Goal: Communication & Community: Connect with others

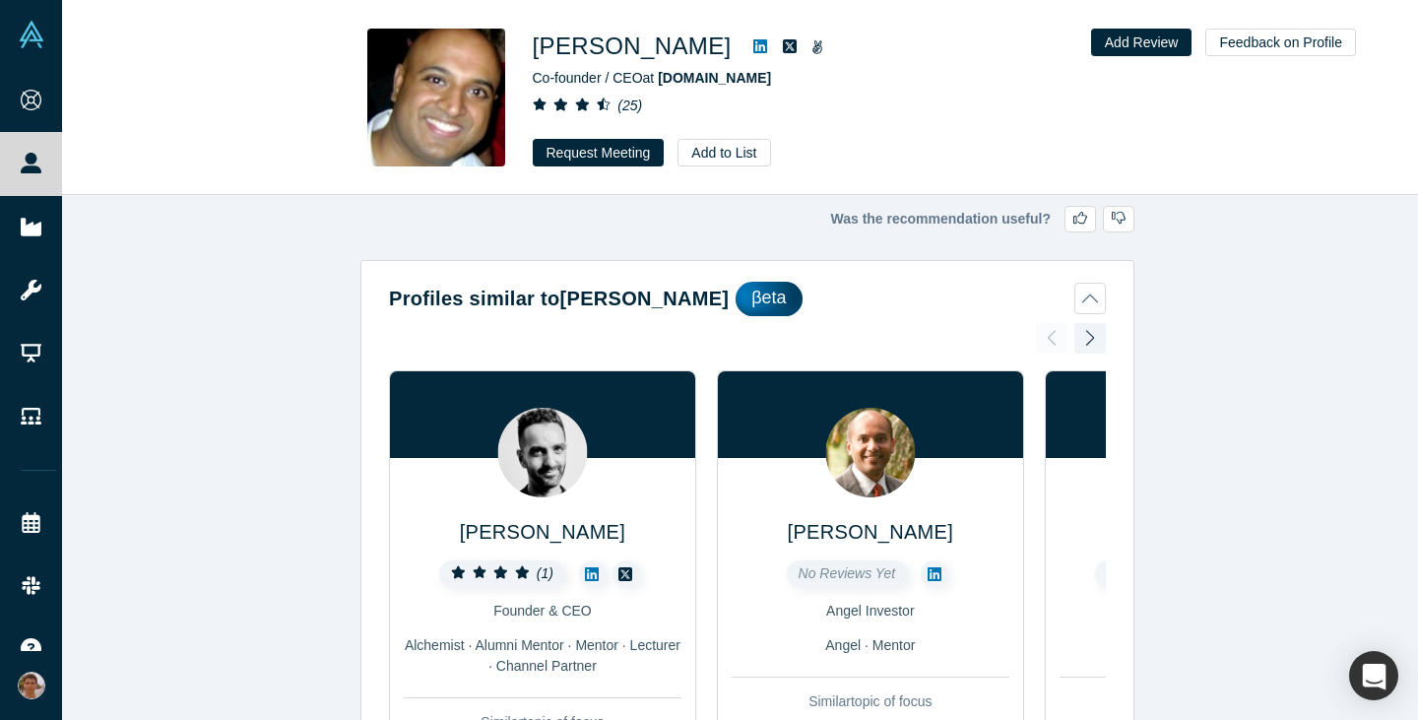
click at [1175, 471] on div "Was the recommendation useful? Profiles similar to Ben Cherian βeta Miro Salem …" at bounding box center [747, 465] width 1371 height 540
click at [1188, 410] on div "Was the recommendation useful? Profiles similar to Ben Cherian βeta Miro Salem …" at bounding box center [747, 465] width 1371 height 540
click at [594, 156] on button "Request Meeting" at bounding box center [599, 153] width 132 height 28
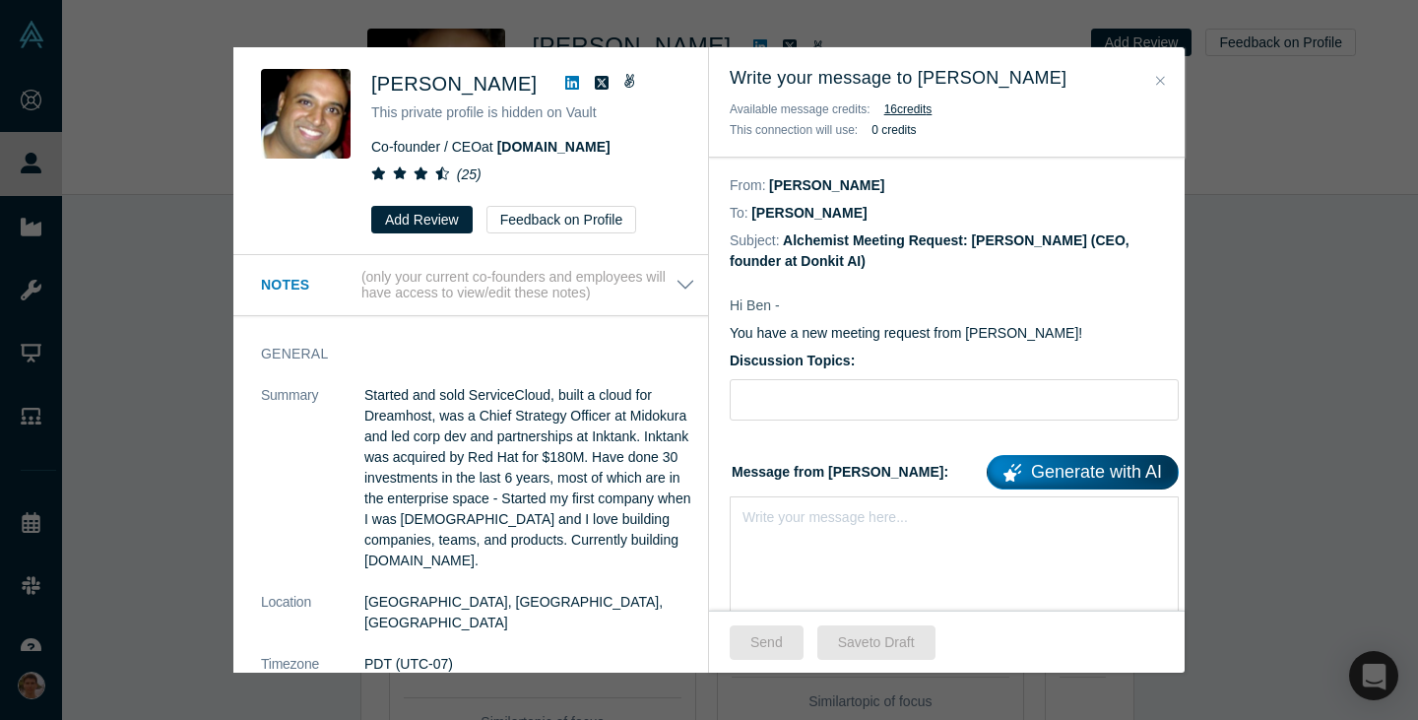
click at [565, 79] on icon at bounding box center [572, 83] width 14 height 14
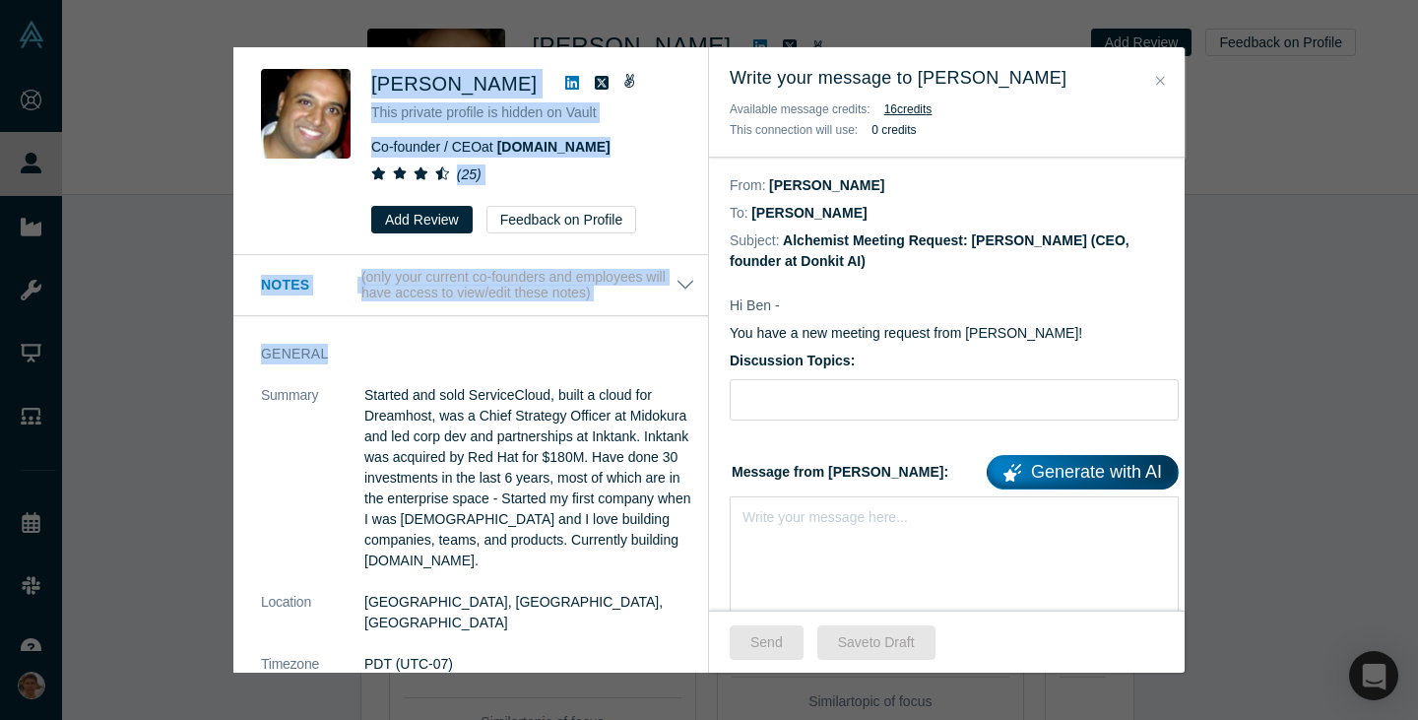
drag, startPoint x: 372, startPoint y: 85, endPoint x: 621, endPoint y: 357, distance: 368.1
click at [621, 357] on div "Ben Cherian This private profile is hidden on Vault Co-founder / CEO at drill.r…" at bounding box center [470, 359] width 475 height 625
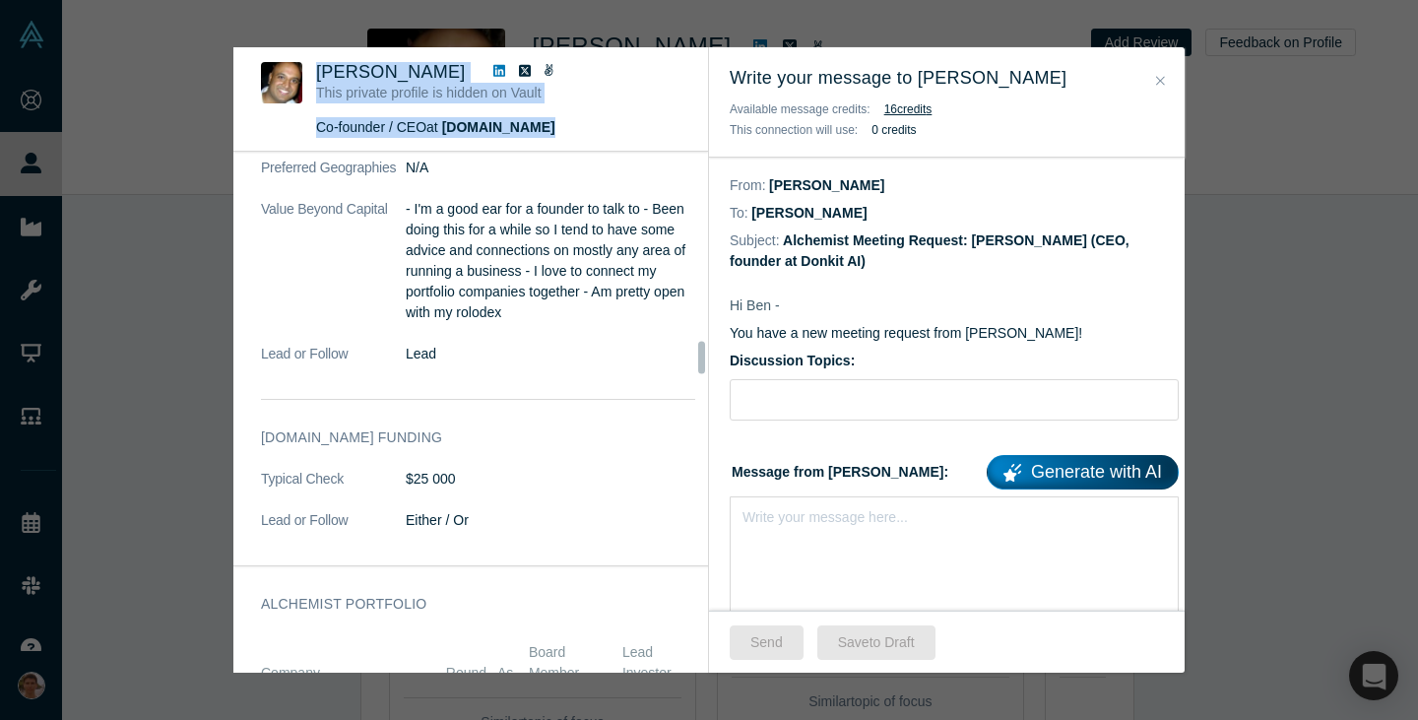
scroll to position [3026, 0]
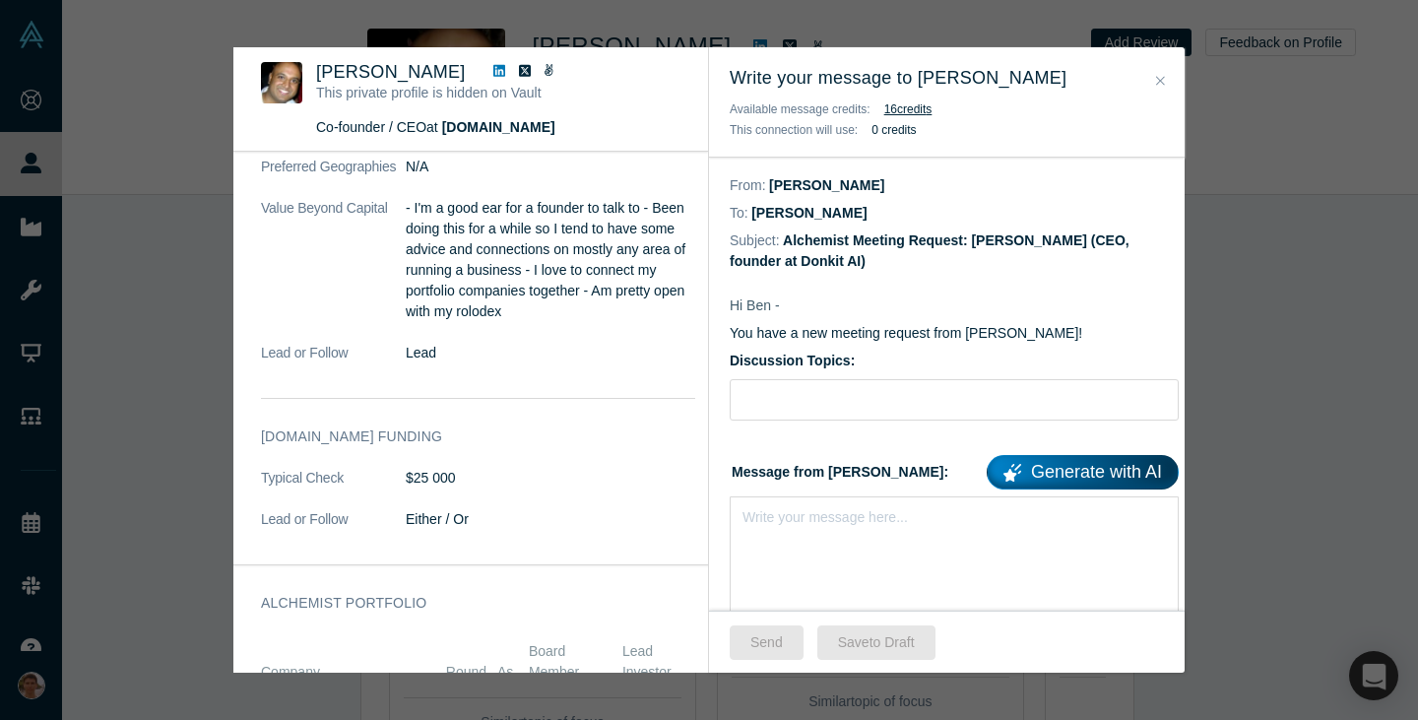
click at [621, 322] on p "- I'm a good ear for a founder to talk to - Been doing this for a while so I te…" at bounding box center [551, 260] width 290 height 124
click at [840, 534] on div "Write your message here..." at bounding box center [954, 565] width 449 height 138
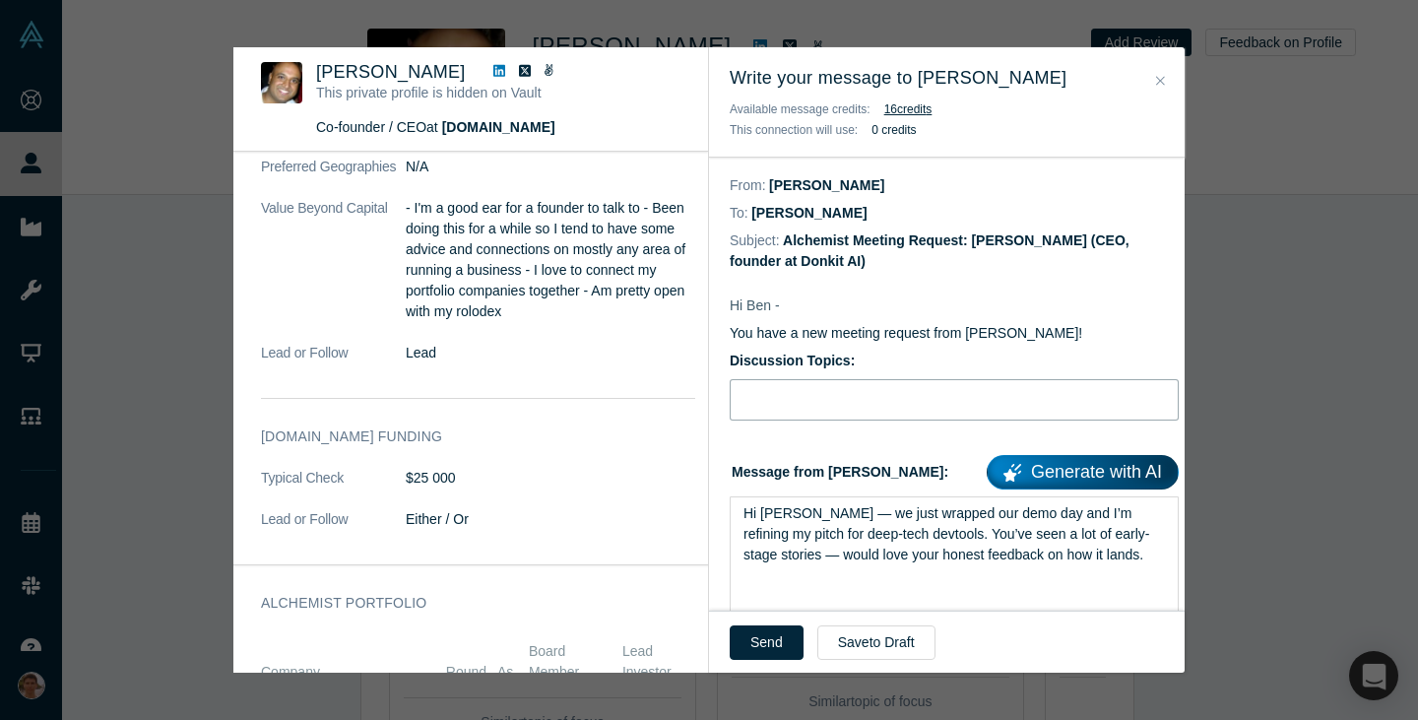
click at [834, 394] on input "Discussion Topics:" at bounding box center [954, 399] width 449 height 41
type input "Pitch feedback"
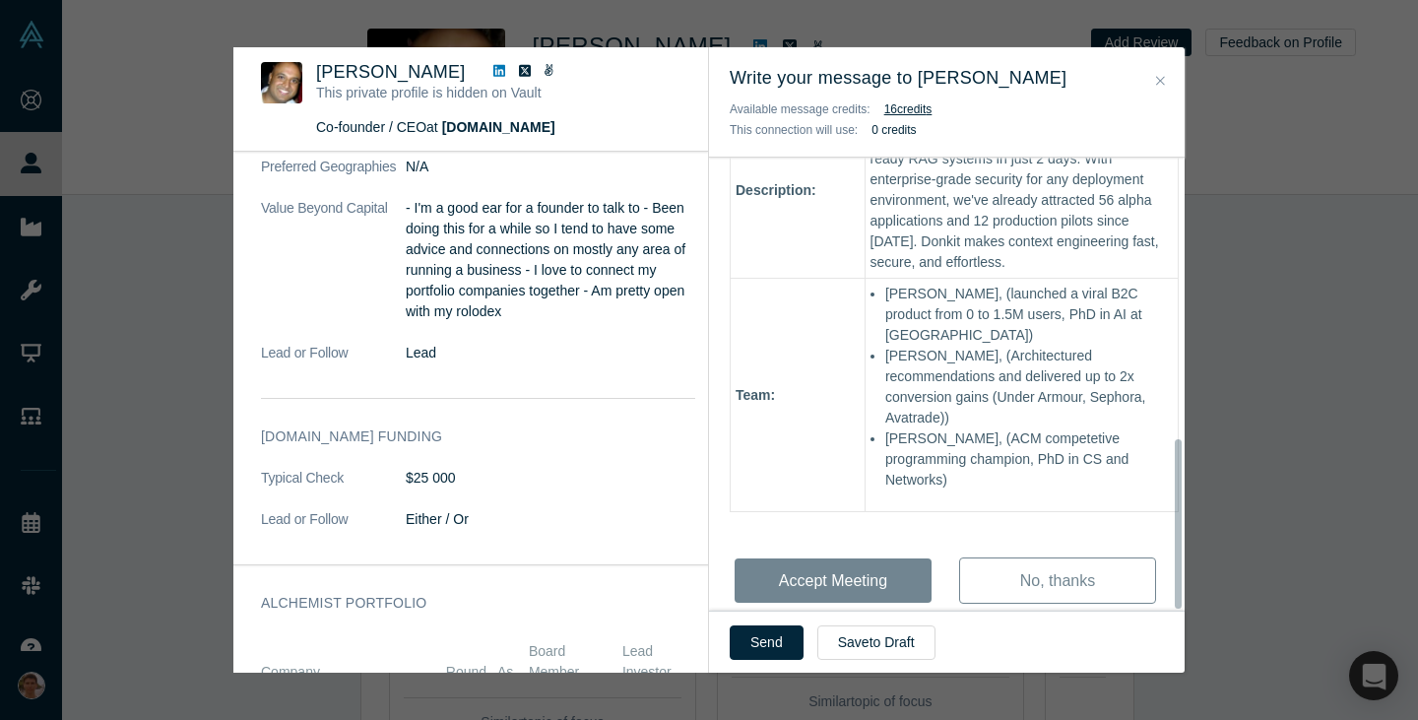
scroll to position [750, 0]
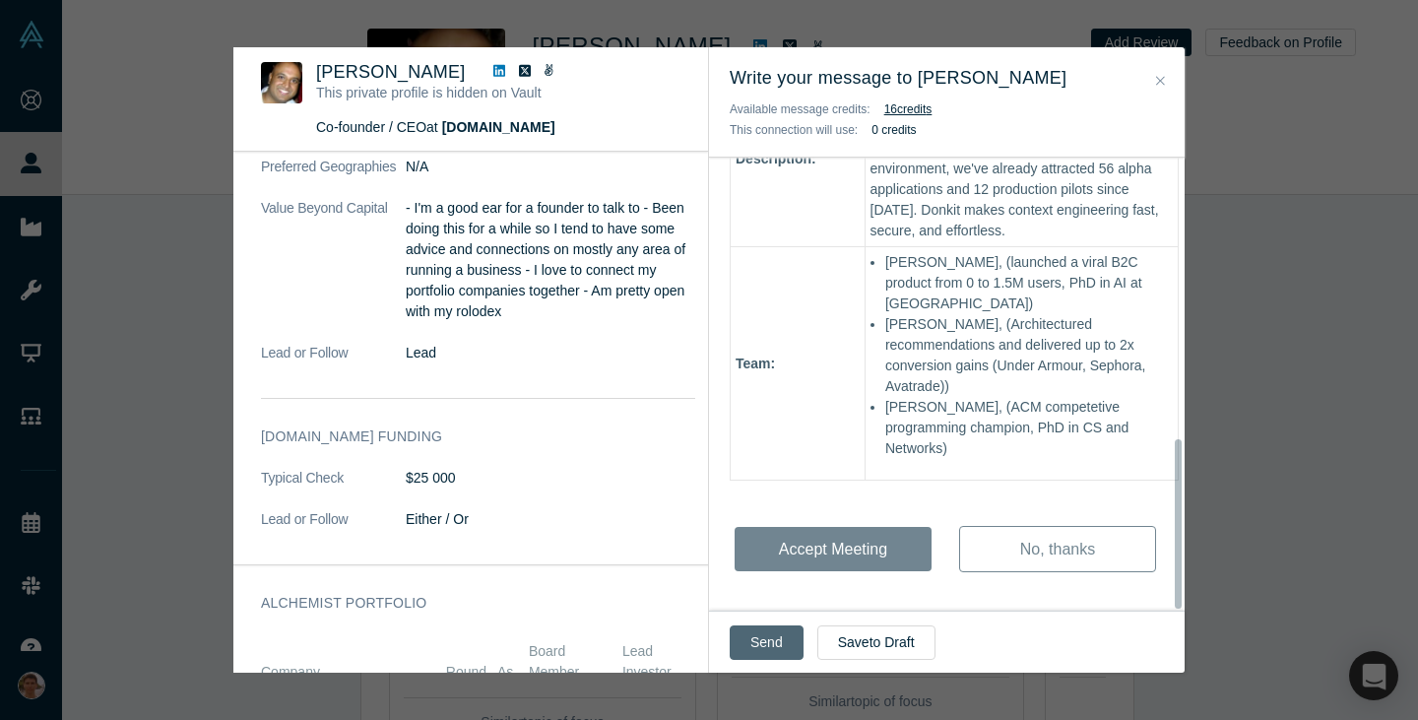
click at [774, 637] on button "Send" at bounding box center [767, 642] width 74 height 34
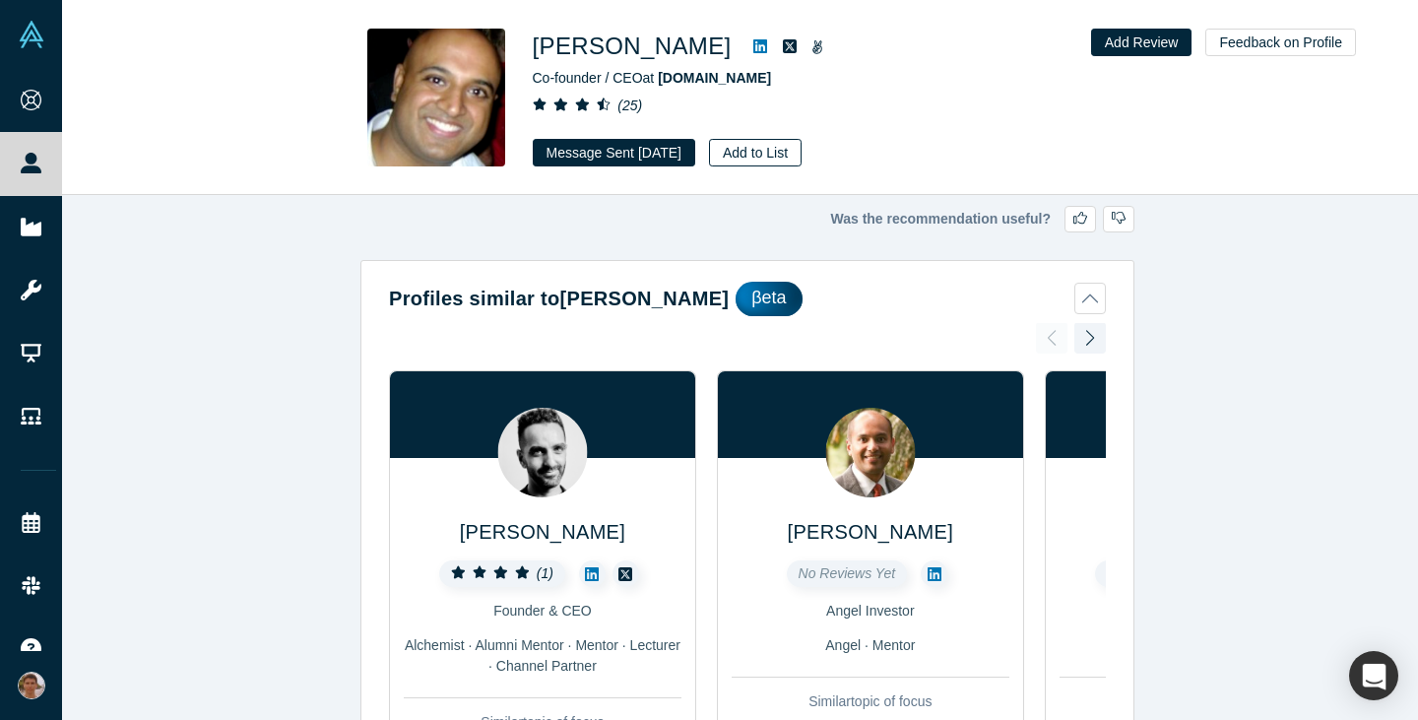
click at [767, 153] on button "Add to List" at bounding box center [755, 153] width 93 height 28
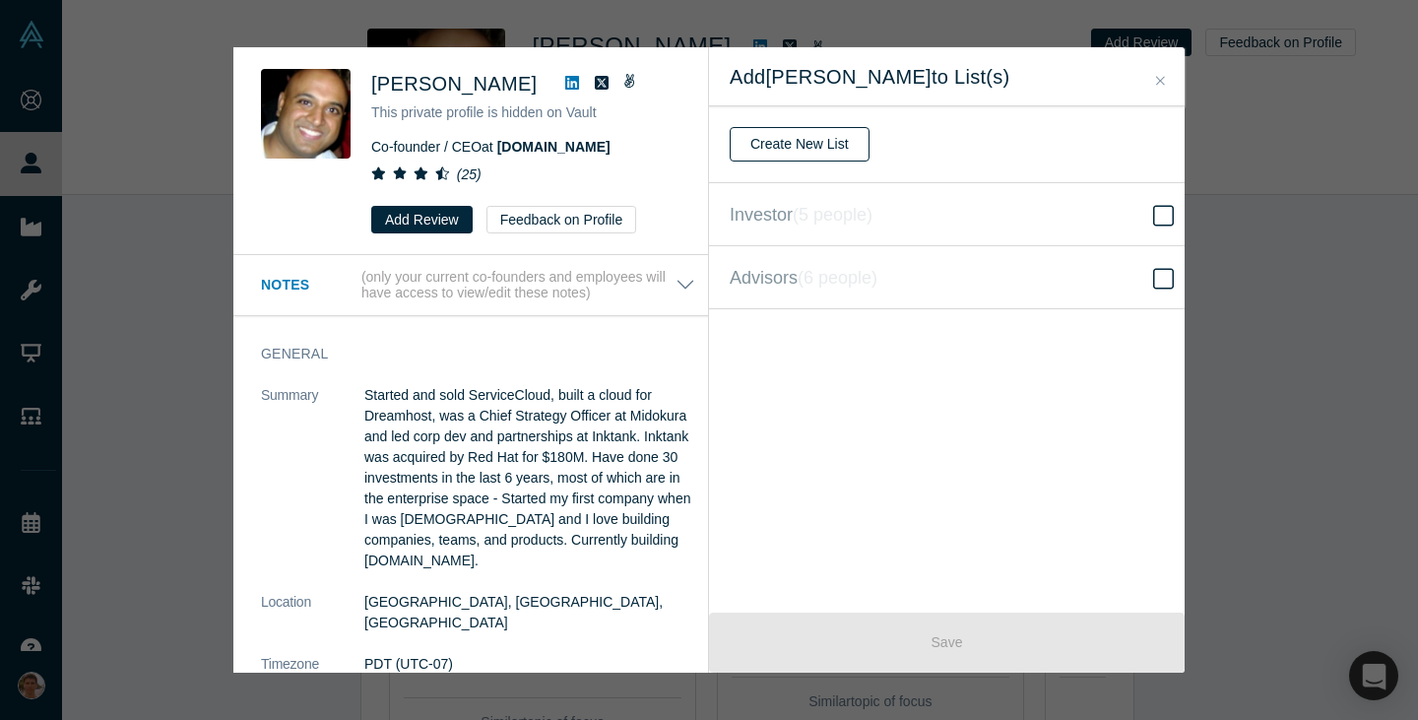
click at [836, 156] on button "Create New List" at bounding box center [800, 144] width 140 height 34
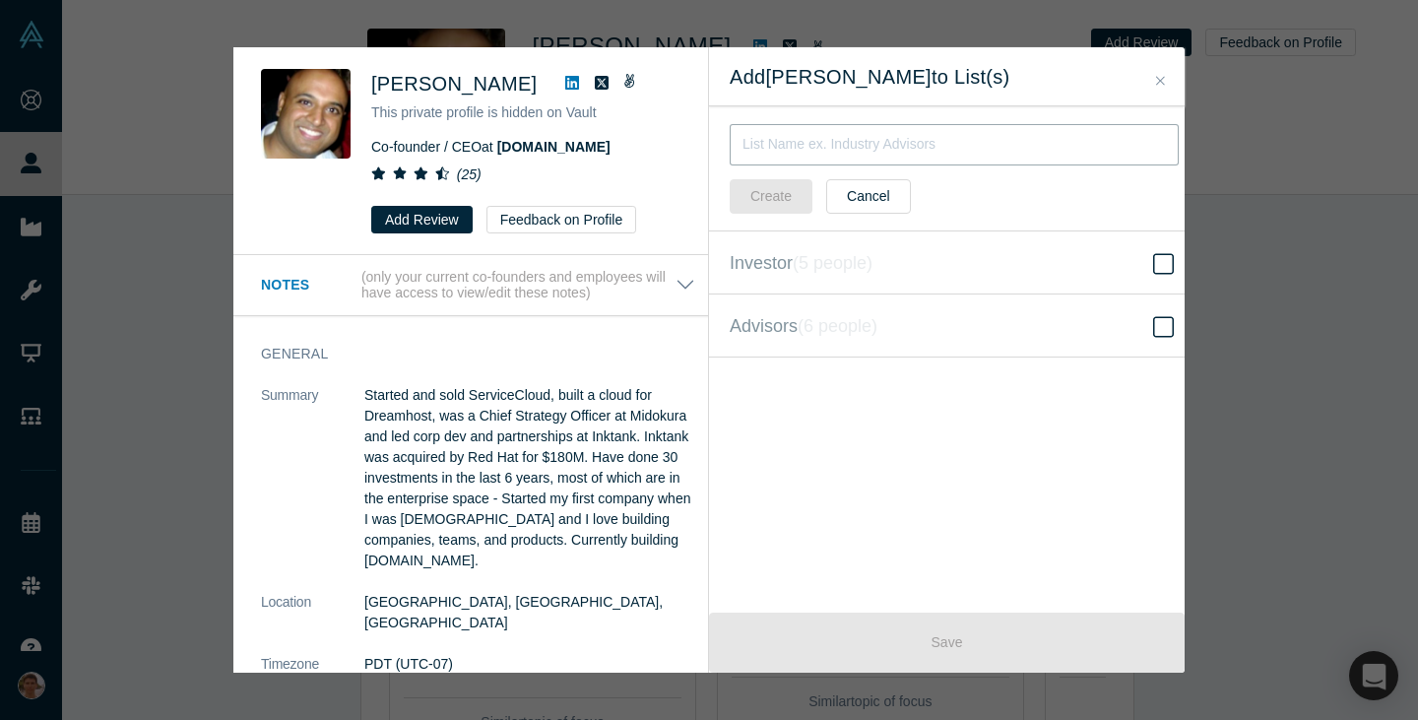
click at [890, 147] on input "text" at bounding box center [954, 144] width 449 height 41
type input "Ф"
type input "Angels"
click at [780, 199] on button "Create" at bounding box center [771, 196] width 83 height 34
click at [1160, 73] on button "Close" at bounding box center [1160, 81] width 21 height 23
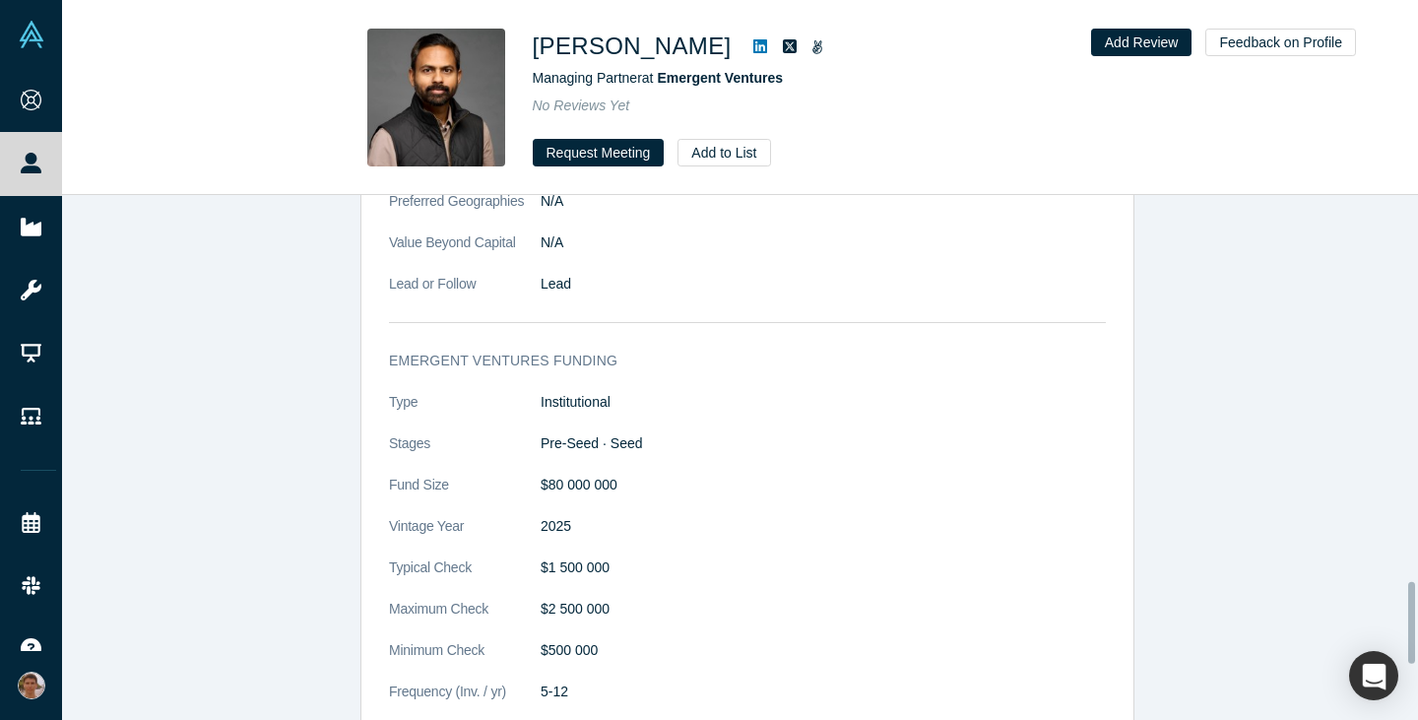
scroll to position [2475, 0]
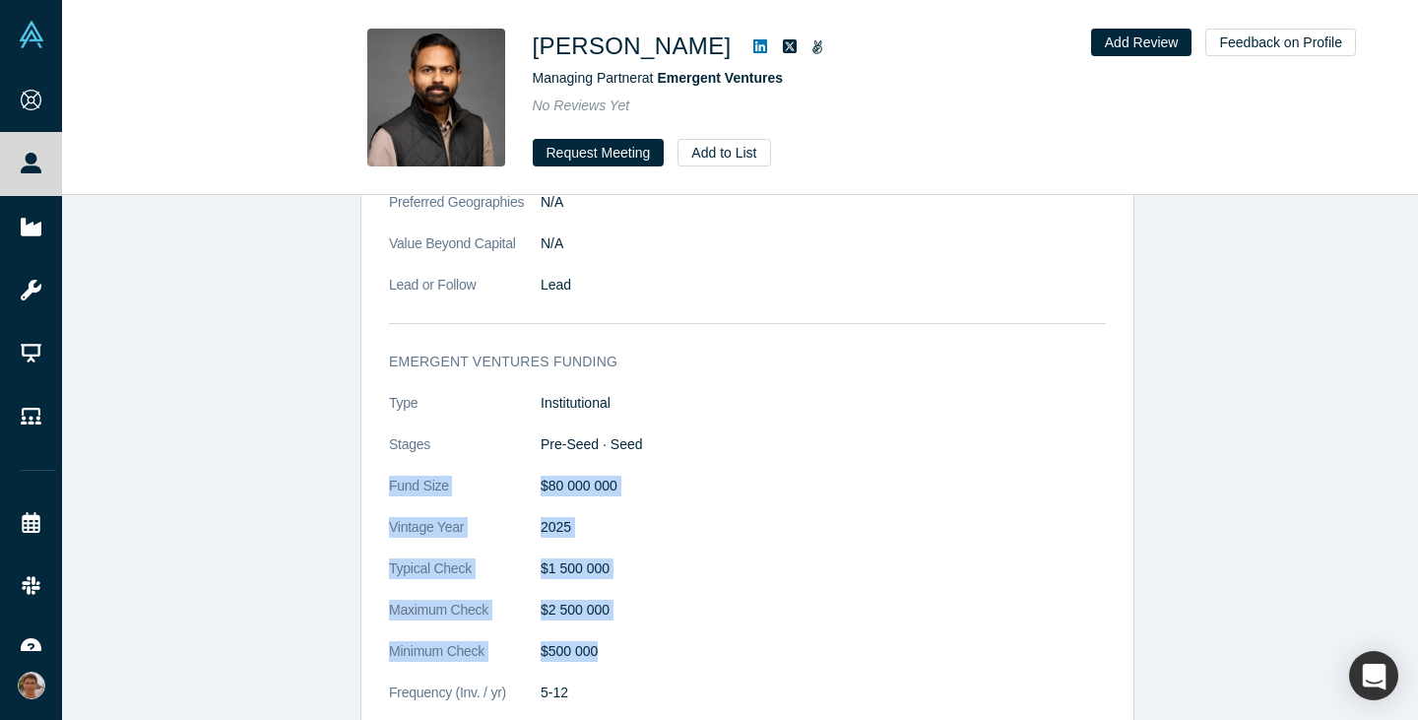
drag, startPoint x: 712, startPoint y: 622, endPoint x: 628, endPoint y: 401, distance: 236.9
click at [628, 401] on dl "Type Institutional Stages Pre-Seed · Seed Fund Size $80 000 000 Vintage Year [D…" at bounding box center [747, 634] width 717 height 483
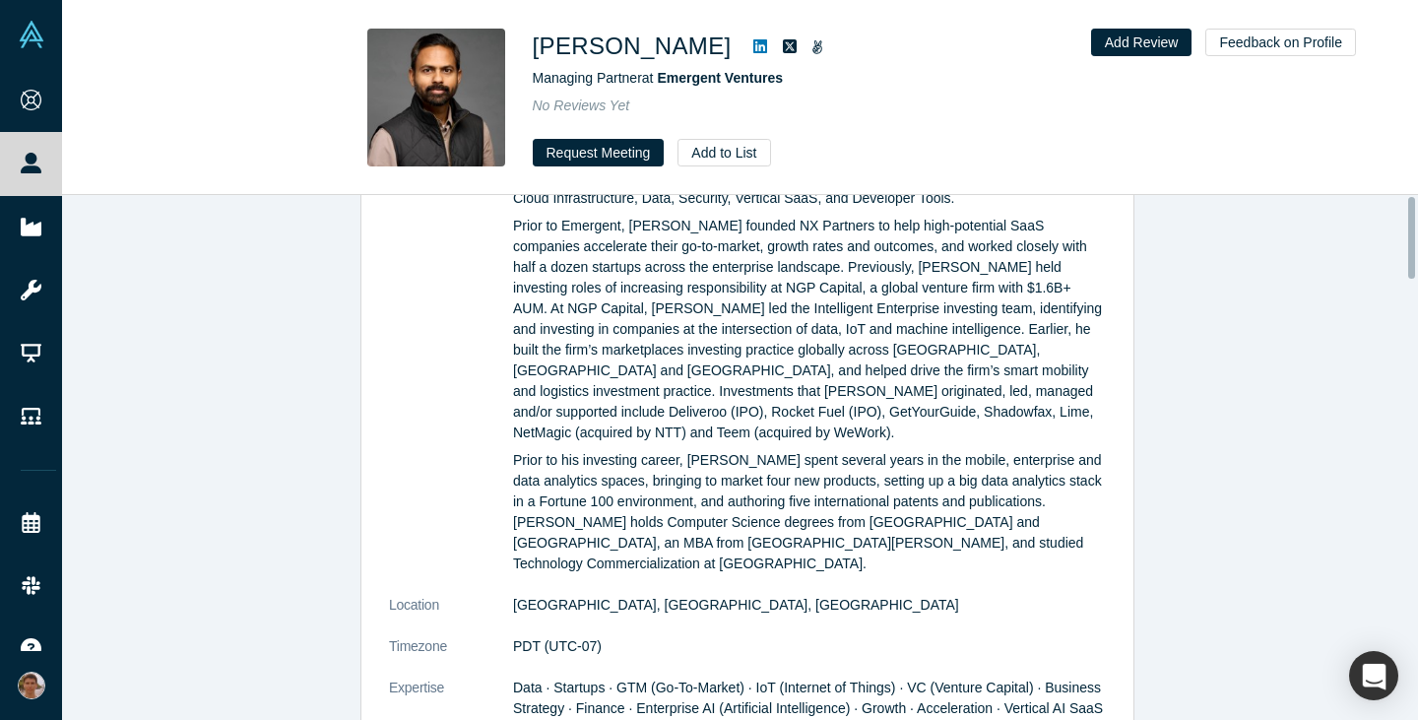
scroll to position [0, 0]
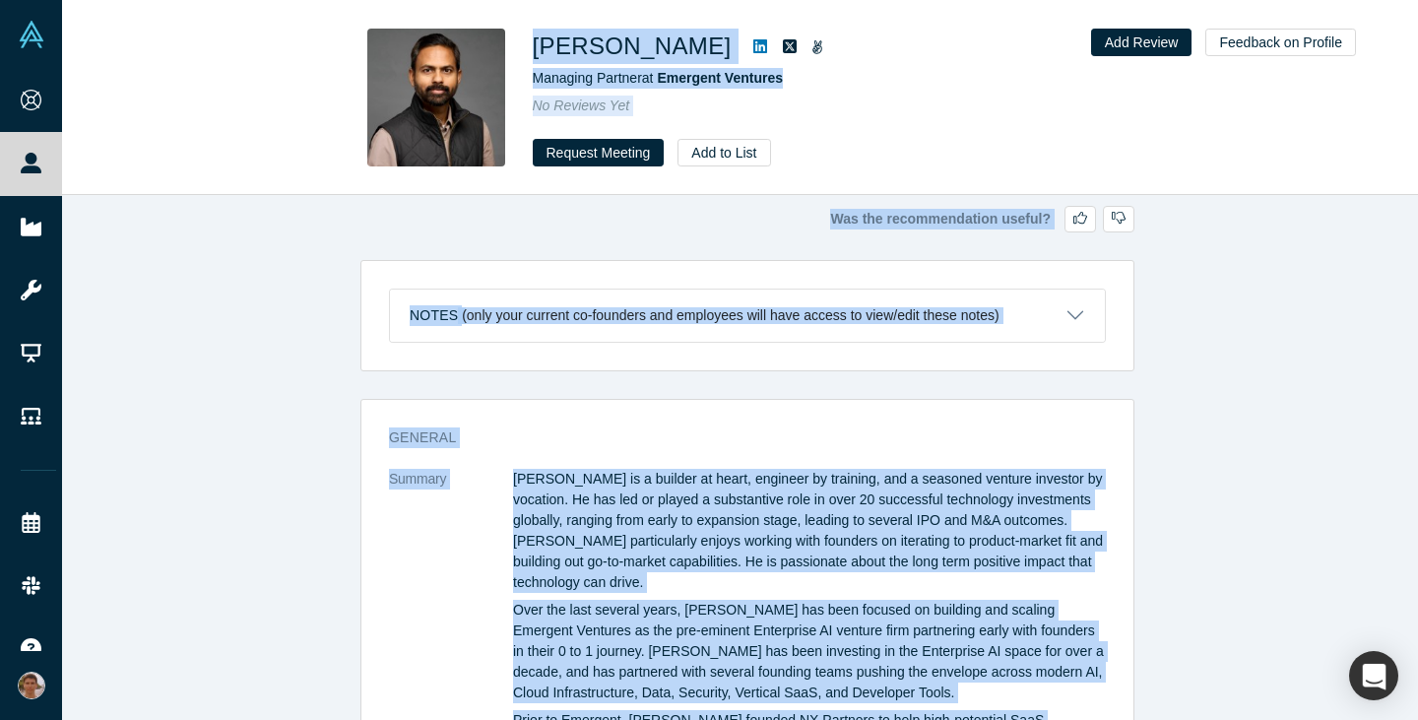
click at [536, 48] on h1 "[PERSON_NAME]" at bounding box center [632, 46] width 199 height 35
copy div "Loremi Dolorsi Ametcons Adipisc el Seddoeiu Temporin Ut Laboree Dol Magnaal Eni…"
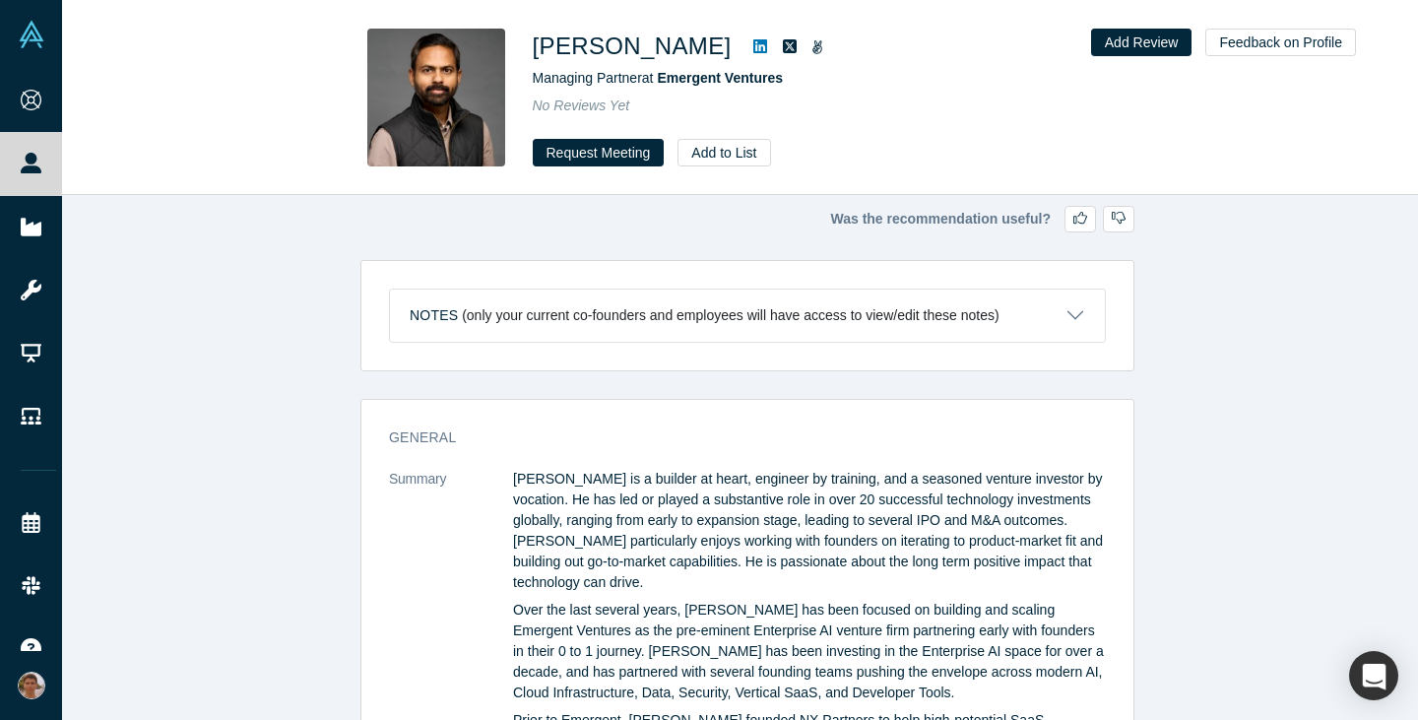
click at [612, 155] on button "Request Meeting" at bounding box center [599, 153] width 132 height 28
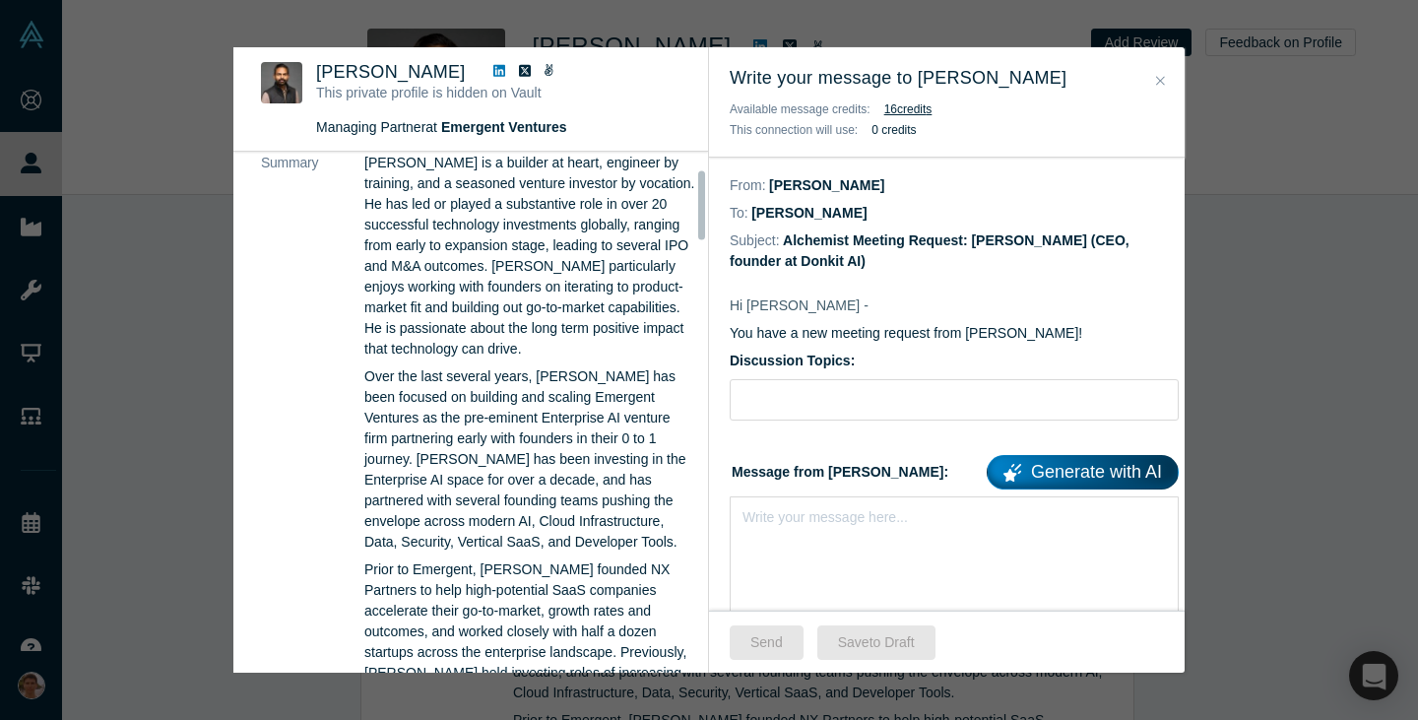
scroll to position [131, 0]
click at [802, 420] on input "Discussion Topics:" at bounding box center [954, 399] width 449 height 41
type input "Pitch feedback"
click at [1059, 303] on p "Hi [PERSON_NAME] -" at bounding box center [954, 305] width 449 height 21
click at [995, 534] on div "Write your message here..." at bounding box center [954, 565] width 449 height 138
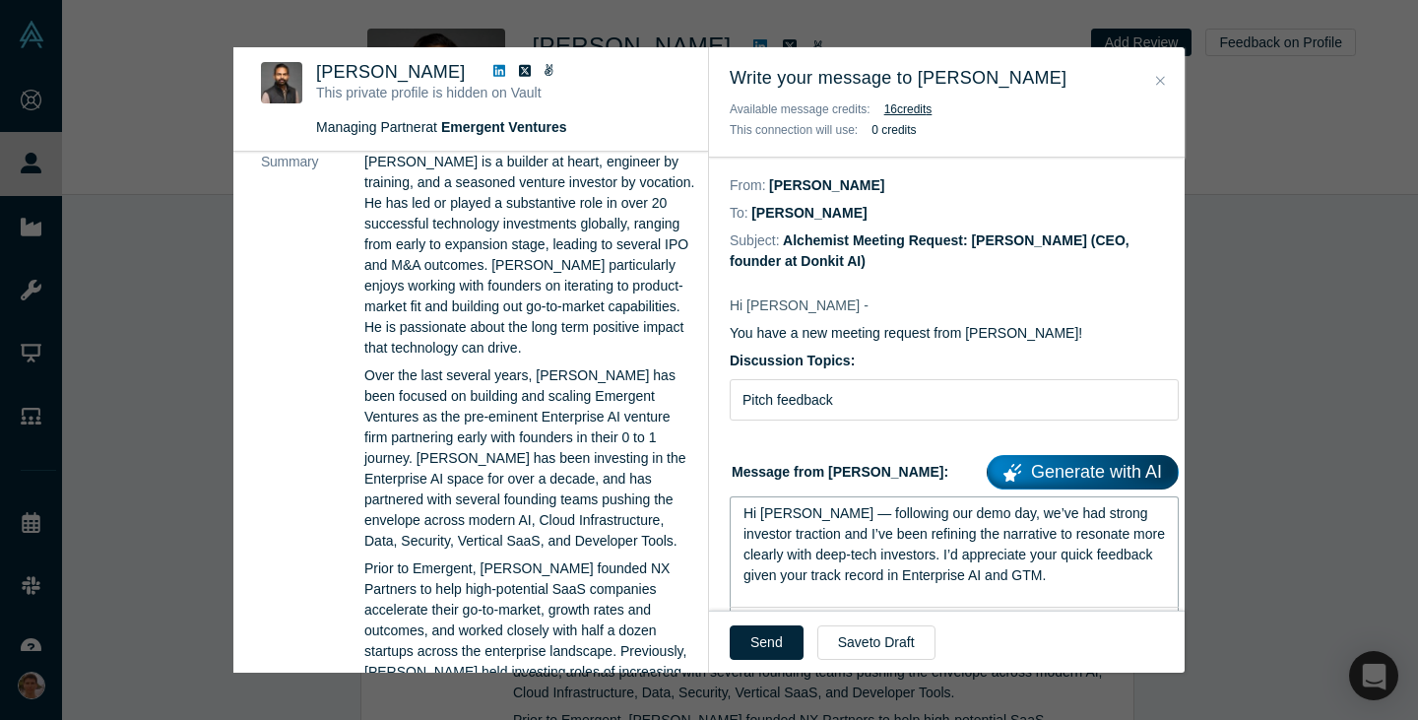
scroll to position [34, 0]
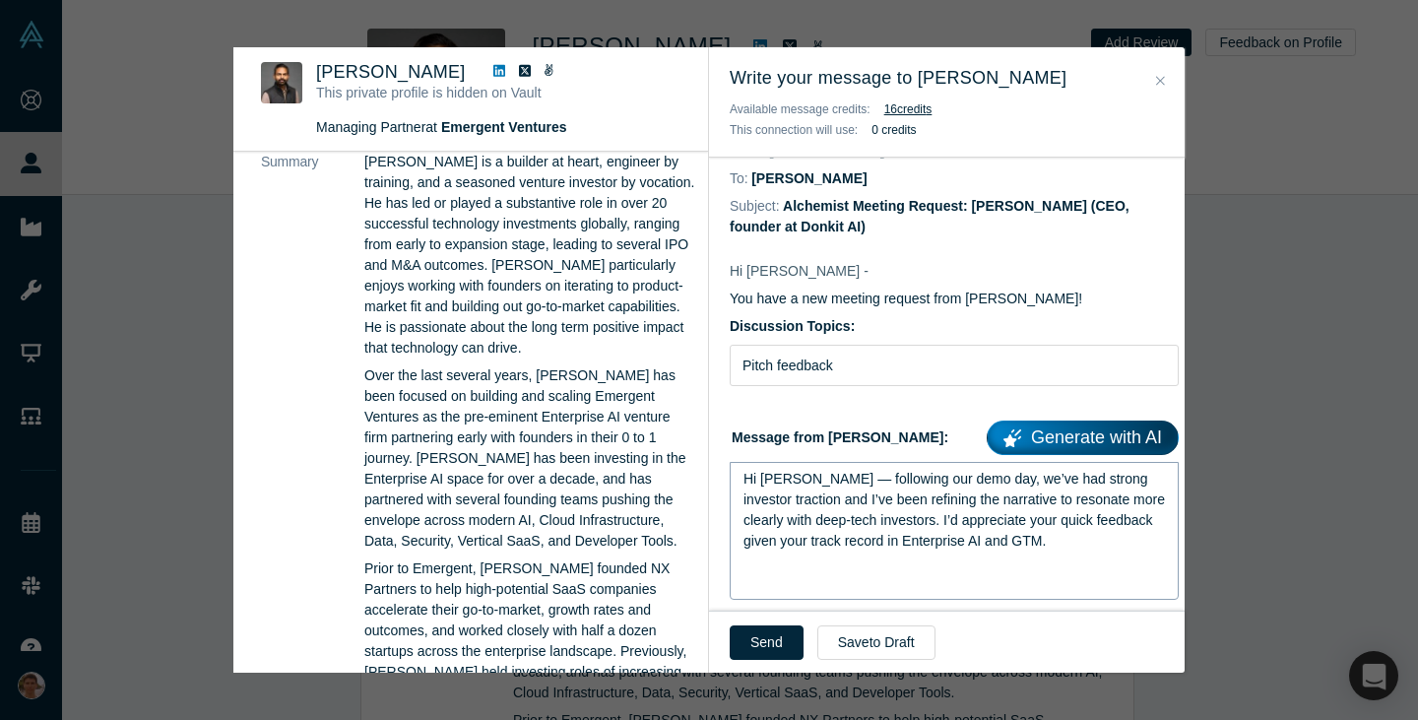
drag, startPoint x: 779, startPoint y: 649, endPoint x: 861, endPoint y: 541, distance: 135.7
click at [861, 541] on div "Write your message to Anupam Rastogi Available message credits: 16 credit s Thi…" at bounding box center [947, 359] width 476 height 625
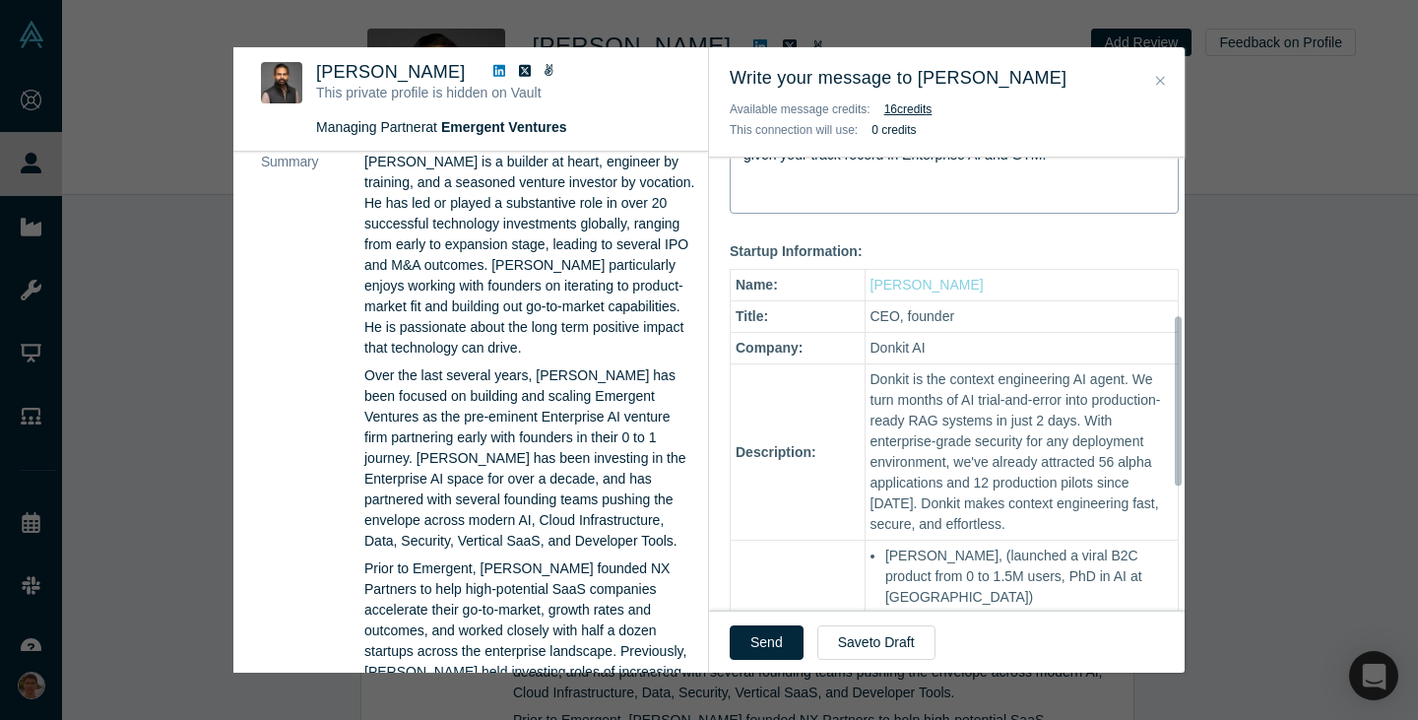
scroll to position [95, 0]
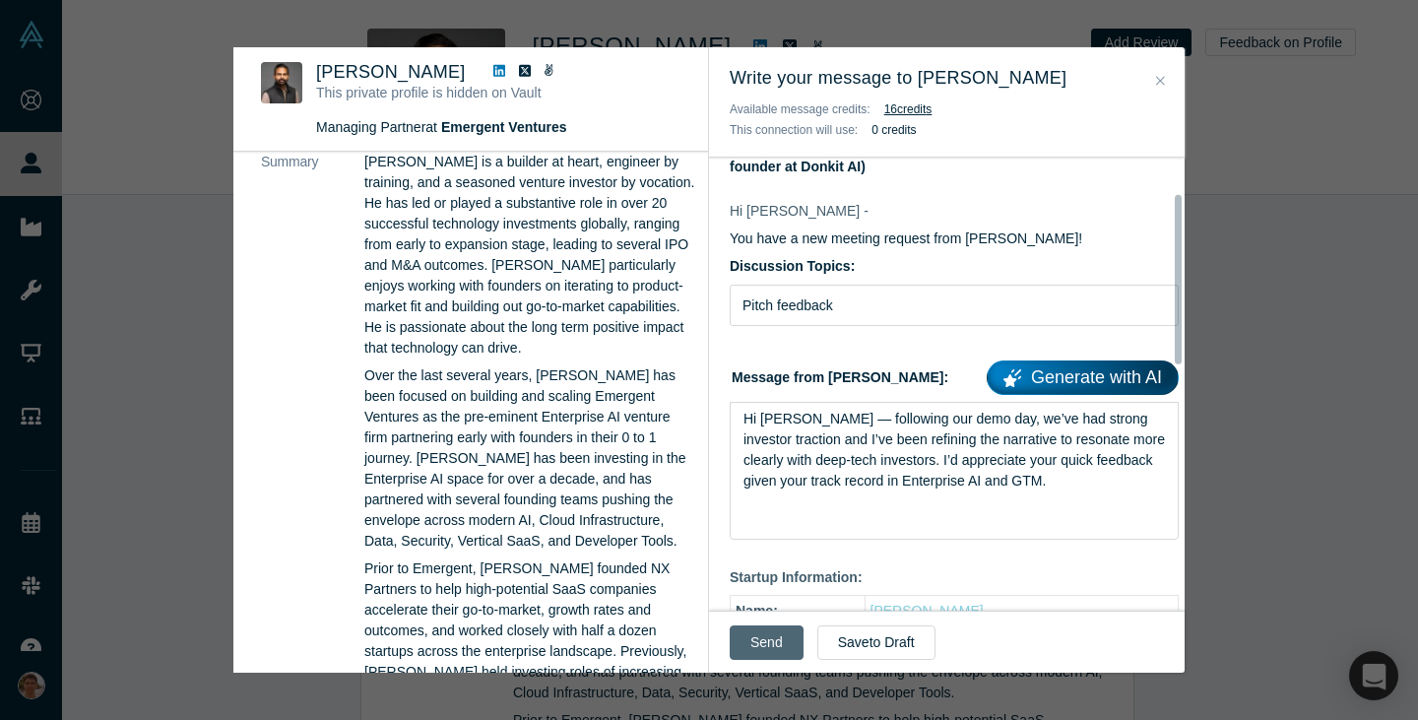
click at [784, 629] on button "Send" at bounding box center [767, 642] width 74 height 34
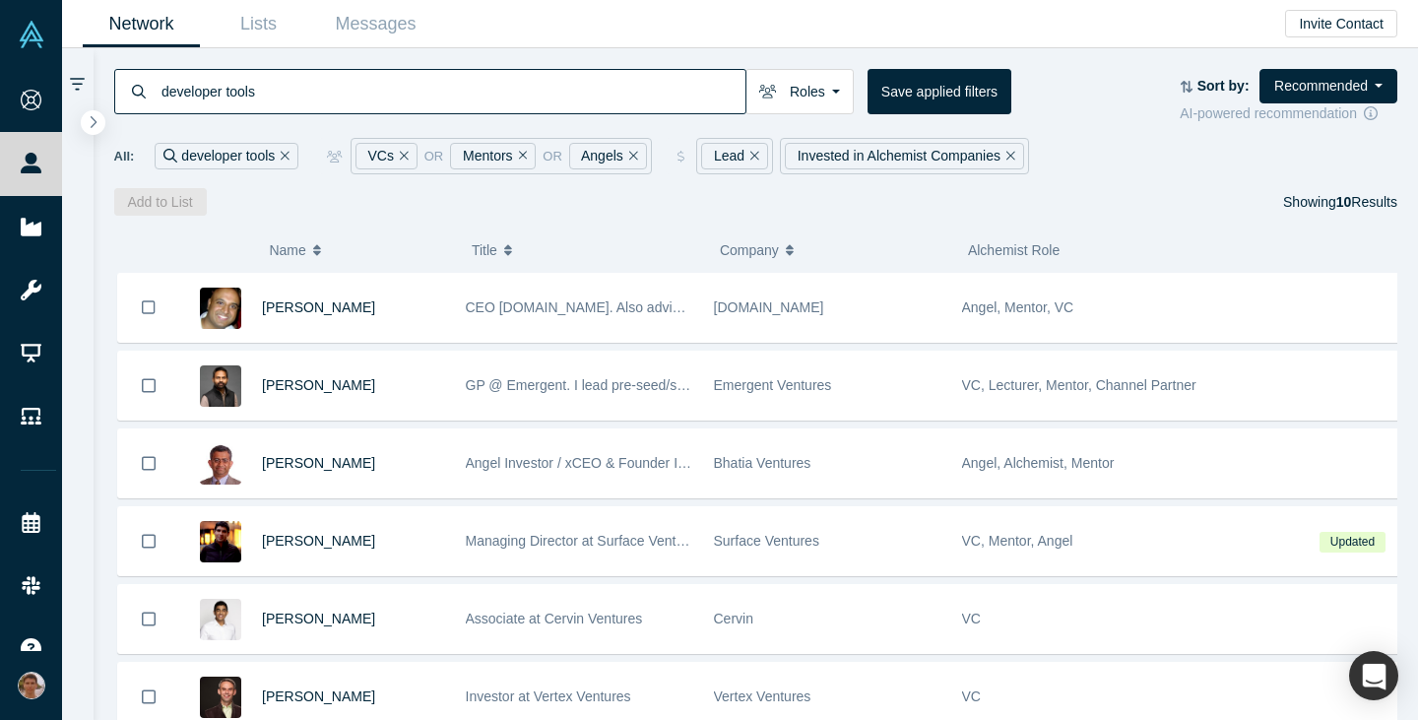
click at [751, 157] on icon "Remove Filter" at bounding box center [755, 155] width 9 height 9
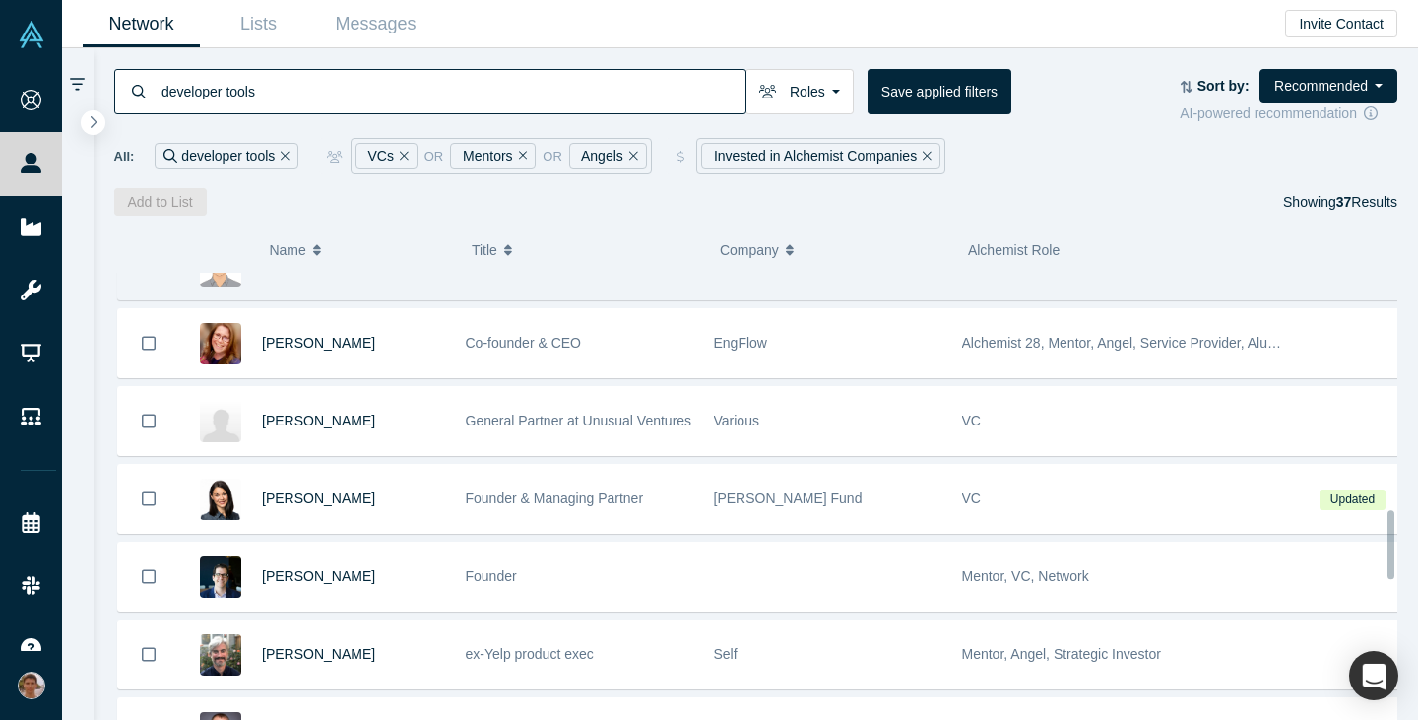
scroll to position [1533, 0]
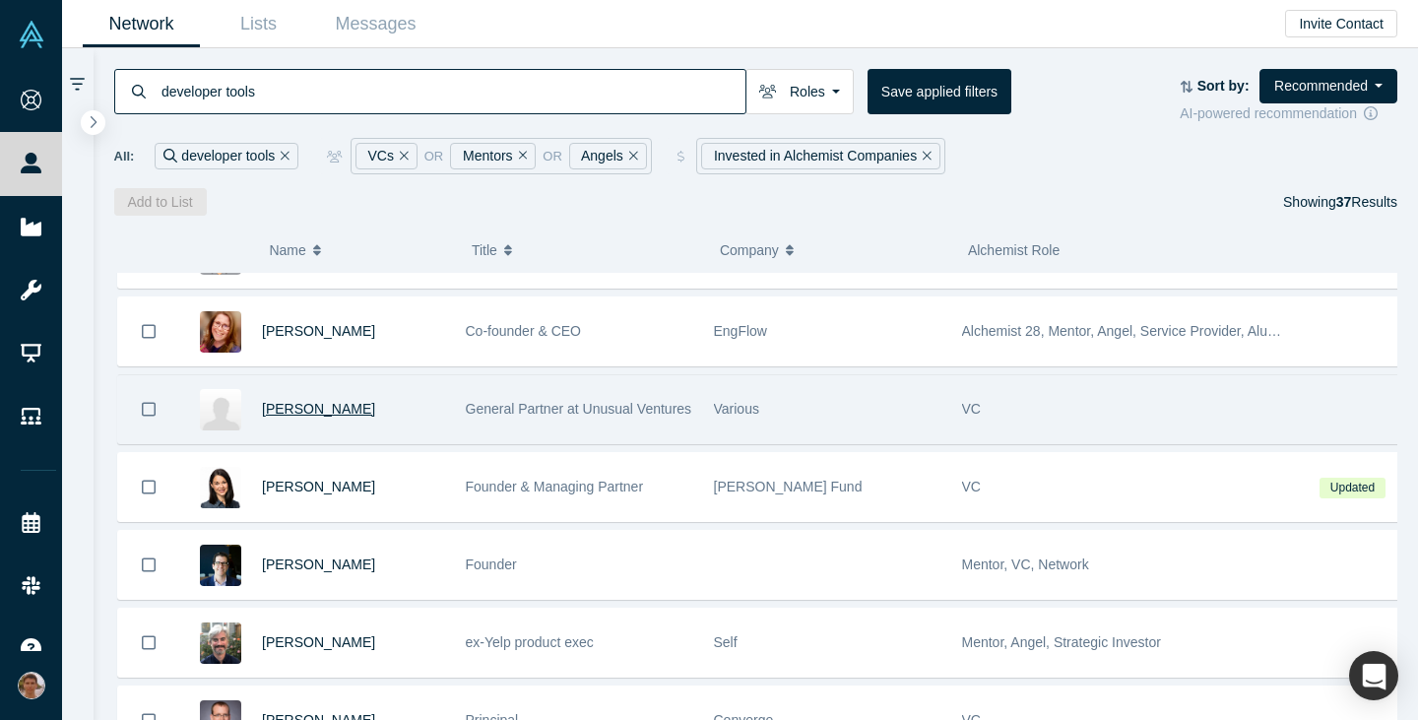
click at [322, 411] on span "Wei Lien Dang" at bounding box center [318, 409] width 113 height 16
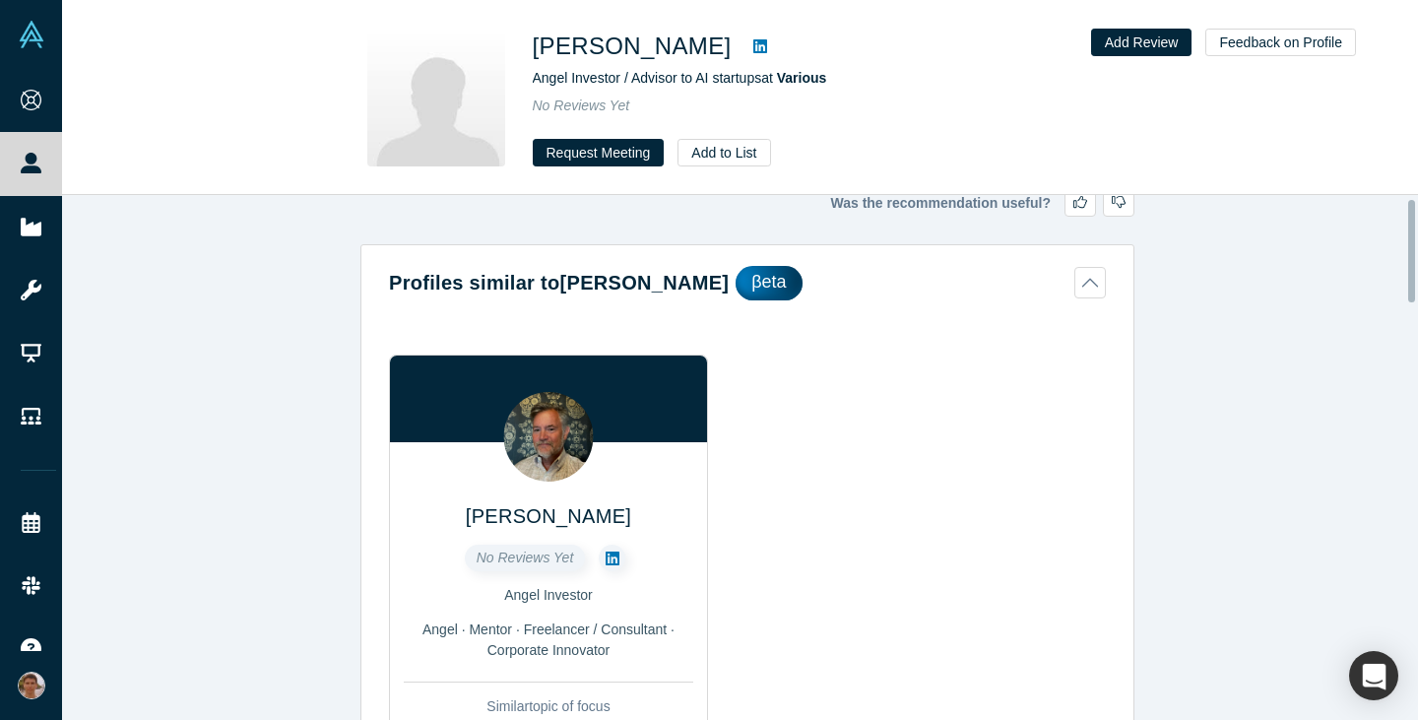
scroll to position [15, 0]
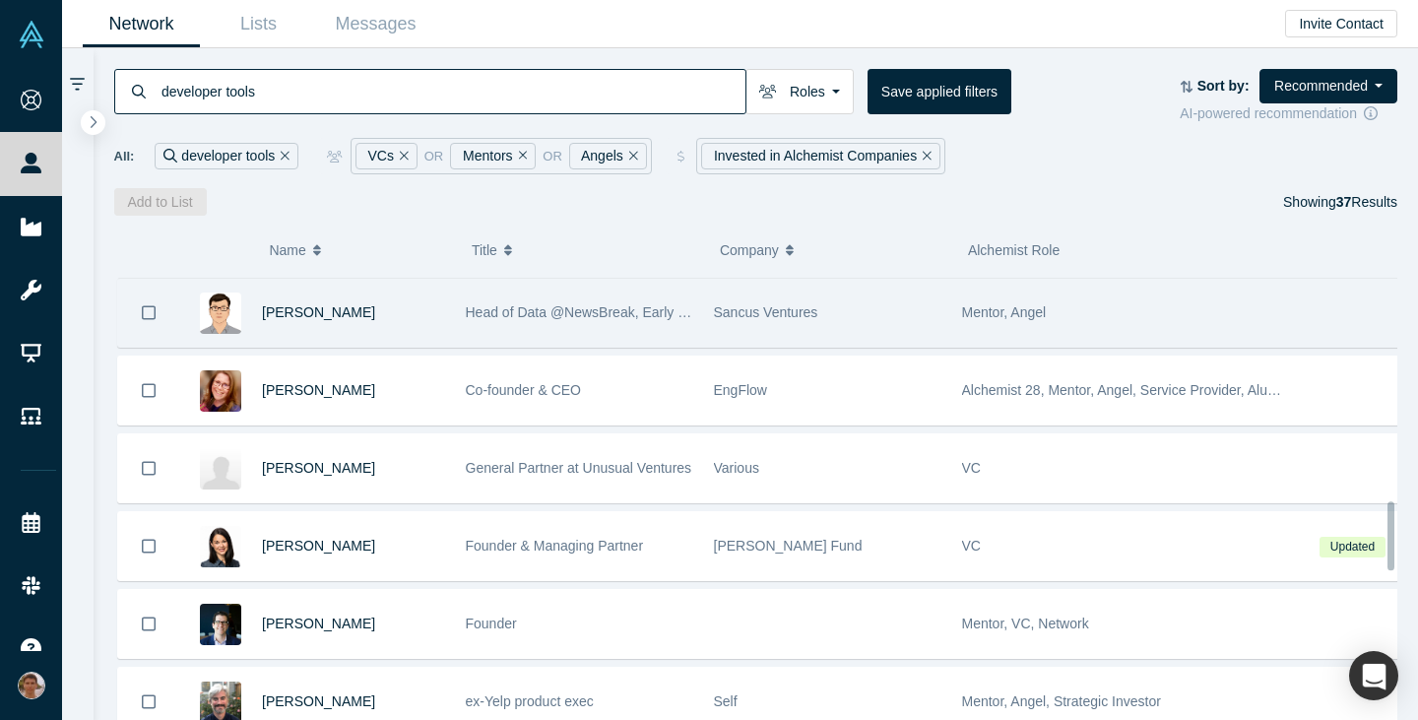
scroll to position [1474, 0]
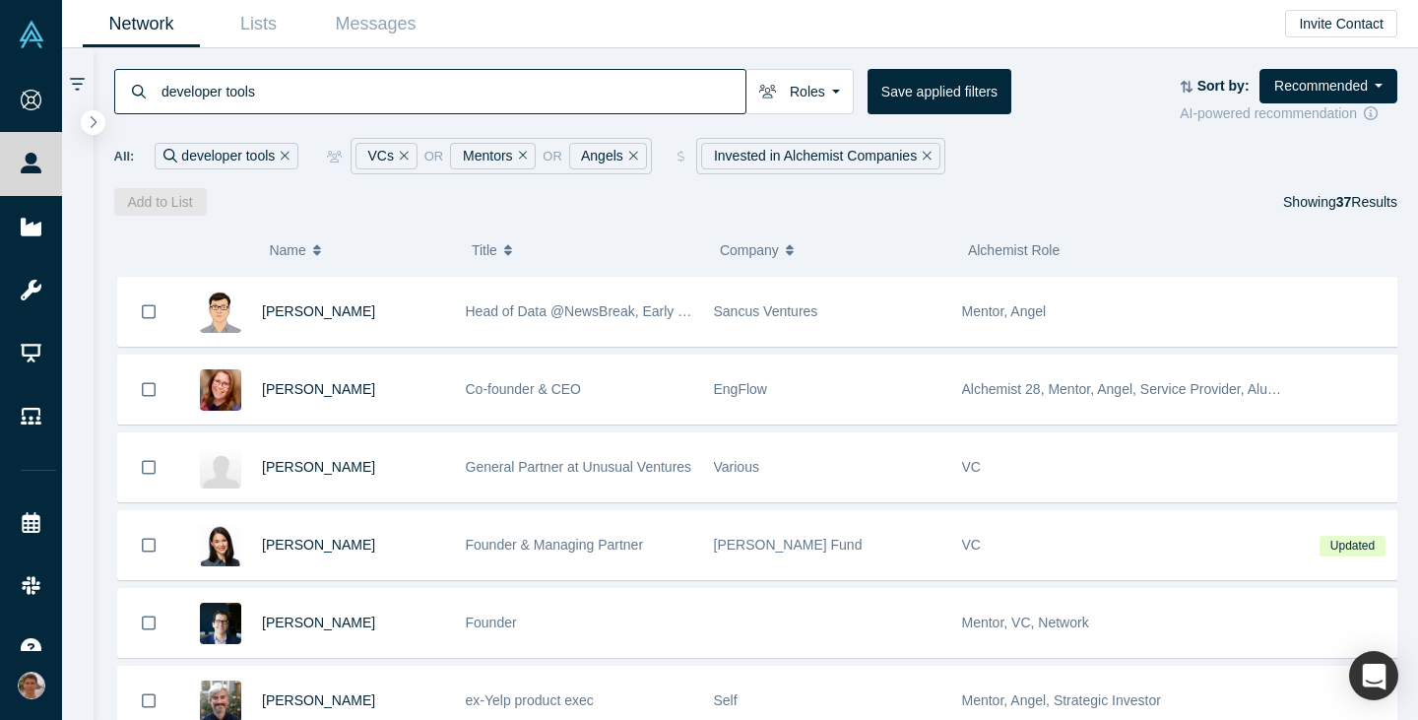
click at [519, 161] on icon "Remove Filter" at bounding box center [523, 156] width 9 height 14
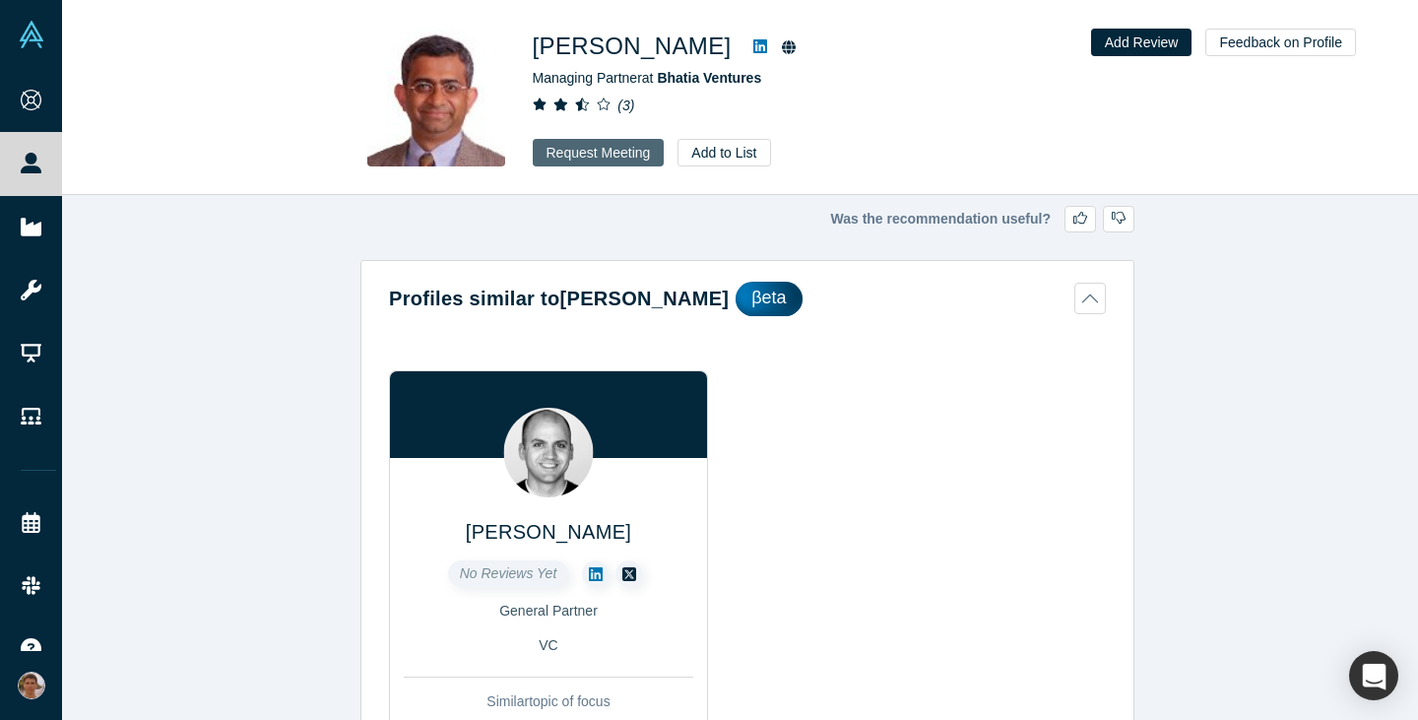
click at [621, 158] on button "Request Meeting" at bounding box center [599, 153] width 132 height 28
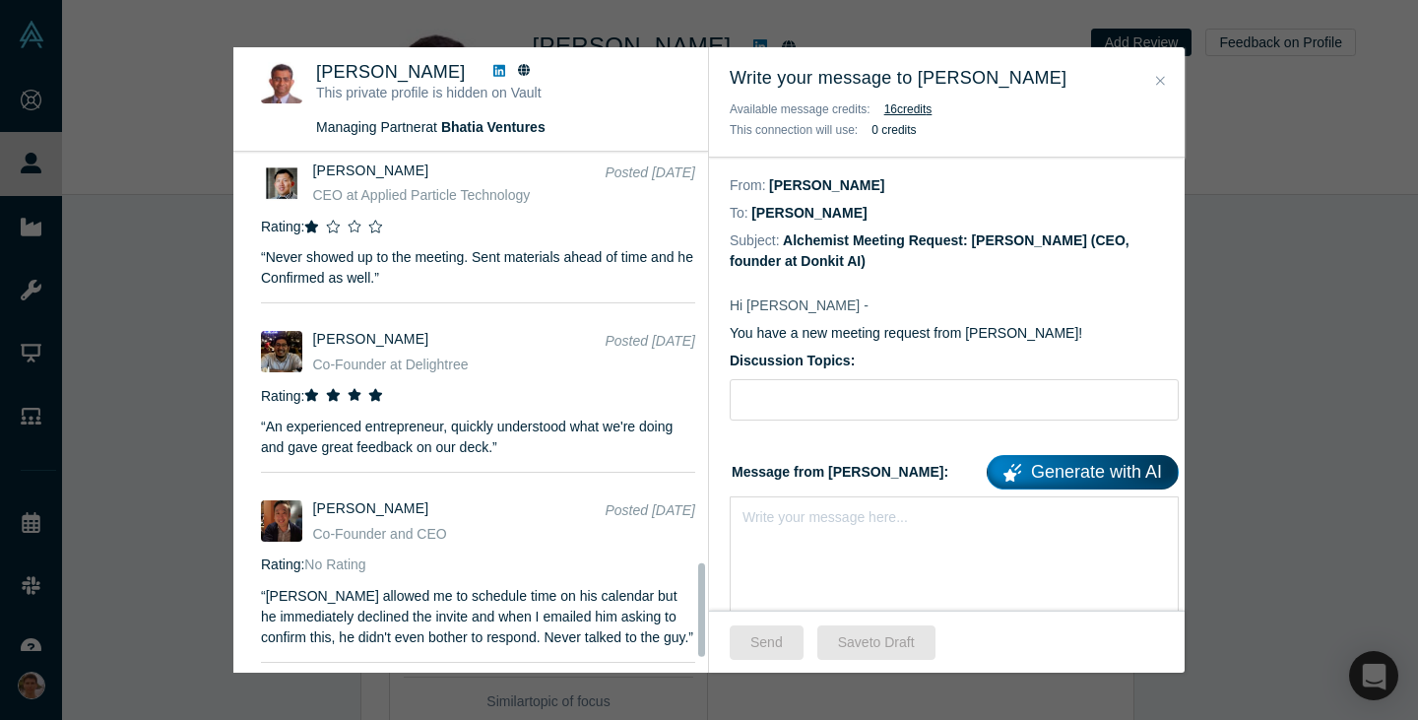
scroll to position [2380, 0]
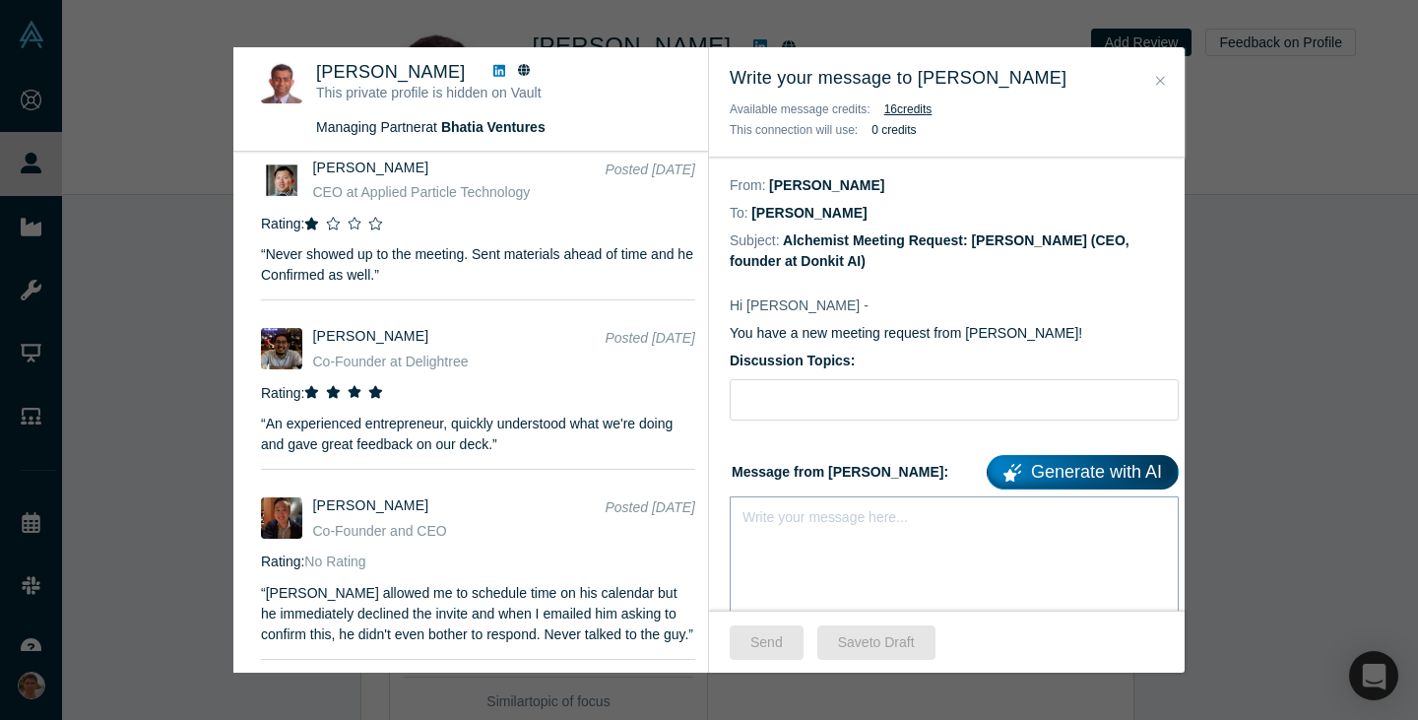
click at [782, 506] on div "rdw-editor" at bounding box center [955, 513] width 423 height 21
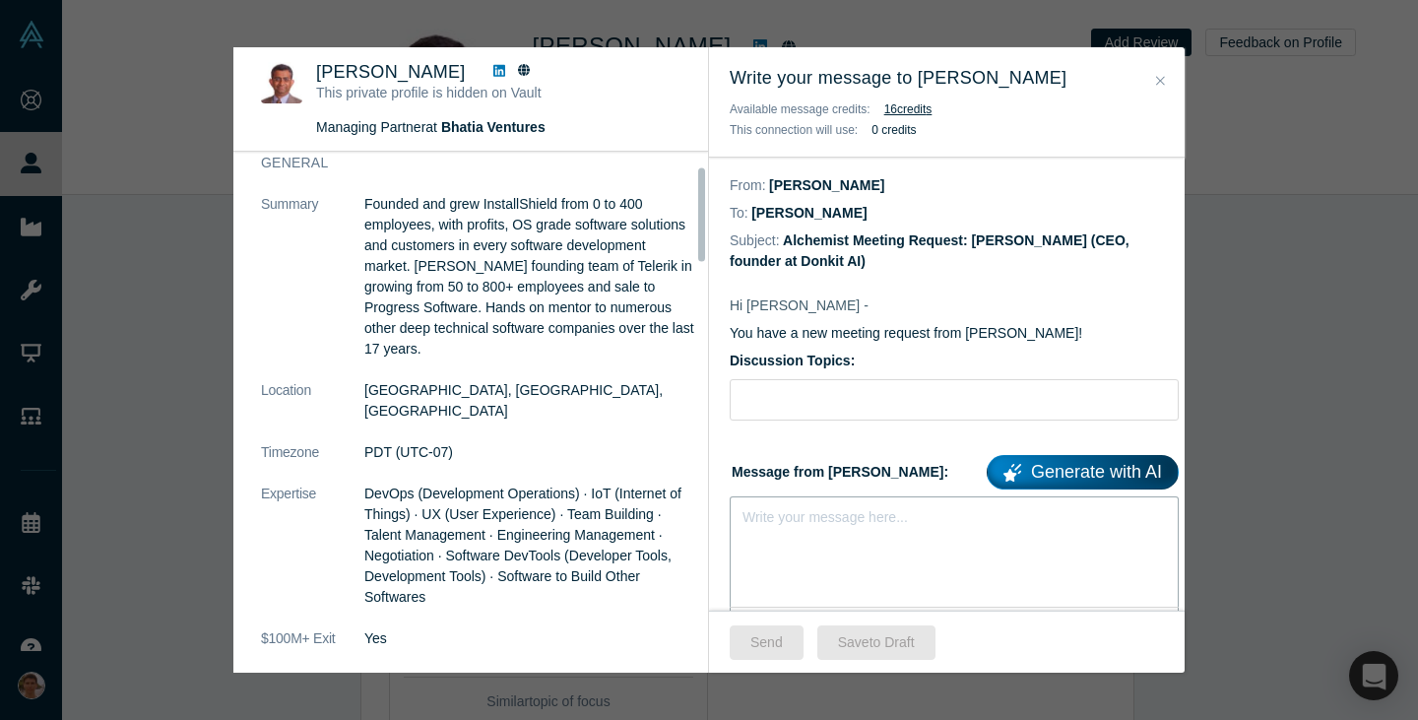
scroll to position [0, 0]
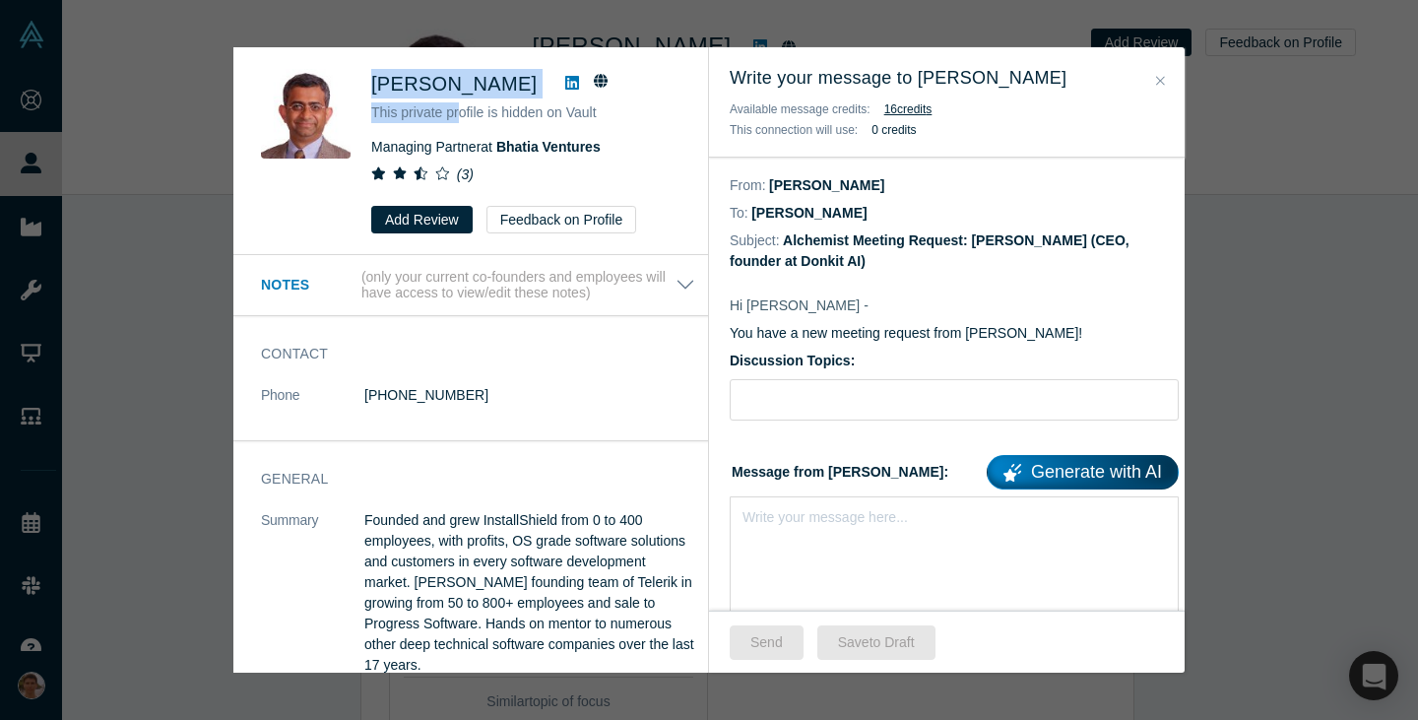
drag, startPoint x: 362, startPoint y: 82, endPoint x: 460, endPoint y: 129, distance: 108.4
click at [460, 129] on div "Viresh Bhatia This private profile is hidden on Vault Managing Partner at Bhati…" at bounding box center [474, 151] width 426 height 164
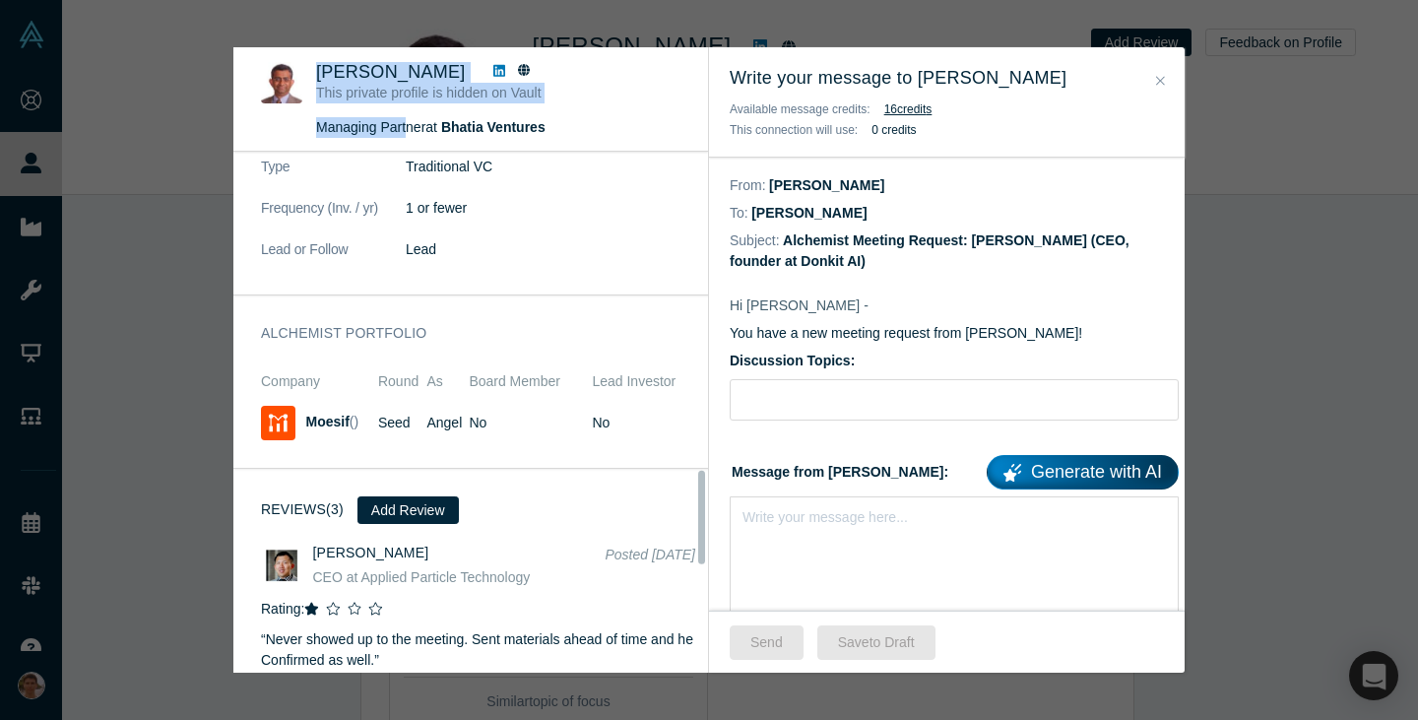
scroll to position [1780, 0]
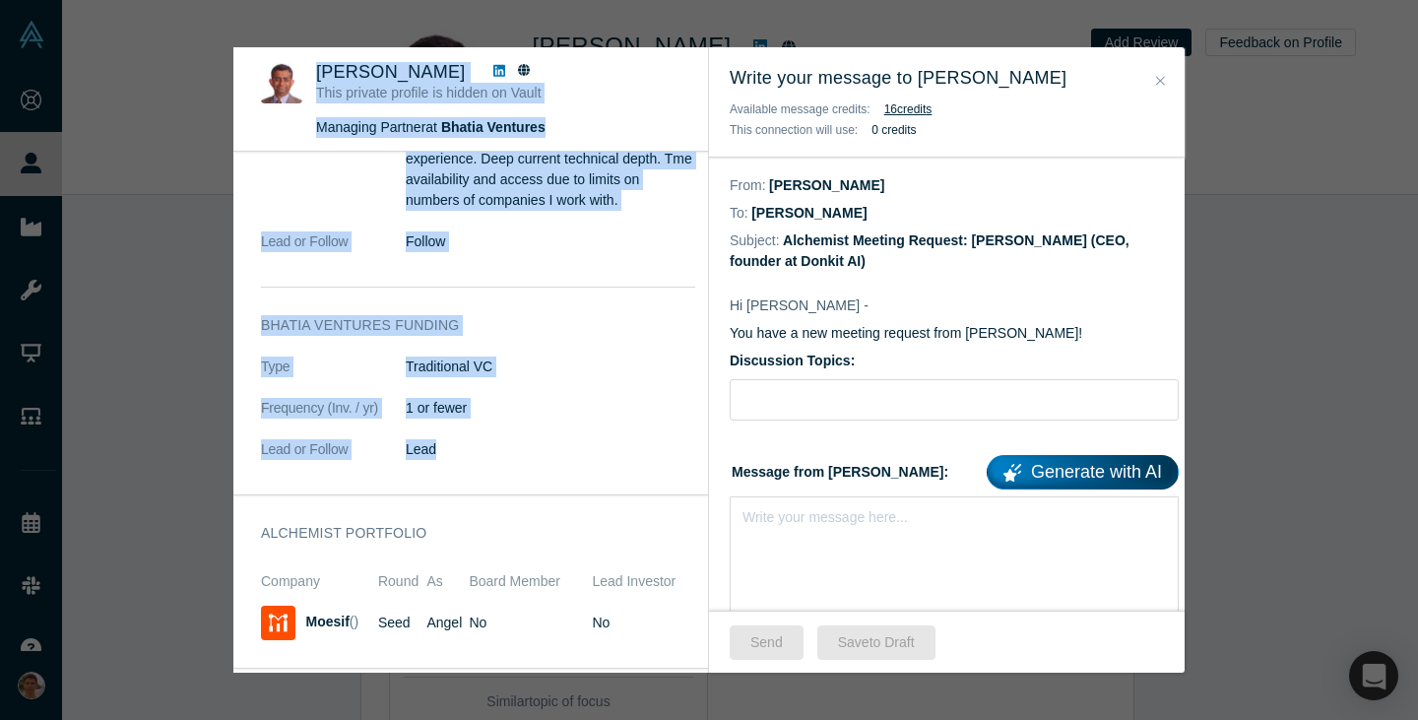
click at [511, 439] on dd "Lead" at bounding box center [551, 449] width 290 height 21
copy div "Viresh Bhatia This private profile is hidden on Vault Managing Partner at Bhati…"
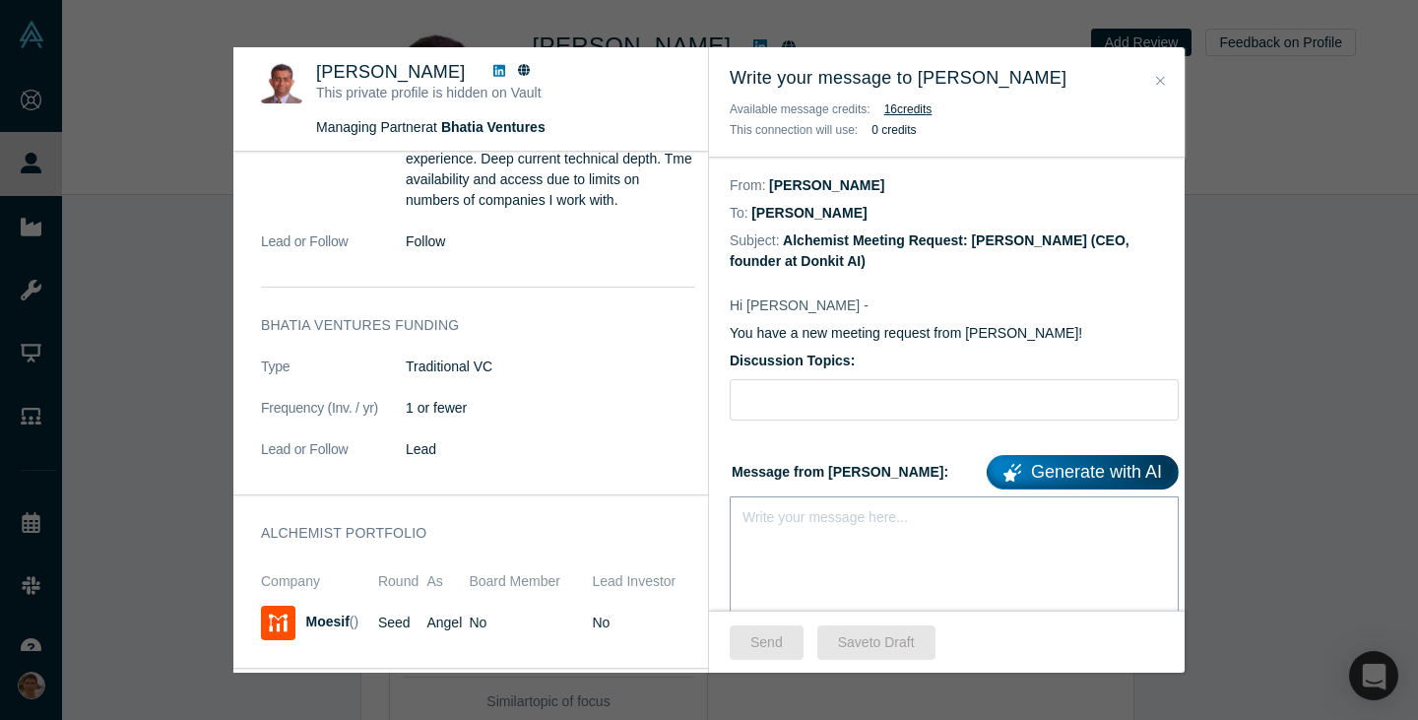
click at [866, 591] on div "Write your message here..." at bounding box center [954, 565] width 449 height 138
click at [994, 572] on div "Write your message here..." at bounding box center [954, 565] width 449 height 138
click at [844, 575] on div "Write your message here..." at bounding box center [954, 551] width 449 height 111
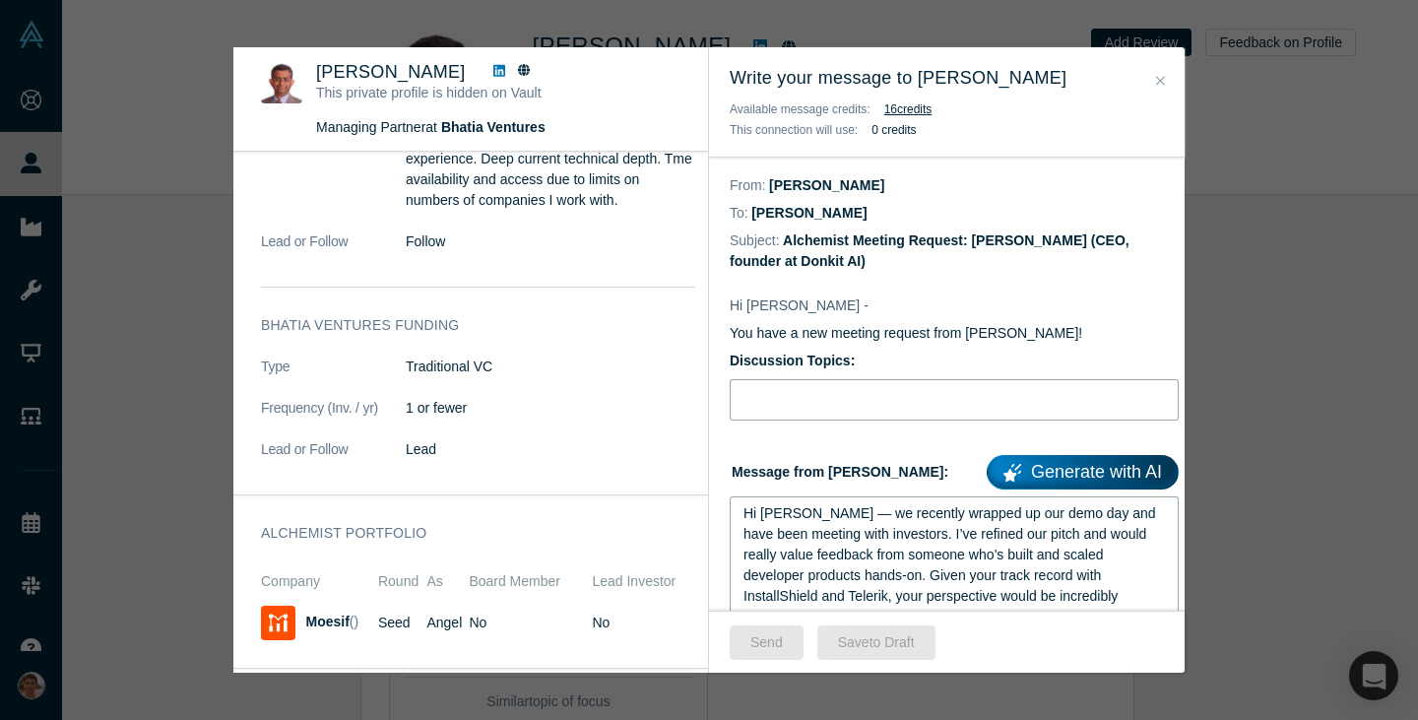
click at [835, 388] on input "Discussion Topics:" at bounding box center [954, 399] width 449 height 41
type input "Pitch feedback"
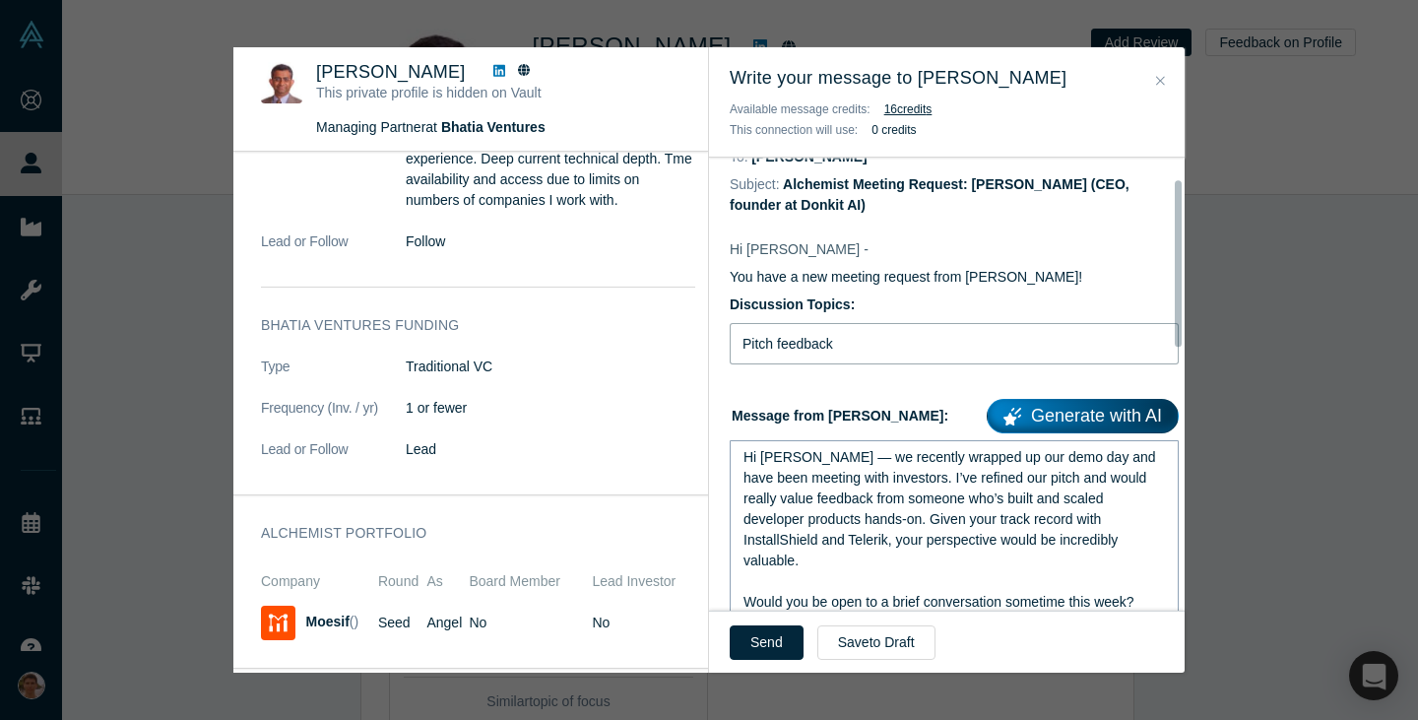
scroll to position [57, 0]
click at [779, 628] on button "Send" at bounding box center [767, 642] width 74 height 34
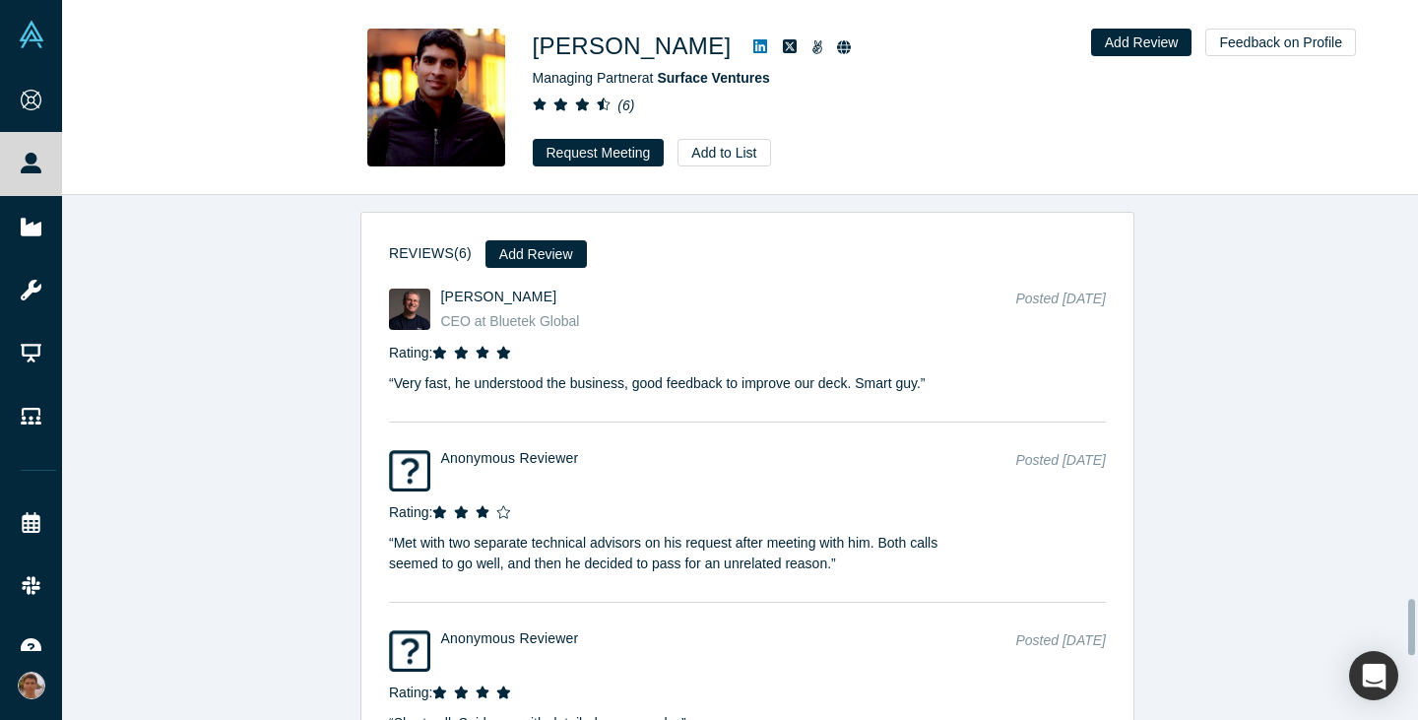
scroll to position [3772, 0]
click at [591, 157] on button "Request Meeting" at bounding box center [599, 153] width 132 height 28
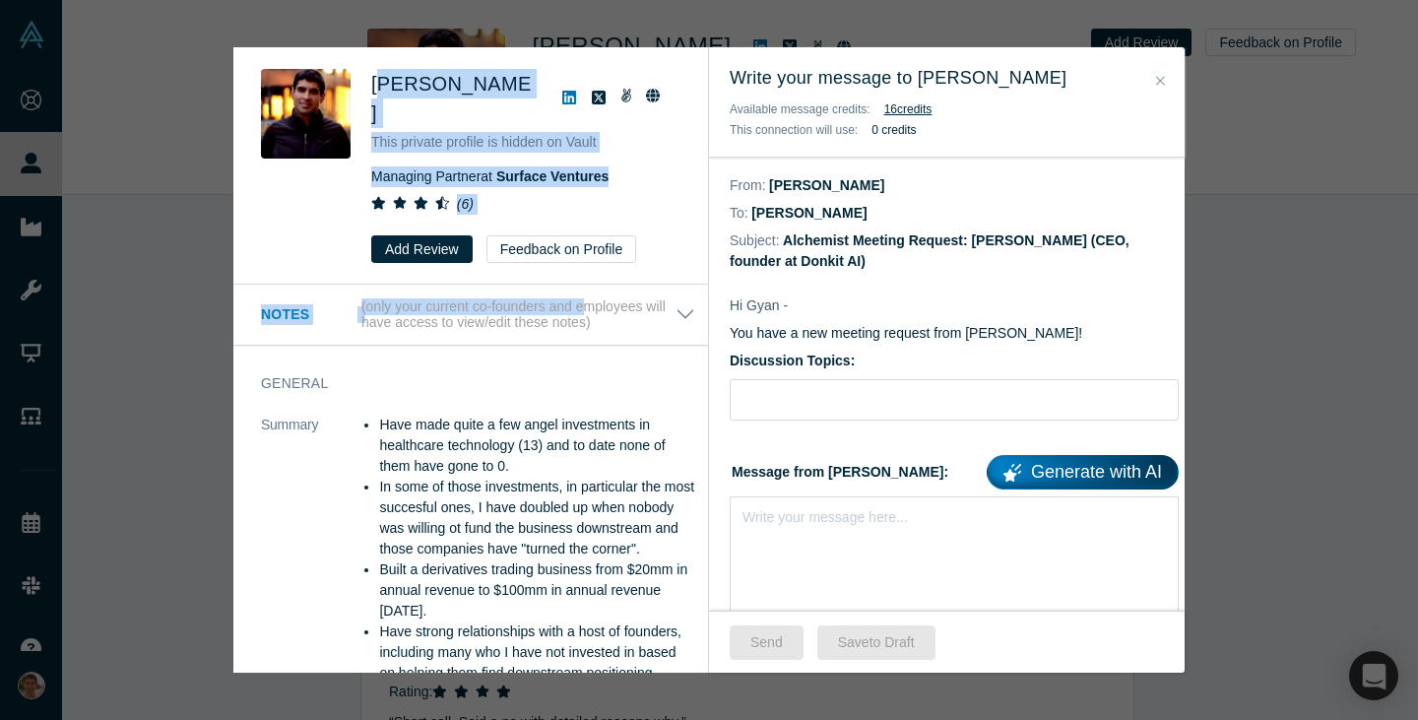
drag, startPoint x: 382, startPoint y: 79, endPoint x: 590, endPoint y: 268, distance: 281.0
click at [590, 268] on div "[PERSON_NAME] This private profile is hidden on Vault Managing Partner at Surfa…" at bounding box center [470, 359] width 475 height 625
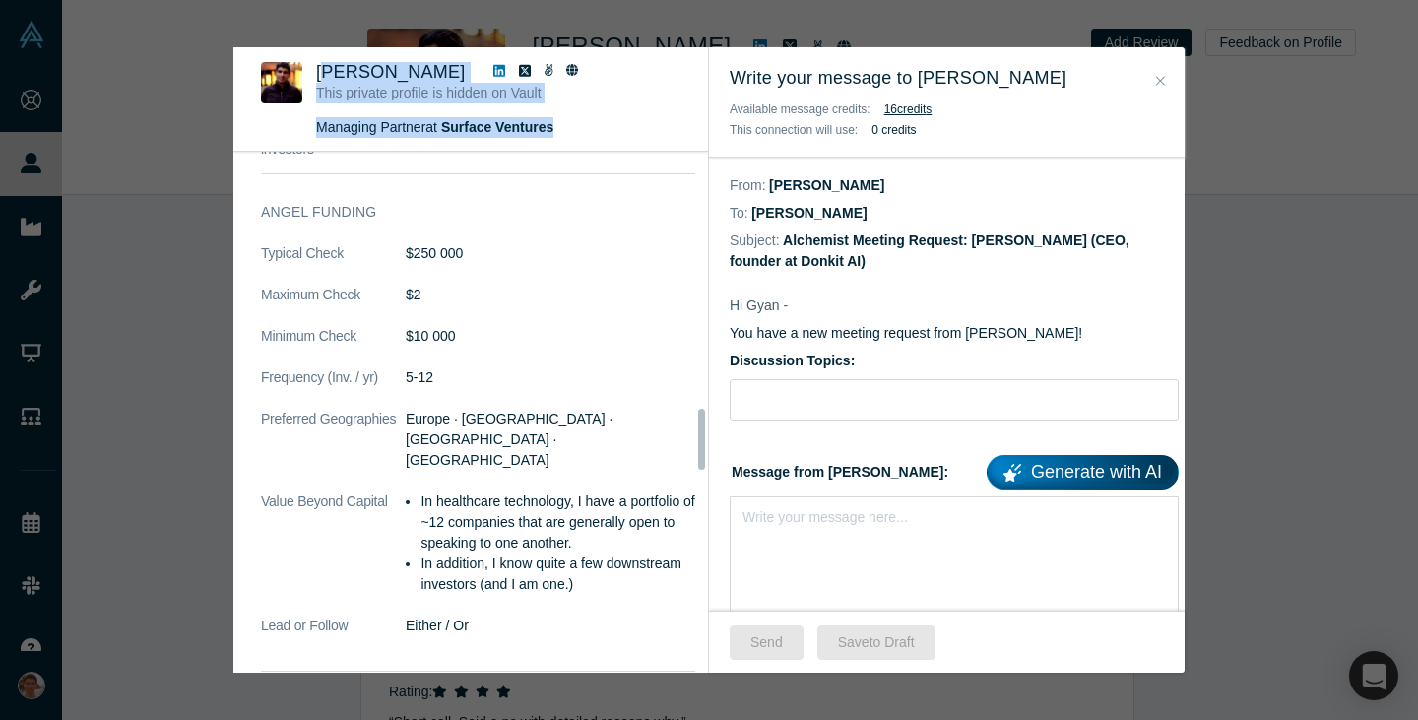
scroll to position [2213, 0]
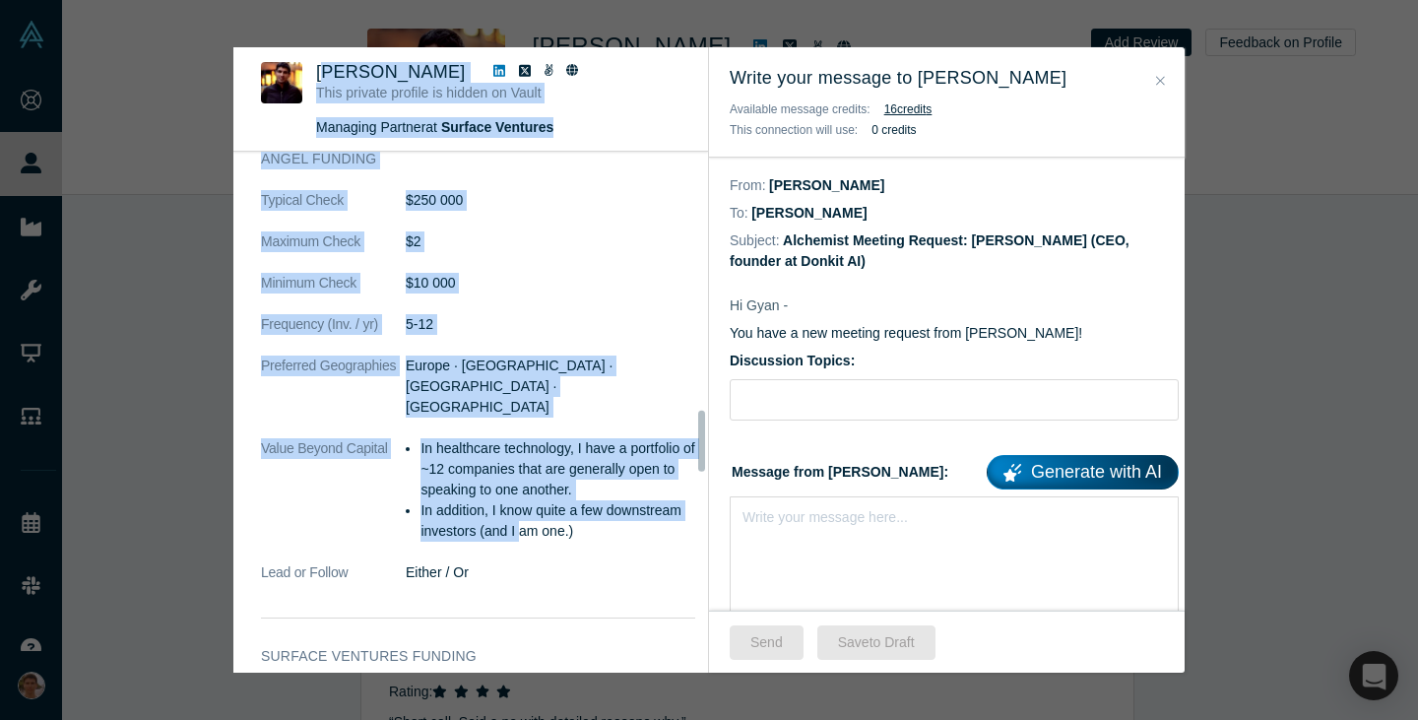
click at [600, 542] on li "In addition, I know quite a few downstream investors (and I am one.)" at bounding box center [558, 520] width 275 height 41
click at [648, 542] on li "In addition, I know quite a few downstream investors (and I am one.)" at bounding box center [558, 520] width 275 height 41
copy div "lor Ipsum Dolo sitamet consect ad elitse do Eiusm Temporin Utlabor et Dolorem A…"
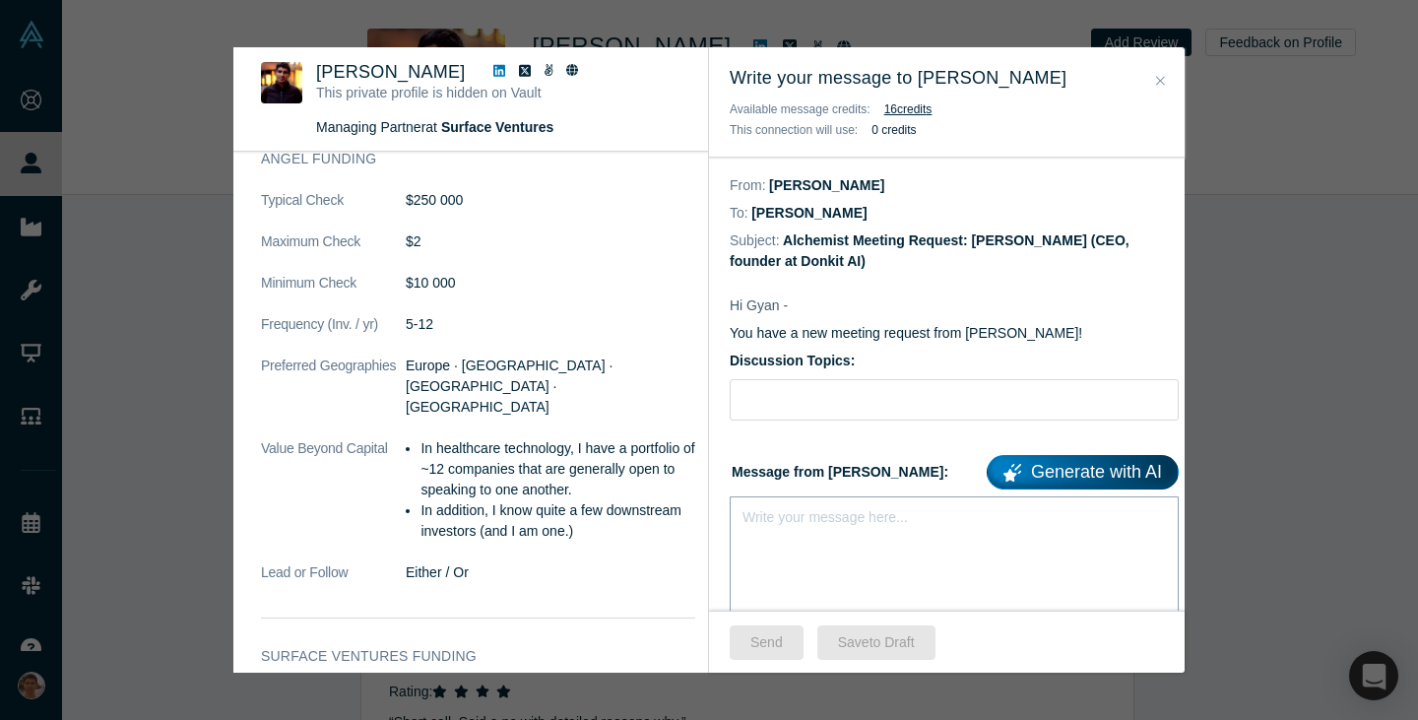
click at [1006, 561] on div "Write your message here..." at bounding box center [954, 565] width 449 height 138
click at [886, 559] on div "Write your message here..." at bounding box center [954, 551] width 449 height 111
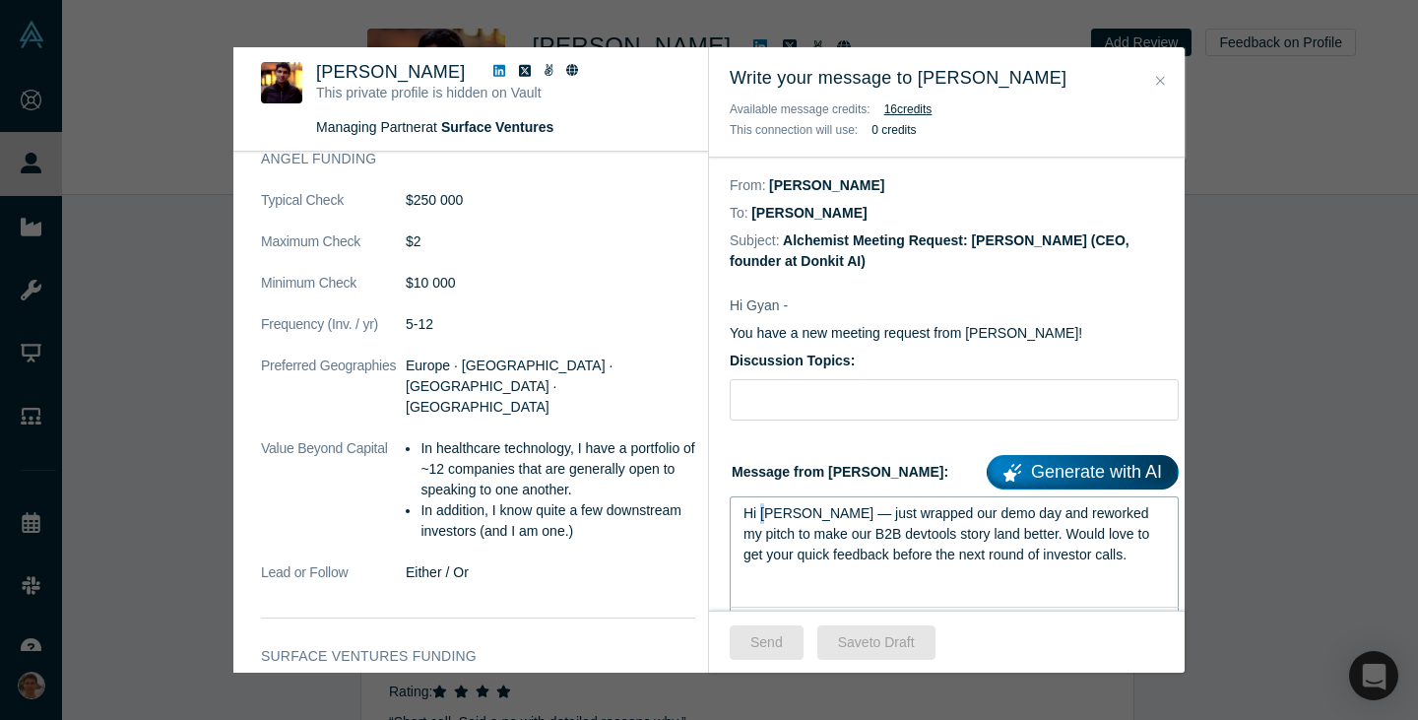
click at [759, 519] on span "Hi Yan — just wrapped our demo day and reworked my pitch to make our B2B devtoo…" at bounding box center [949, 533] width 410 height 57
click at [802, 405] on input "Discussion Topics:" at bounding box center [954, 399] width 449 height 41
type input "Pitch feedback"
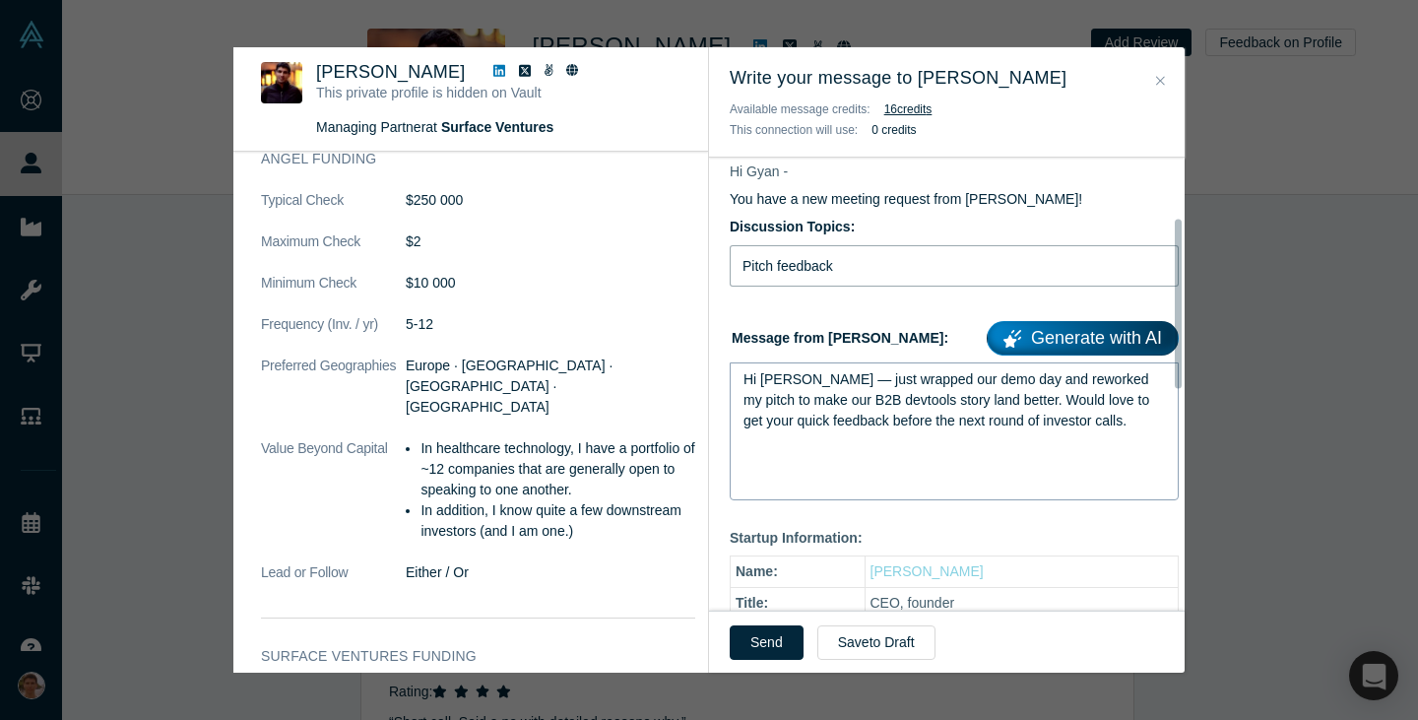
scroll to position [161, 0]
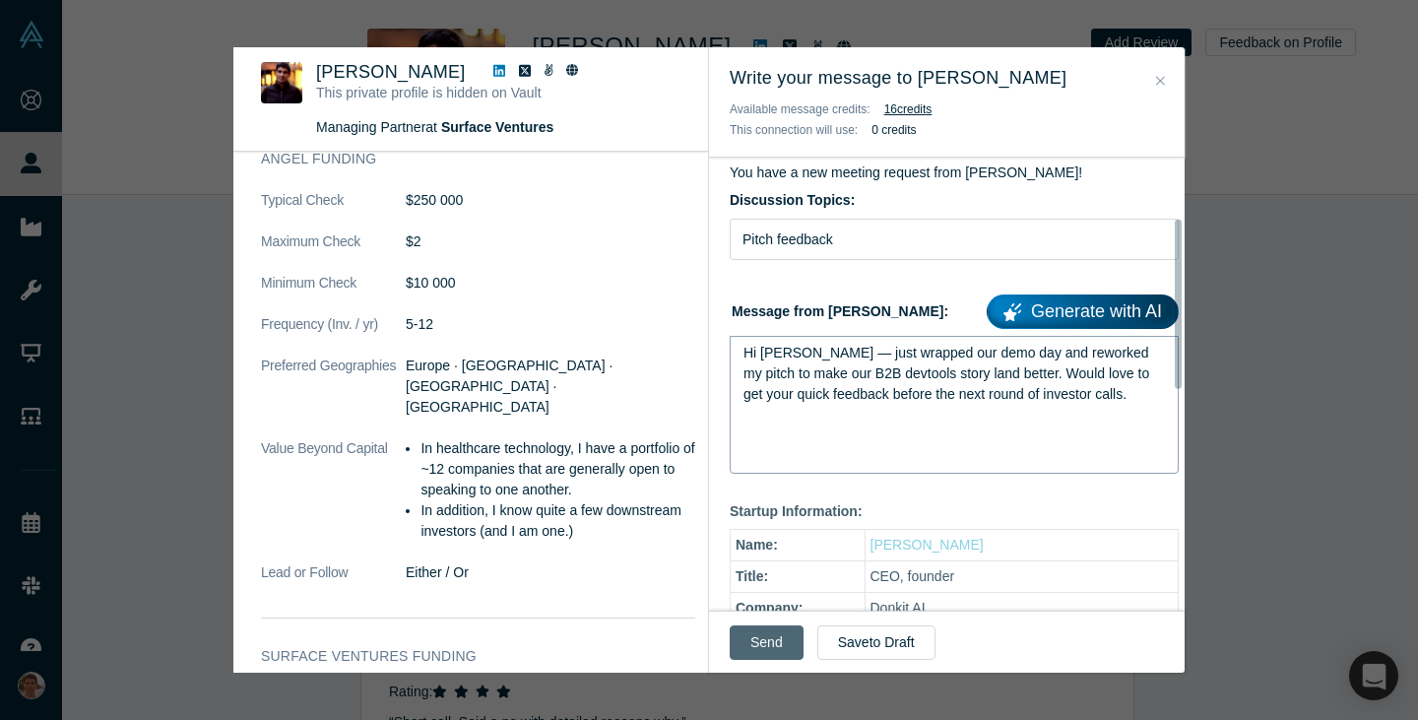
click at [778, 646] on button "Send" at bounding box center [767, 642] width 74 height 34
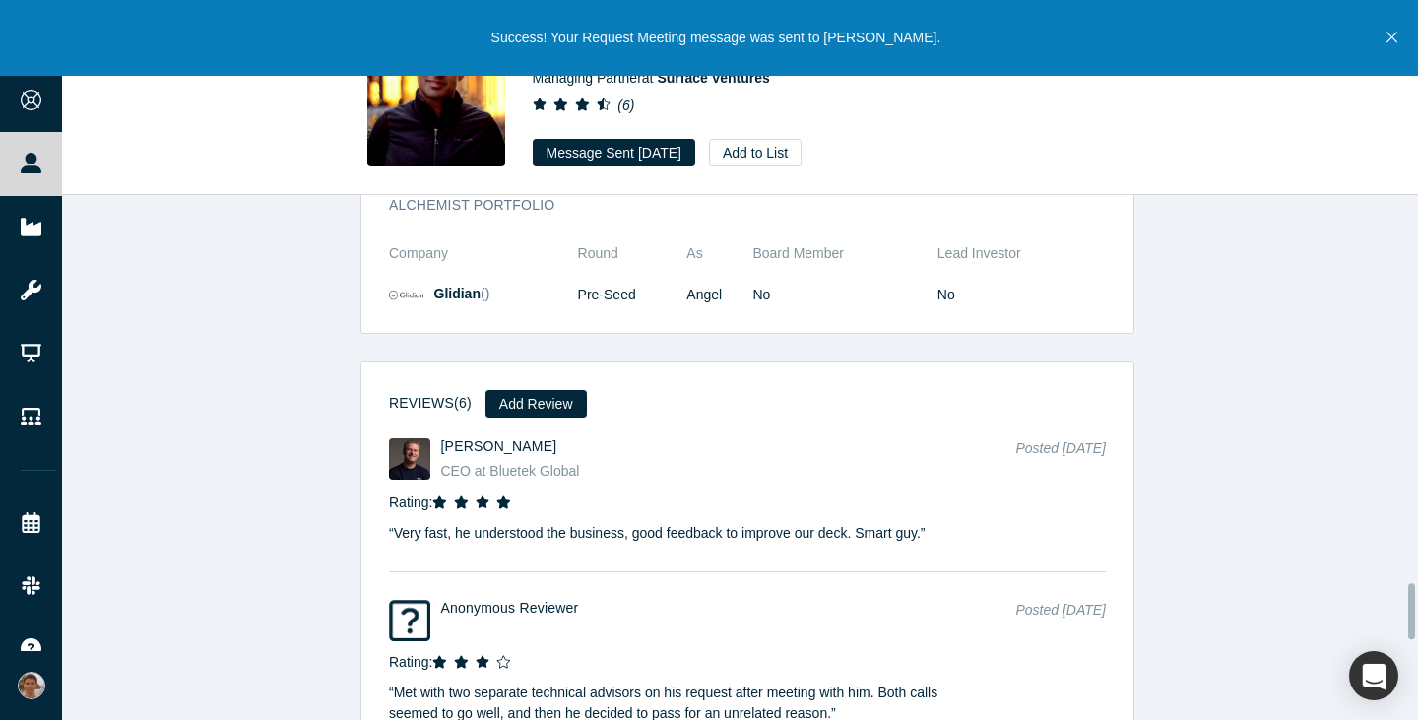
scroll to position [3621, 0]
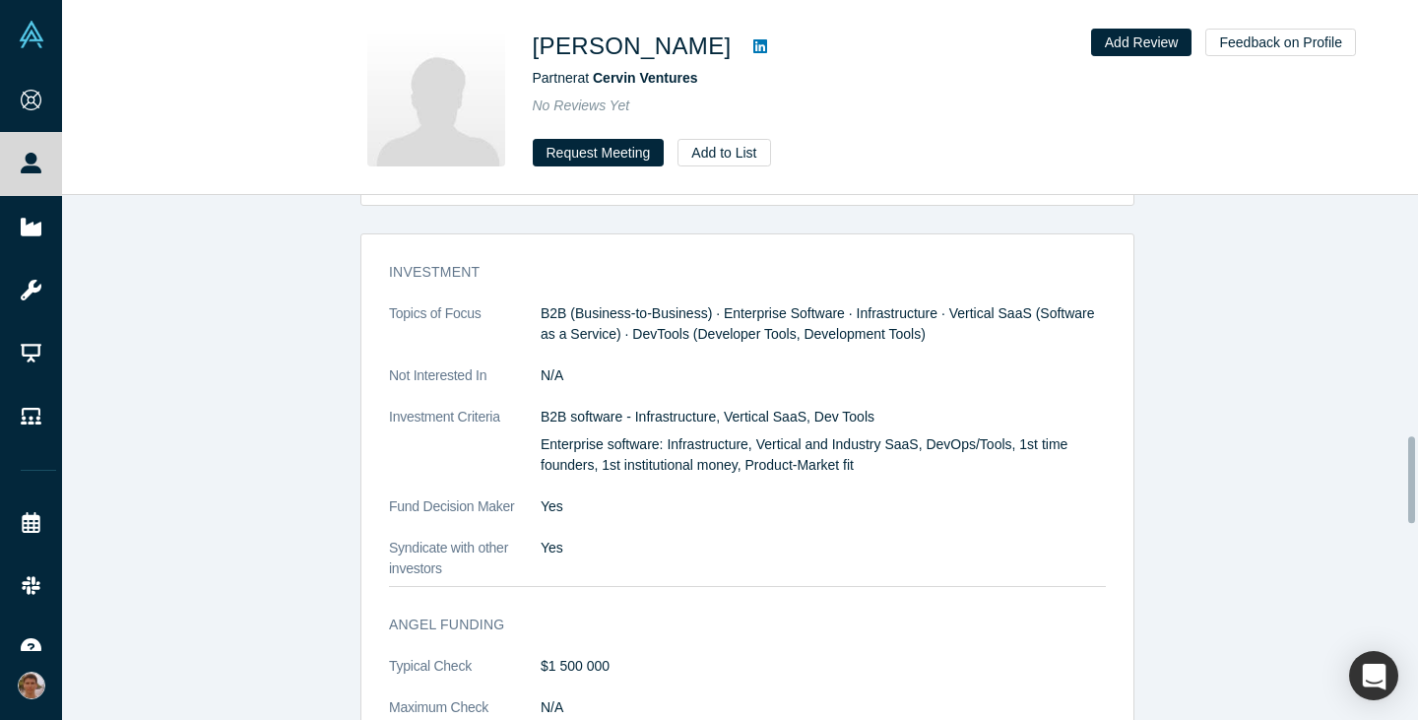
scroll to position [1397, 0]
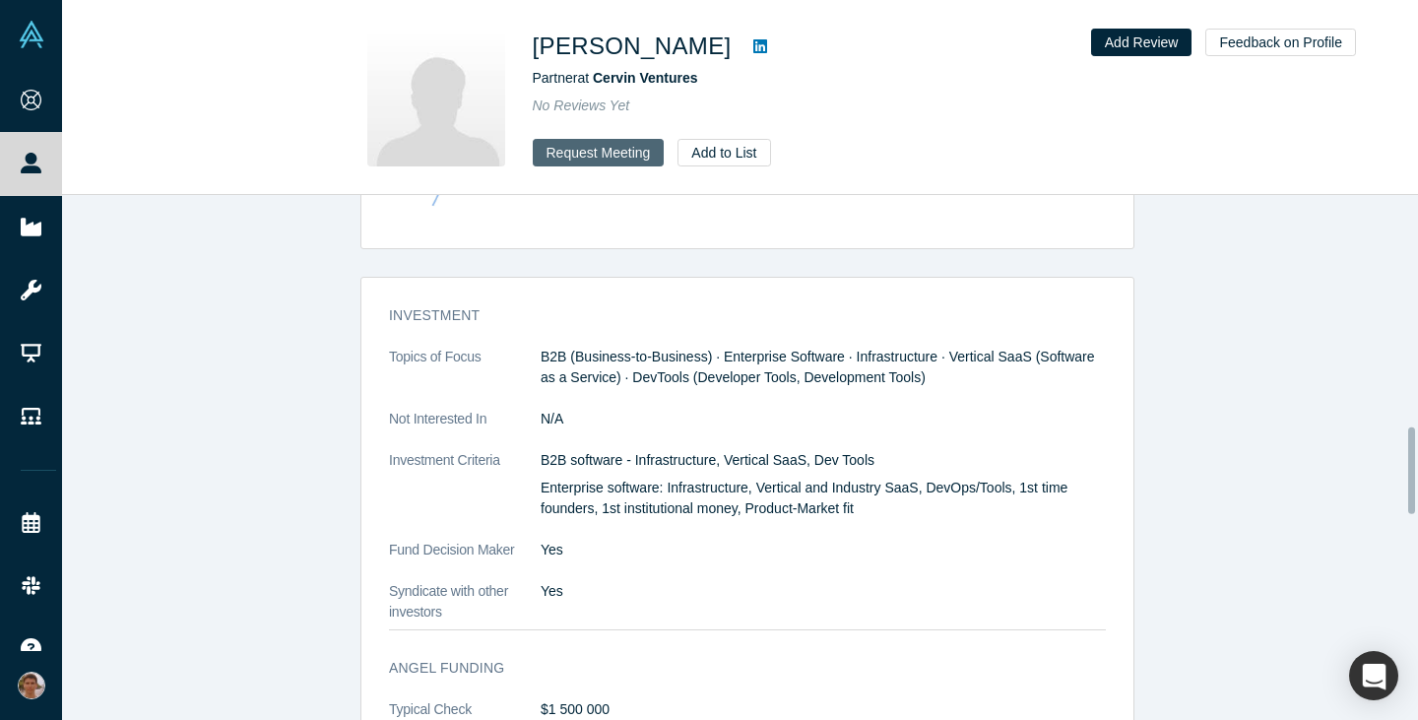
click at [616, 156] on button "Request Meeting" at bounding box center [599, 153] width 132 height 28
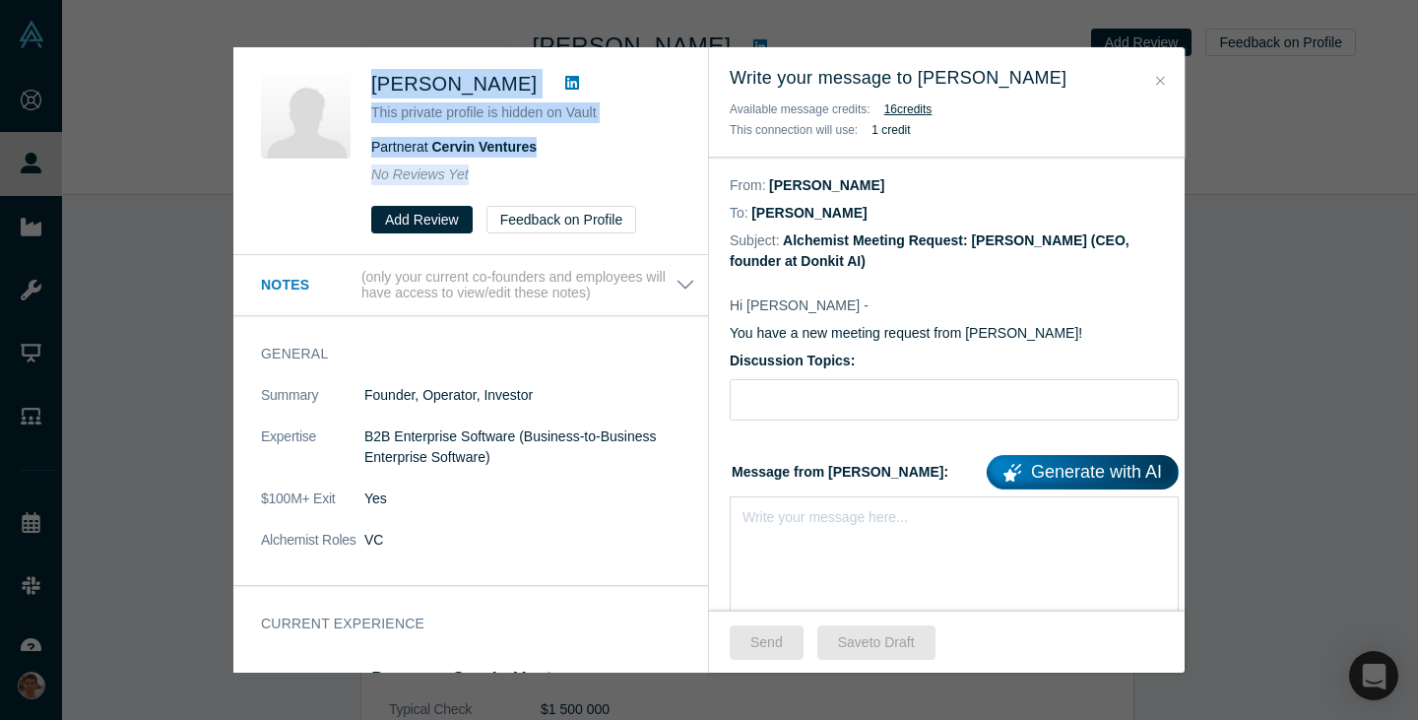
drag, startPoint x: 365, startPoint y: 76, endPoint x: 513, endPoint y: 170, distance: 175.4
click at [513, 170] on div "Samir Shah This private profile is hidden on Vault Partner at Cervin Ventures N…" at bounding box center [474, 151] width 426 height 164
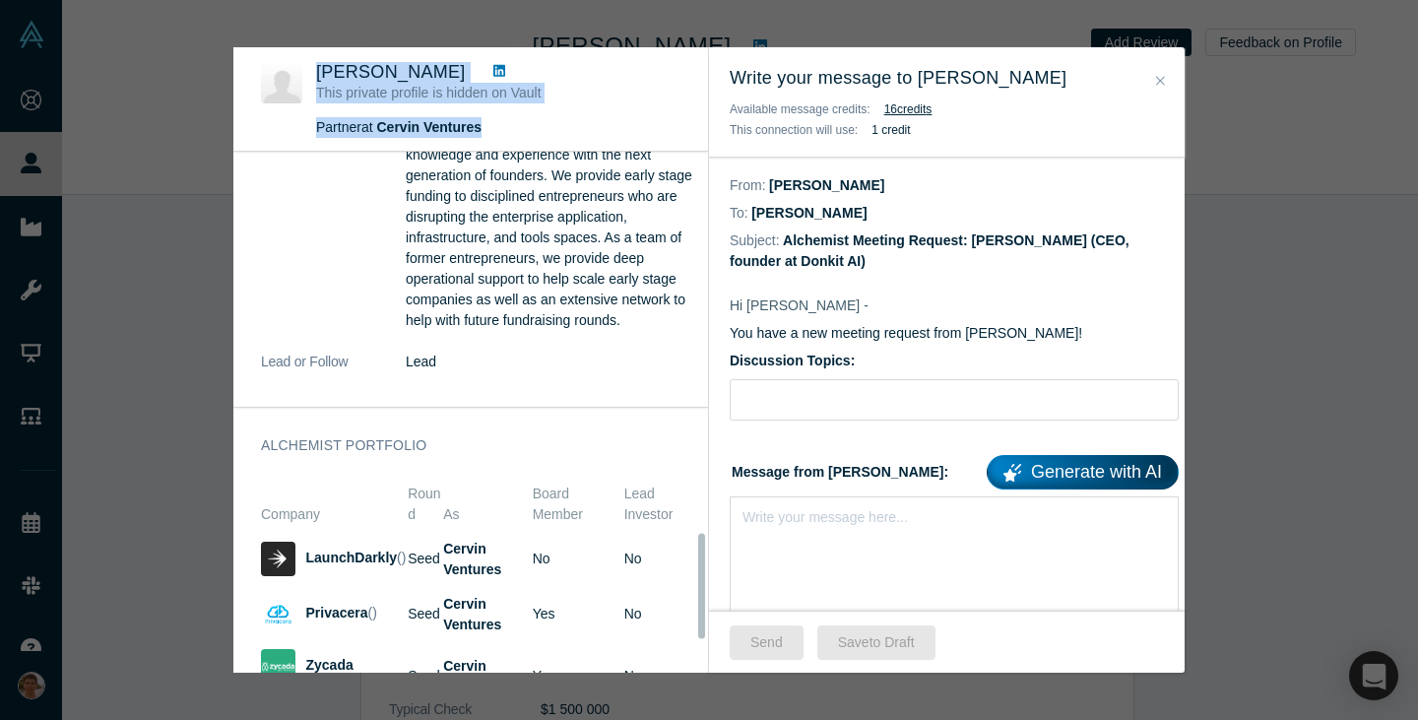
scroll to position [1891, 0]
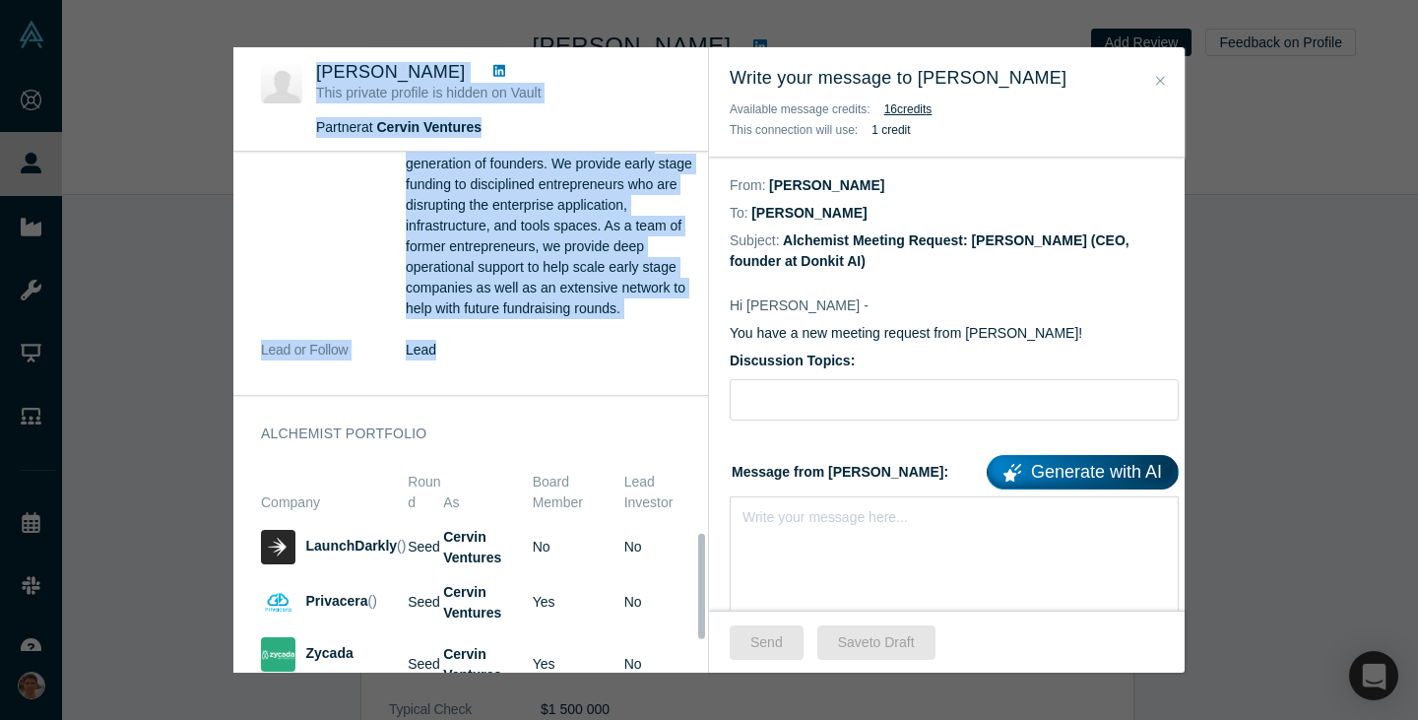
click at [502, 360] on dd "Lead" at bounding box center [551, 350] width 290 height 21
copy div "Samir Shah This private profile is hidden on Vault Partner at Cervin Ventures N…"
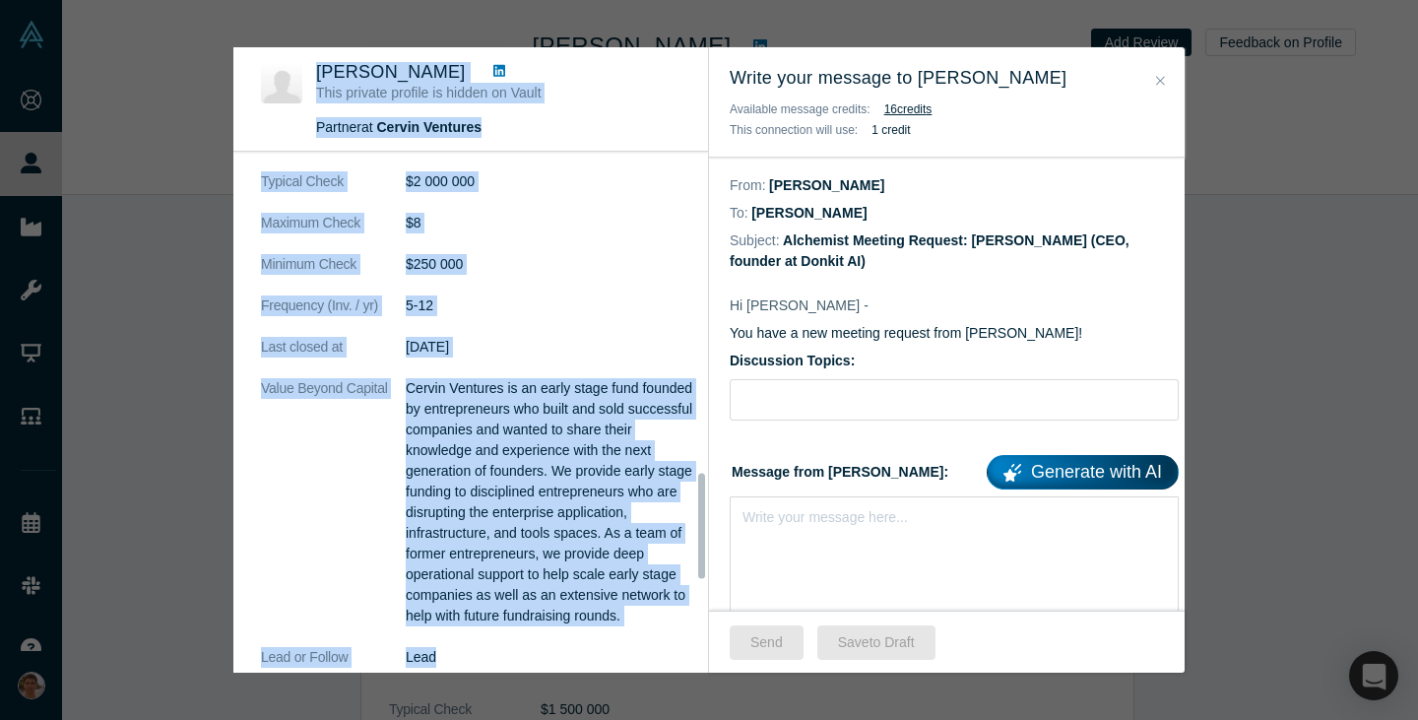
scroll to position [1581, 0]
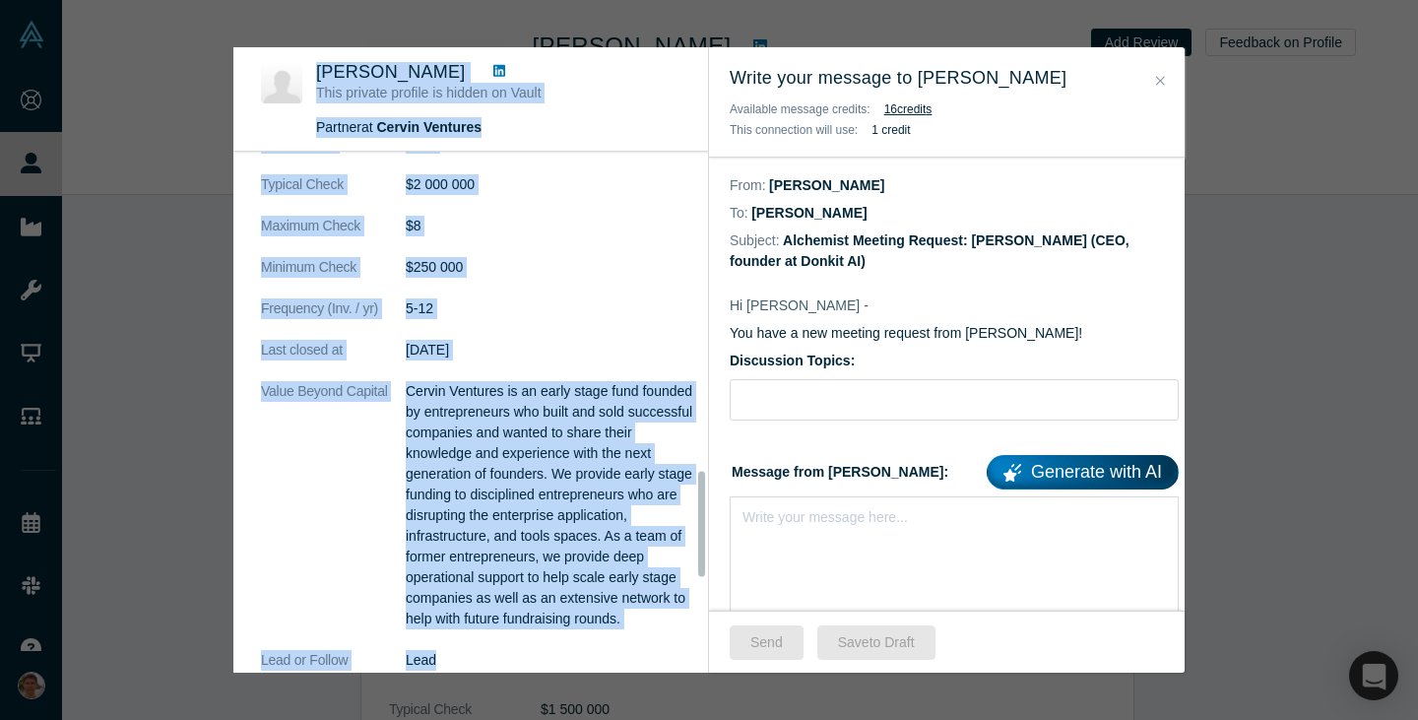
click at [572, 458] on p "Cervin Ventures is an early stage fund founded by entrepreneurs who built and s…" at bounding box center [551, 505] width 290 height 248
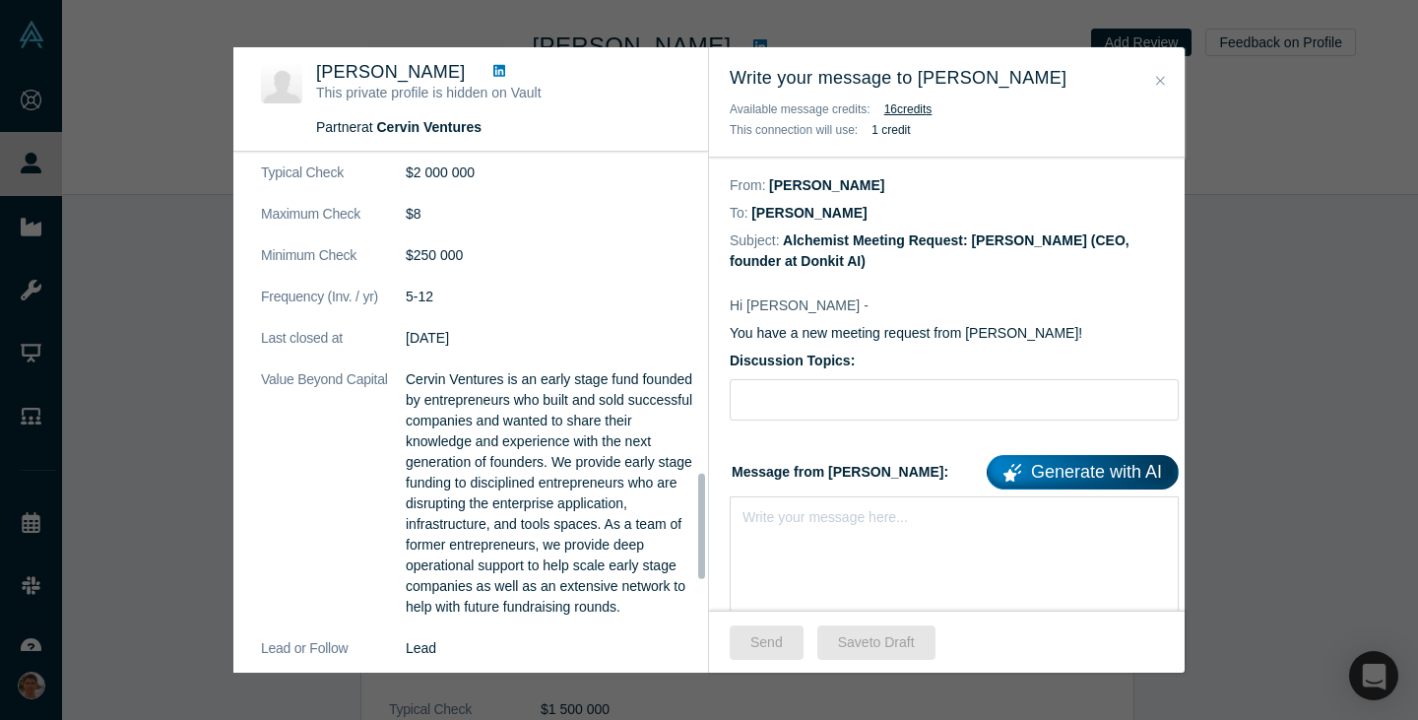
scroll to position [1594, 0]
click at [968, 539] on div "Write your message here..." at bounding box center [954, 565] width 449 height 138
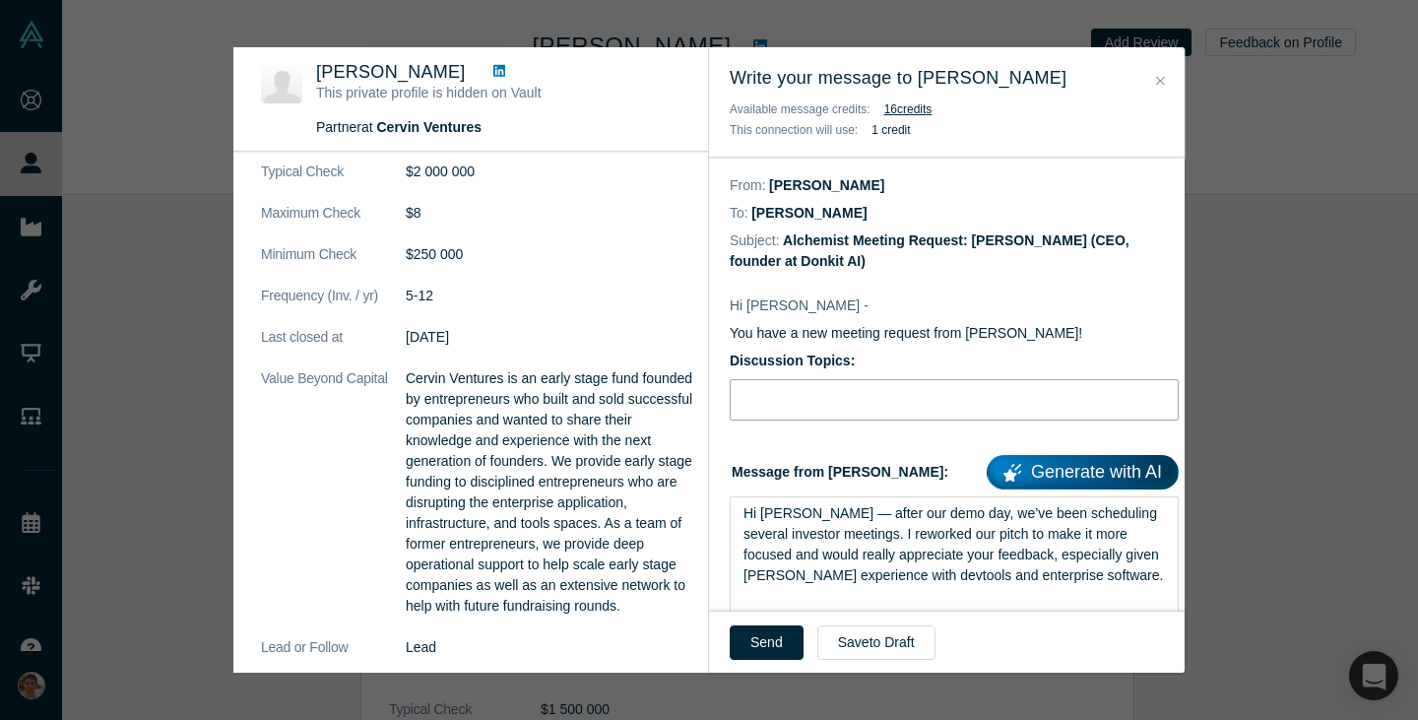
click at [865, 403] on input "Discussion Topics:" at bounding box center [954, 399] width 449 height 41
type input "Pitch feedback"
click at [763, 634] on button "Send" at bounding box center [767, 642] width 74 height 34
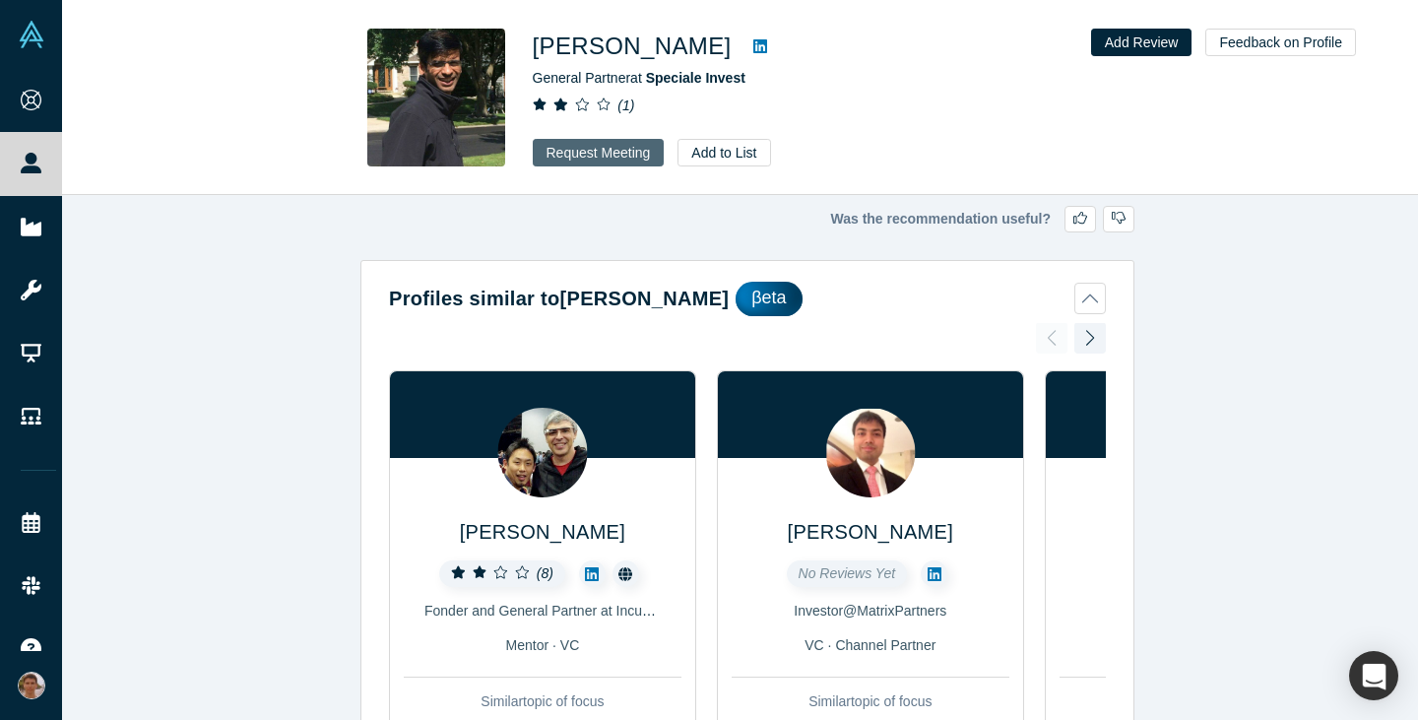
click at [599, 164] on button "Request Meeting" at bounding box center [599, 153] width 132 height 28
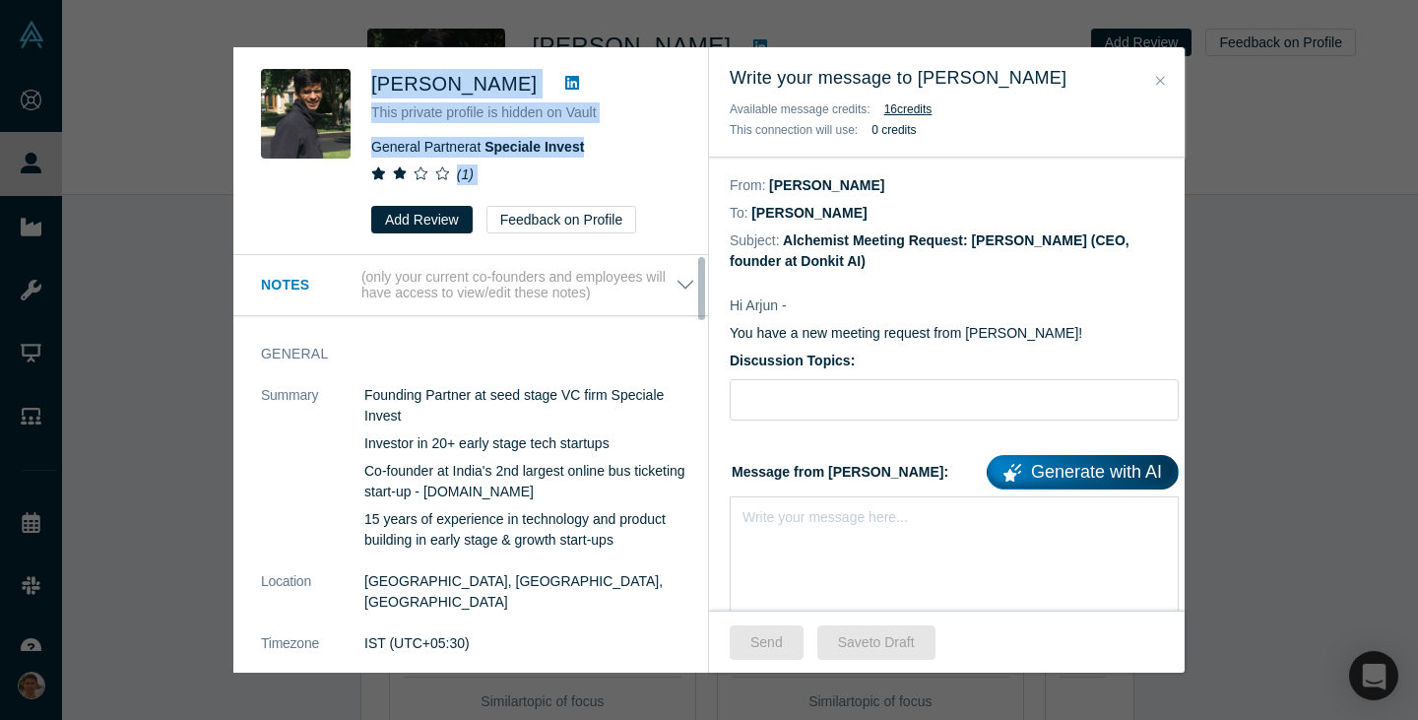
drag, startPoint x: 366, startPoint y: 82, endPoint x: 477, endPoint y: 216, distance: 173.5
click at [477, 216] on div "Arjun Rao This private profile is hidden on Vault General Partner at Speciale I…" at bounding box center [474, 151] width 426 height 164
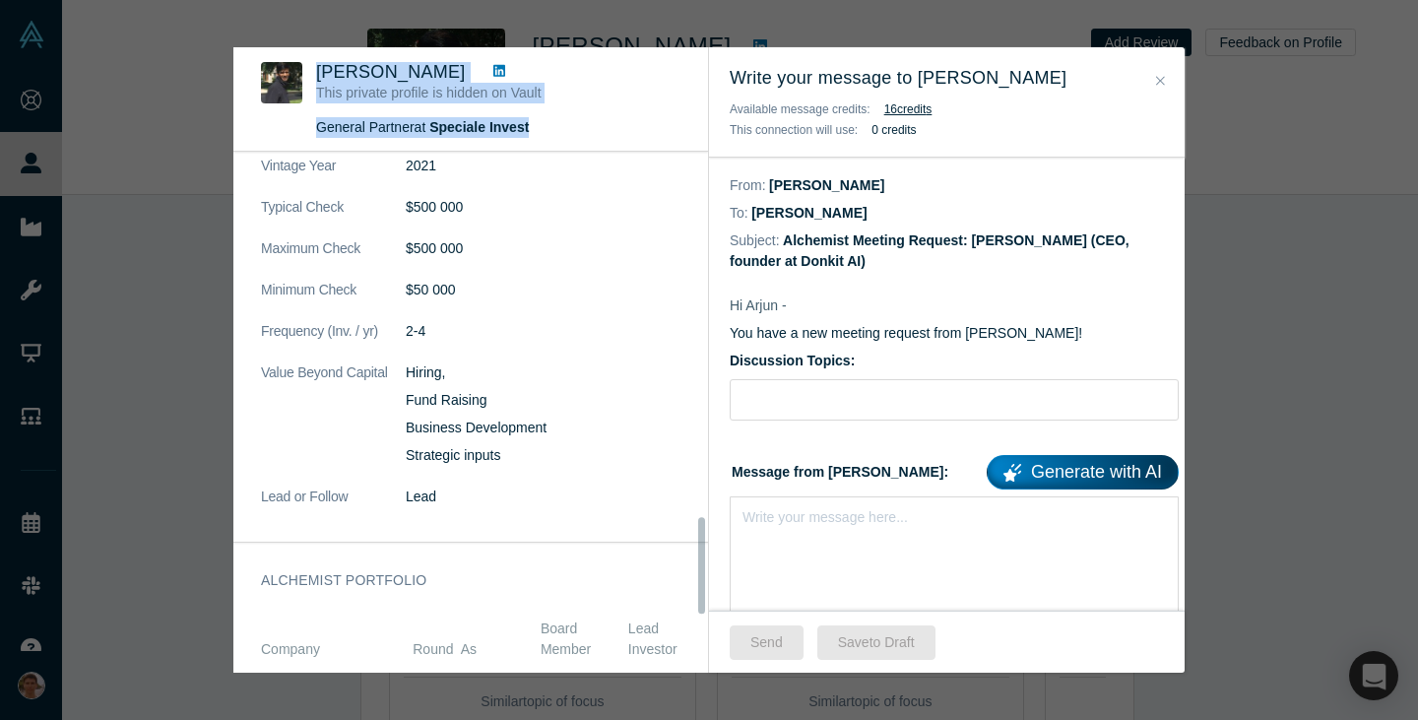
scroll to position [1966, 0]
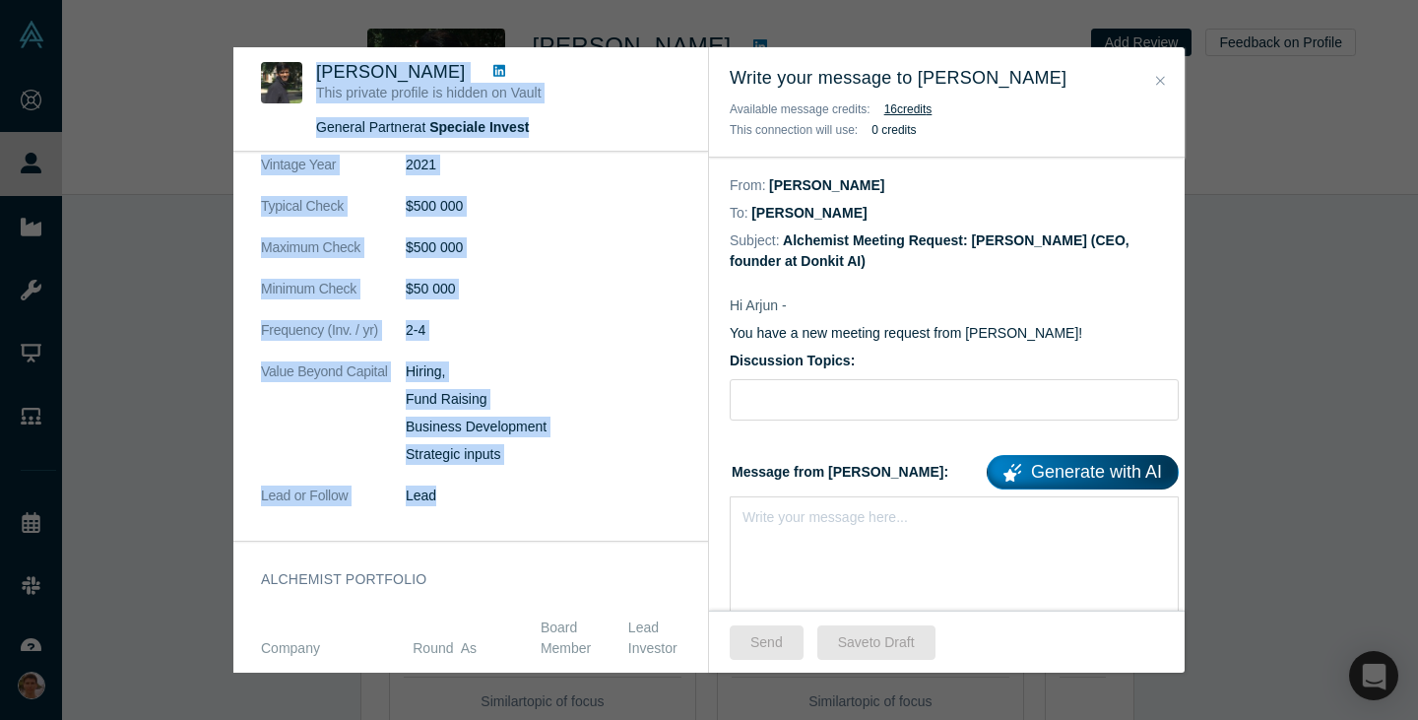
click at [489, 486] on dd "Lead" at bounding box center [551, 496] width 290 height 21
copy div "Arjun Rao This private profile is hidden on Vault General Partner at Speciale I…"
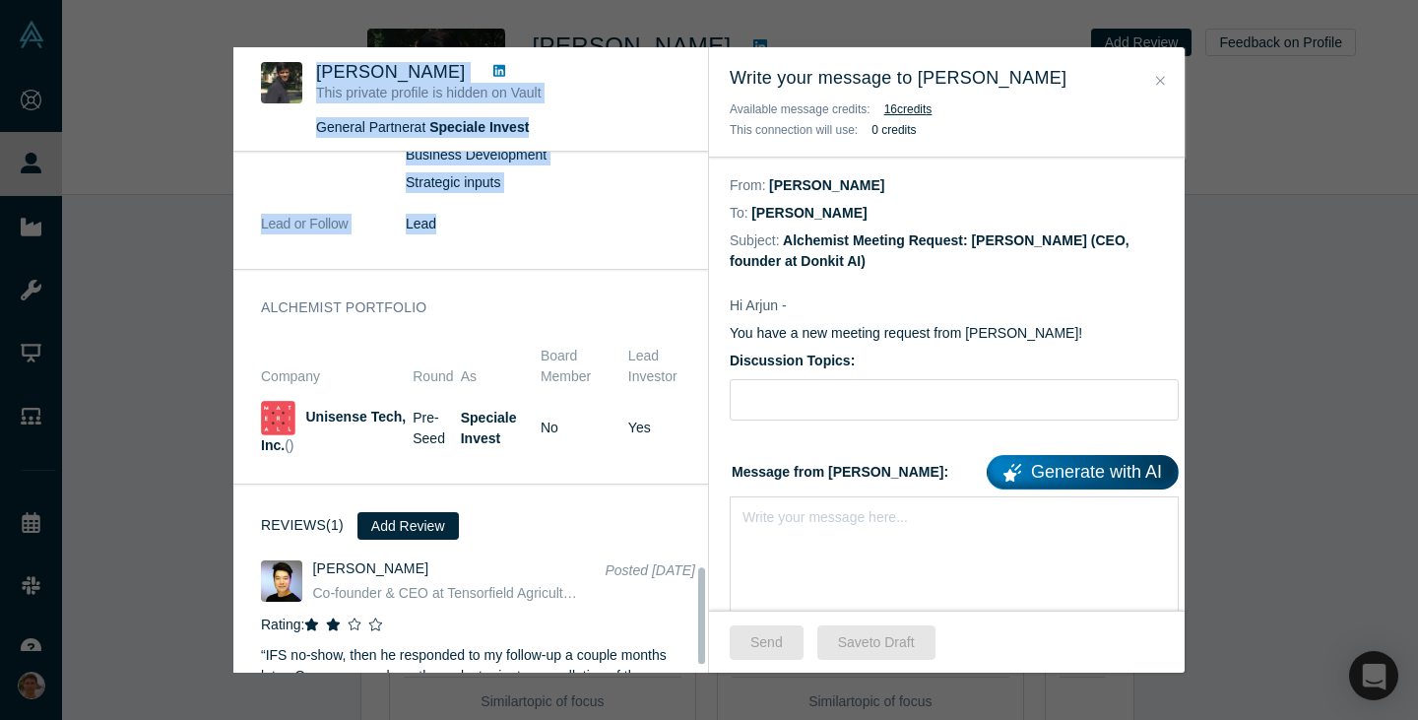
scroll to position [2273, 0]
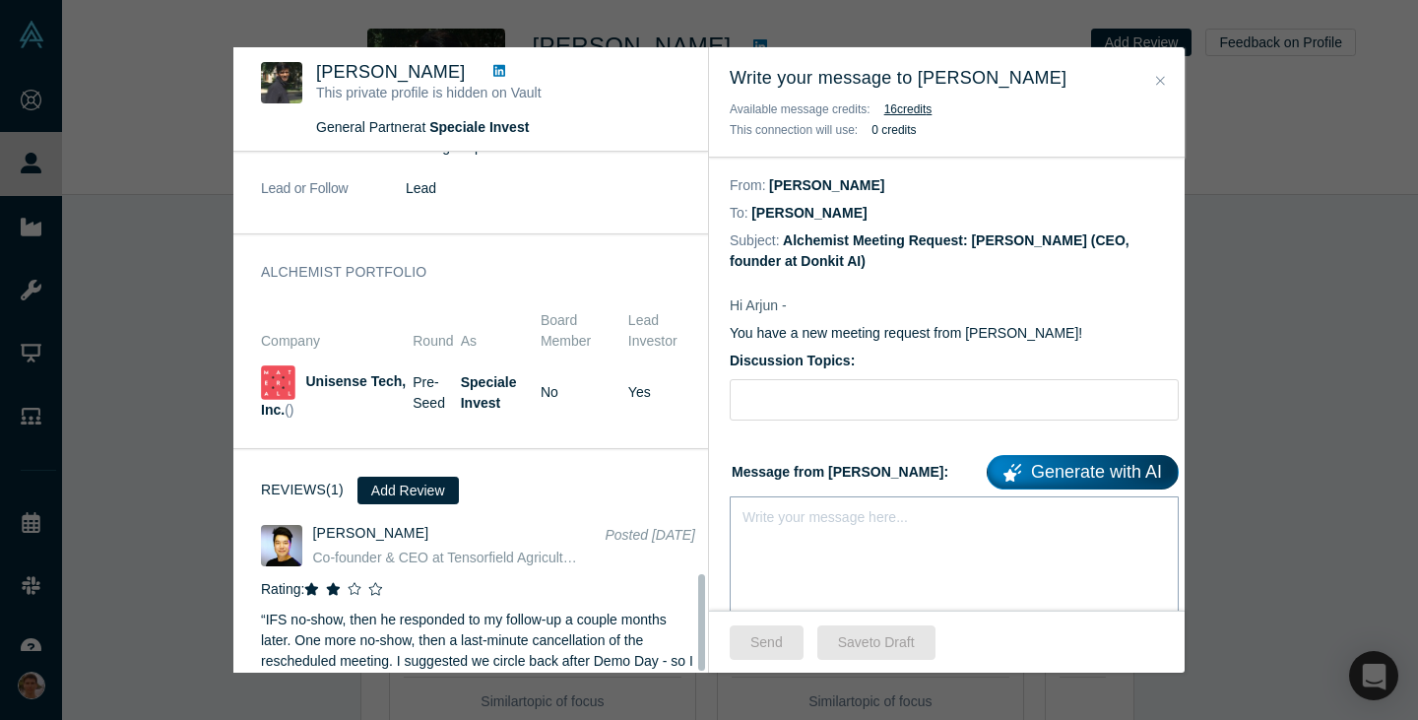
click at [805, 557] on div "Write your message here..." at bounding box center [954, 565] width 449 height 138
click at [434, 525] on div "Xiong Chang Co-founder & CEO at Tensorfield Agriculture Posted Sep 27, 2021" at bounding box center [478, 552] width 434 height 54
click at [983, 548] on div "Write your message here..." at bounding box center [954, 565] width 449 height 138
click at [983, 548] on div "Write your message here..." at bounding box center [954, 551] width 449 height 111
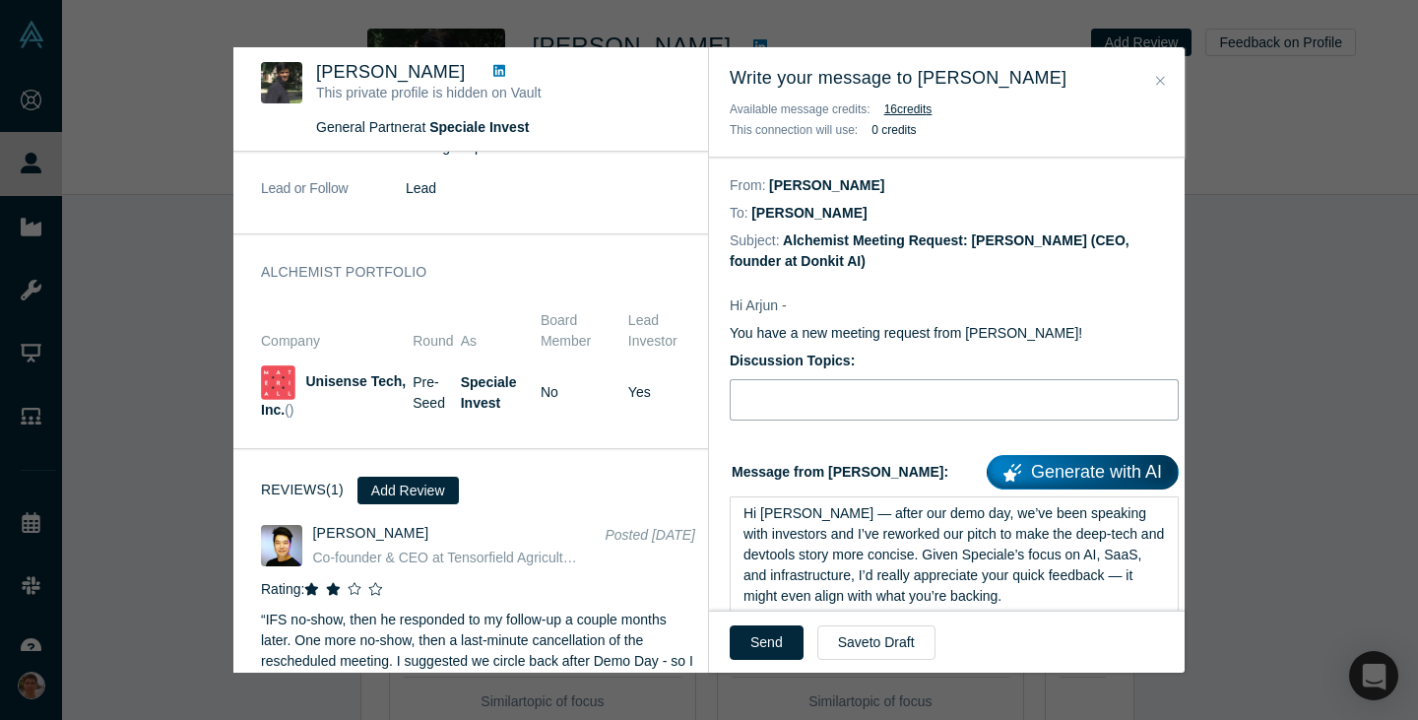
click at [821, 409] on input "Discussion Topics:" at bounding box center [954, 399] width 449 height 41
type input "Pitch feedback"
click at [763, 635] on button "Send" at bounding box center [767, 642] width 74 height 34
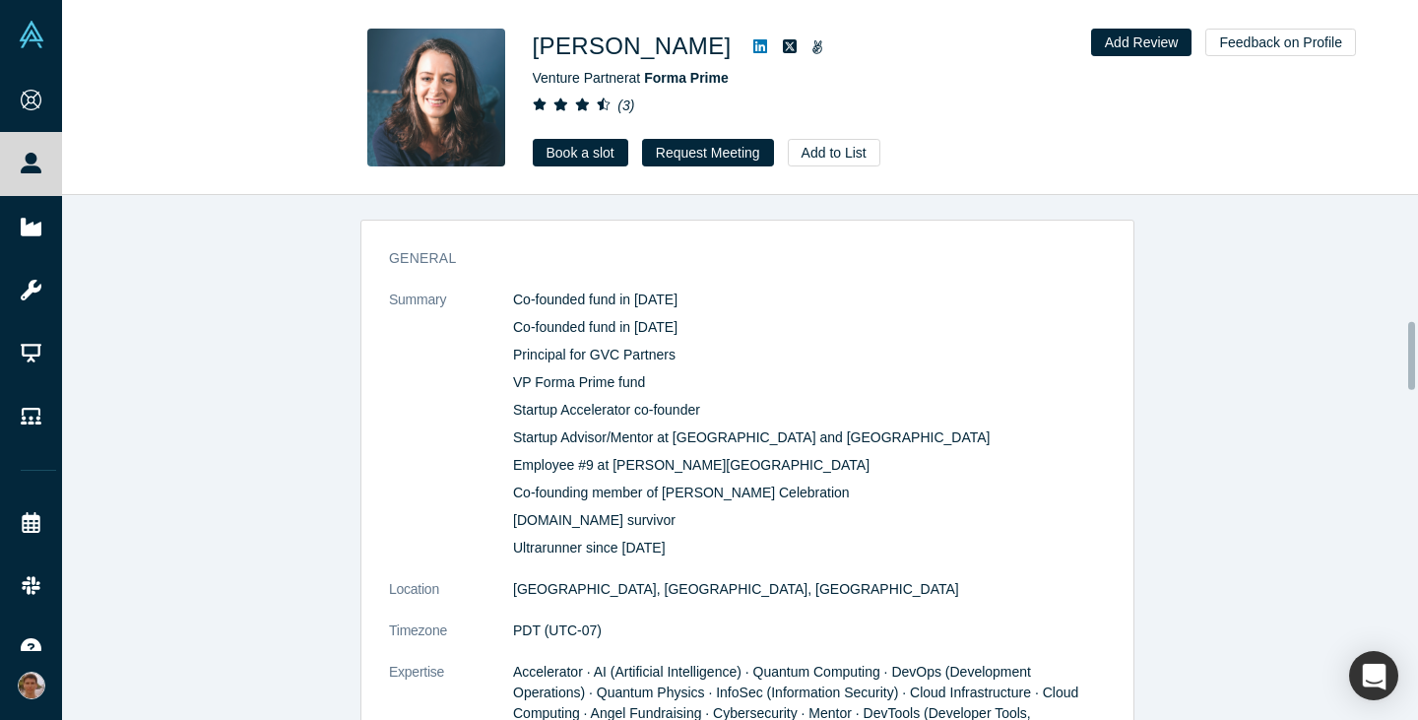
scroll to position [975, 0]
click at [685, 163] on button "Request Meeting" at bounding box center [708, 153] width 132 height 28
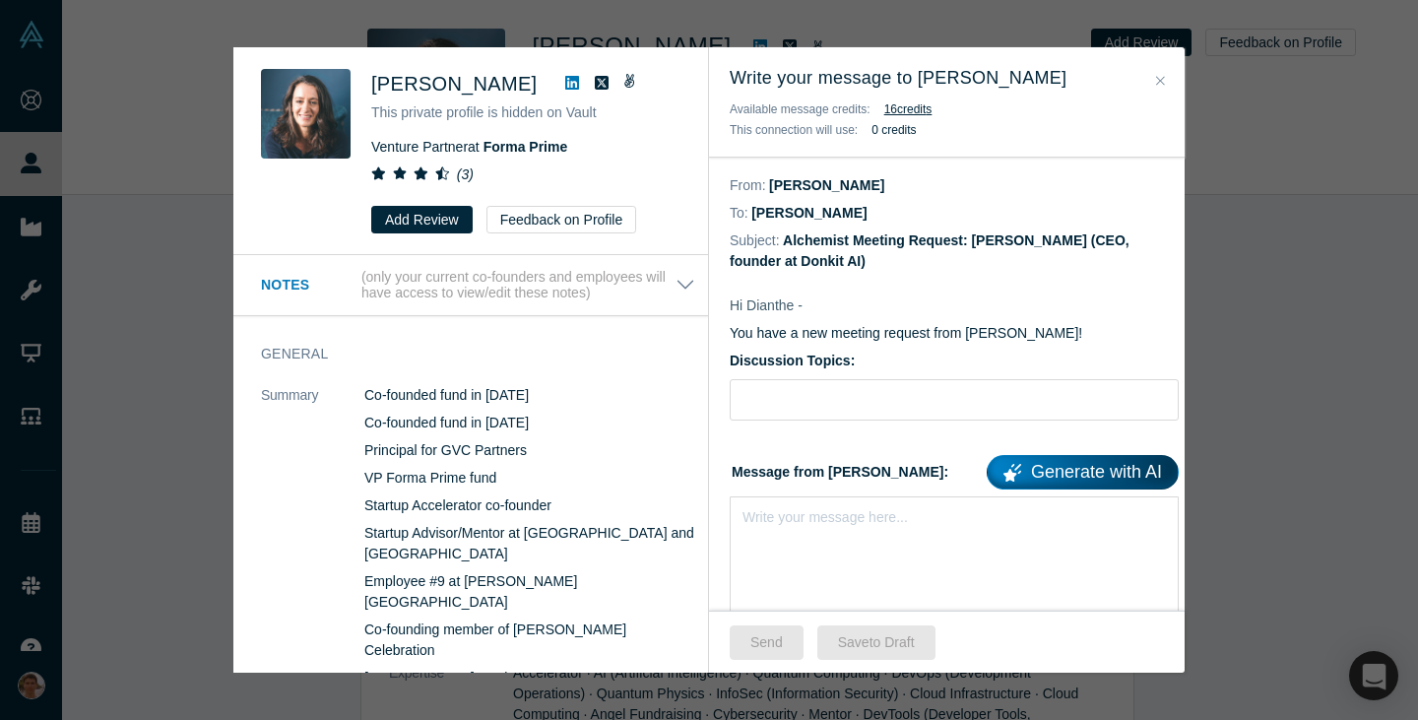
click at [1165, 75] on button "Close" at bounding box center [1160, 81] width 21 height 23
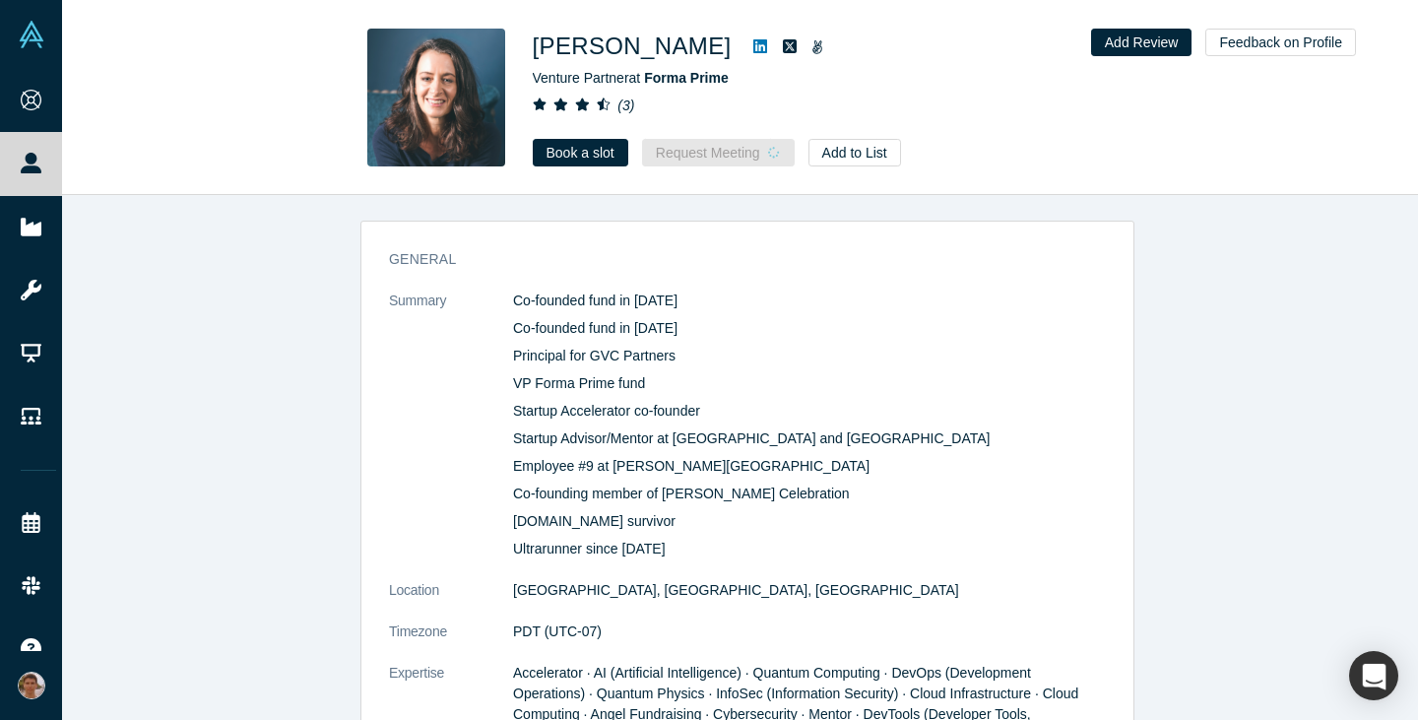
click at [579, 184] on div "Dianthe Harris Skurko Venture Partner at Forma Prime ( 3 ) Book a slot Request …" at bounding box center [740, 98] width 1356 height 194
click at [581, 154] on link "Book a slot" at bounding box center [581, 153] width 96 height 28
click at [665, 166] on div "Dianthe Harris Skurko Venture Partner at Forma Prime ( 3 ) Book a slot Request …" at bounding box center [740, 98] width 1356 height 194
click at [673, 162] on button "Request Meeting" at bounding box center [708, 153] width 132 height 28
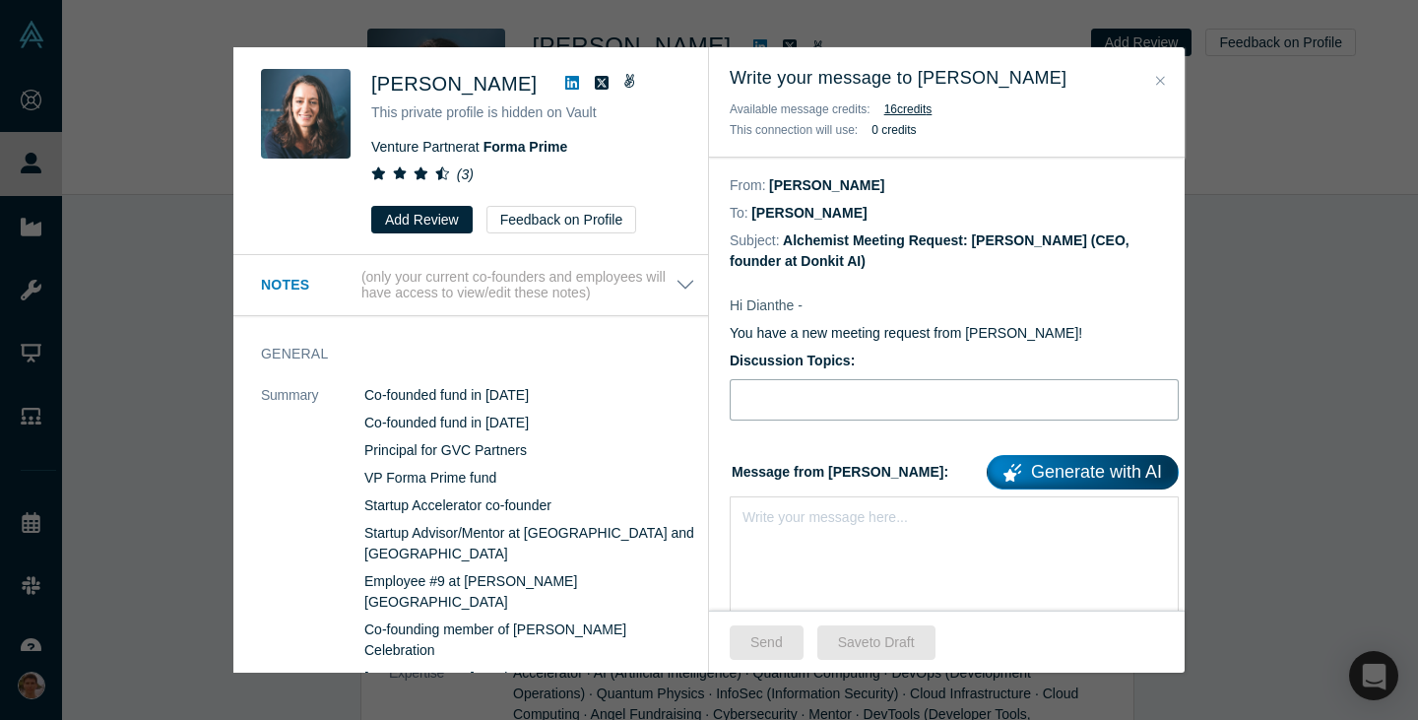
click at [808, 395] on input "Discussion Topics:" at bounding box center [954, 399] width 449 height 41
type input "Pitch feedback"
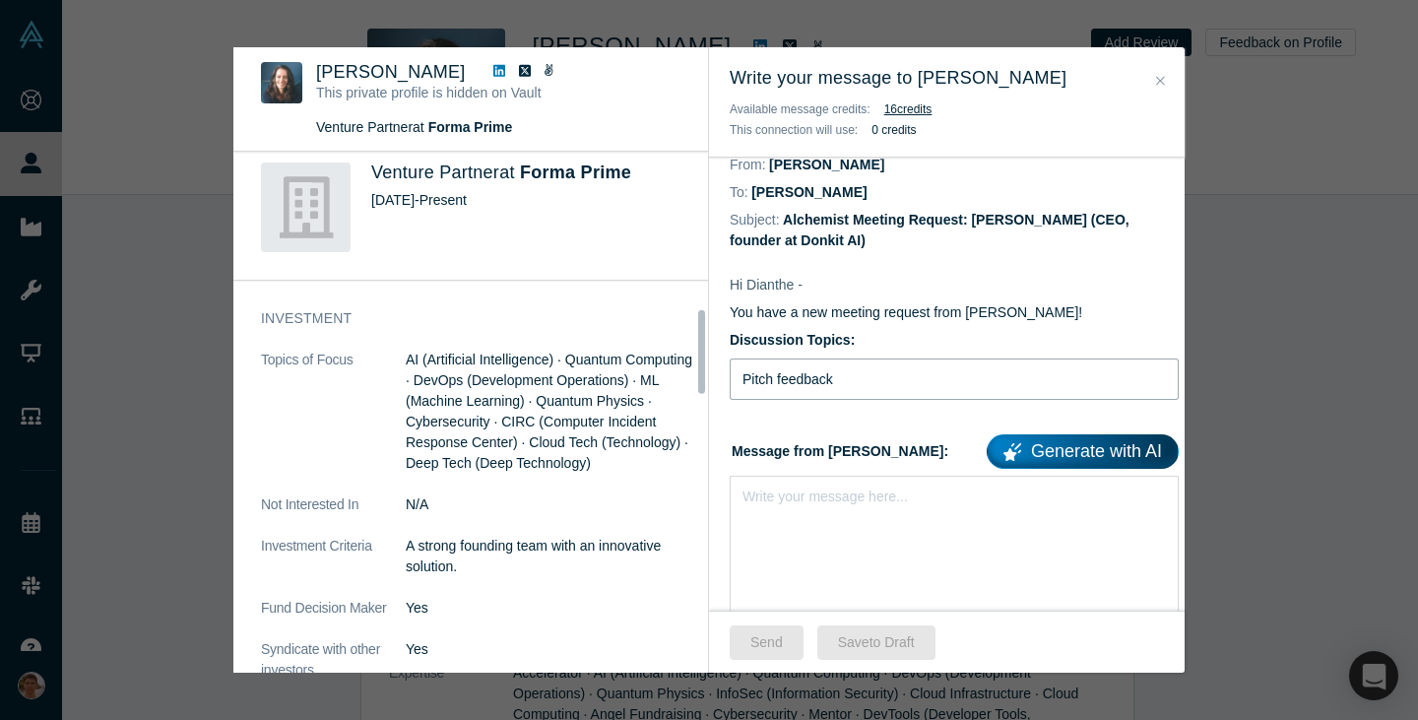
scroll to position [984, 0]
click at [563, 538] on p "A strong founding team with an innovative solution." at bounding box center [551, 555] width 290 height 41
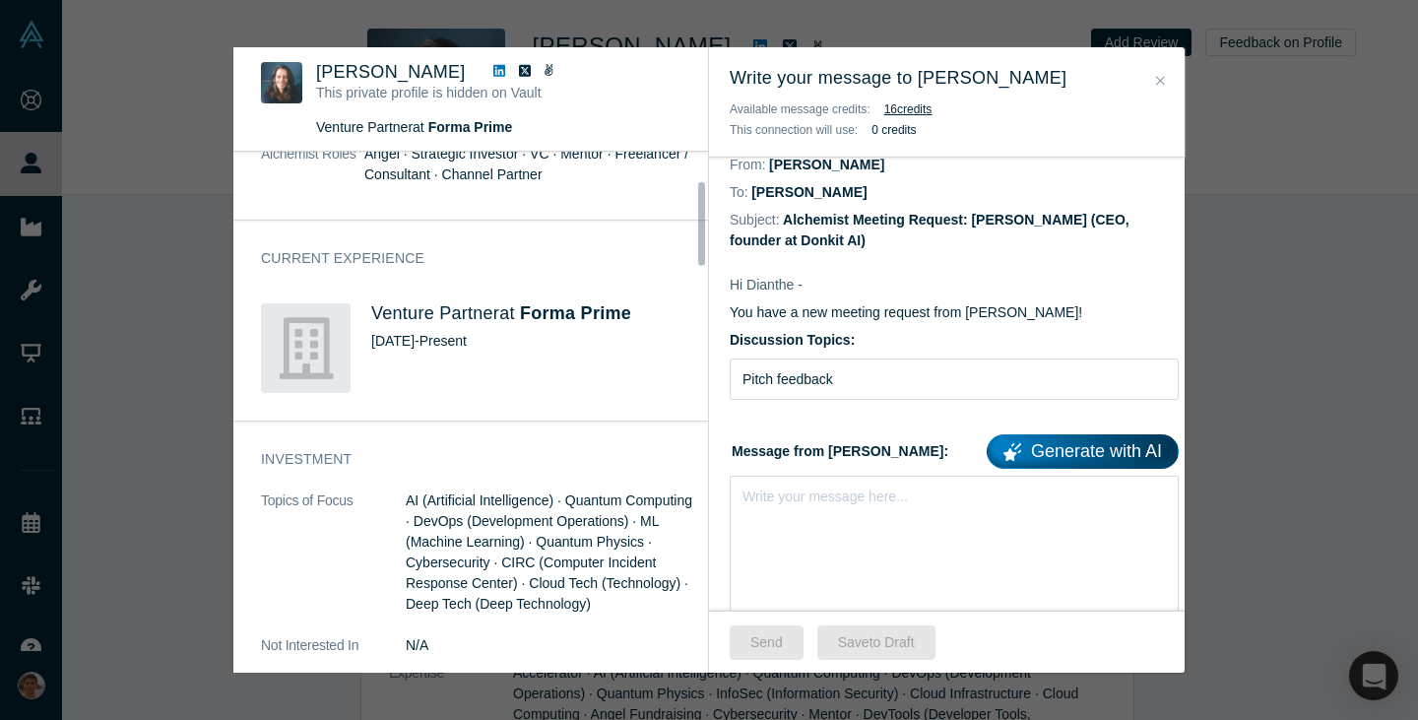
scroll to position [0, 0]
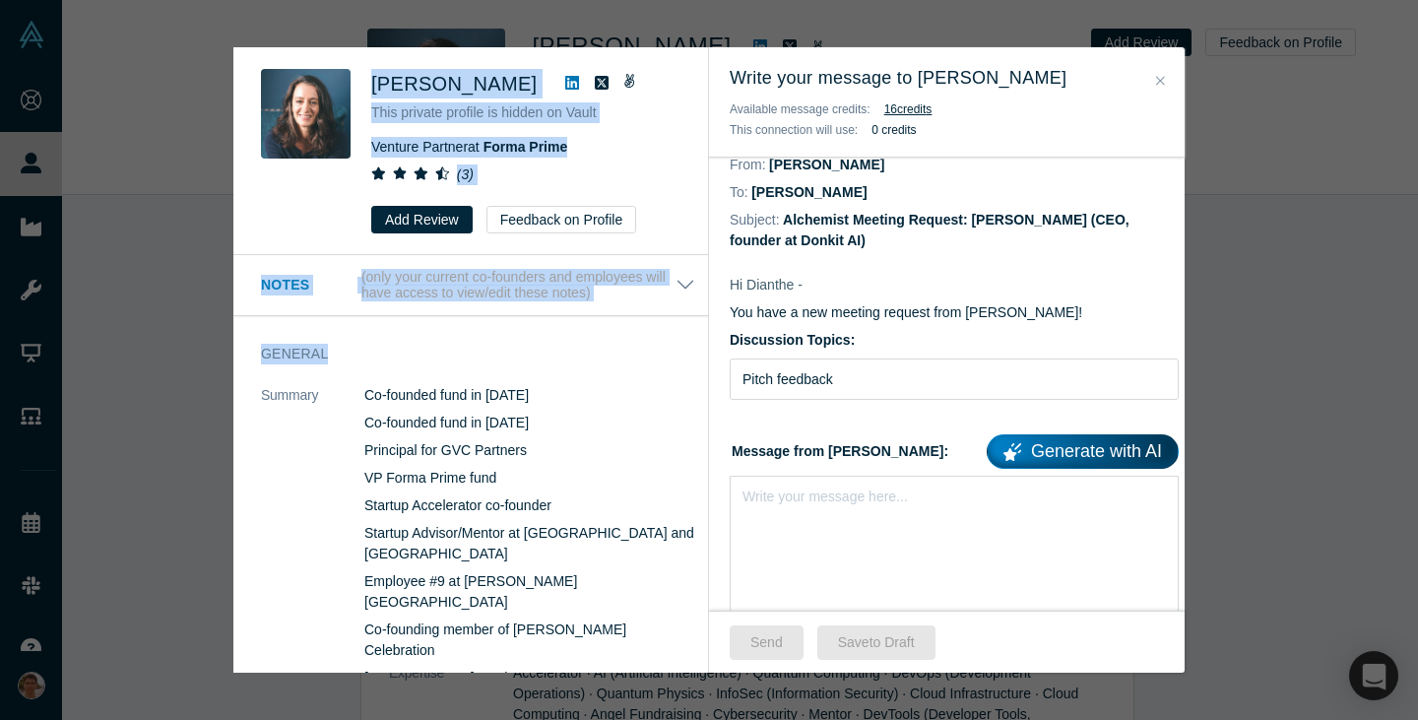
drag, startPoint x: 369, startPoint y: 83, endPoint x: 496, endPoint y: 375, distance: 318.9
click at [496, 375] on div "Dianthe Harris Skurko This private profile is hidden on Vault Venture Partner a…" at bounding box center [470, 359] width 475 height 625
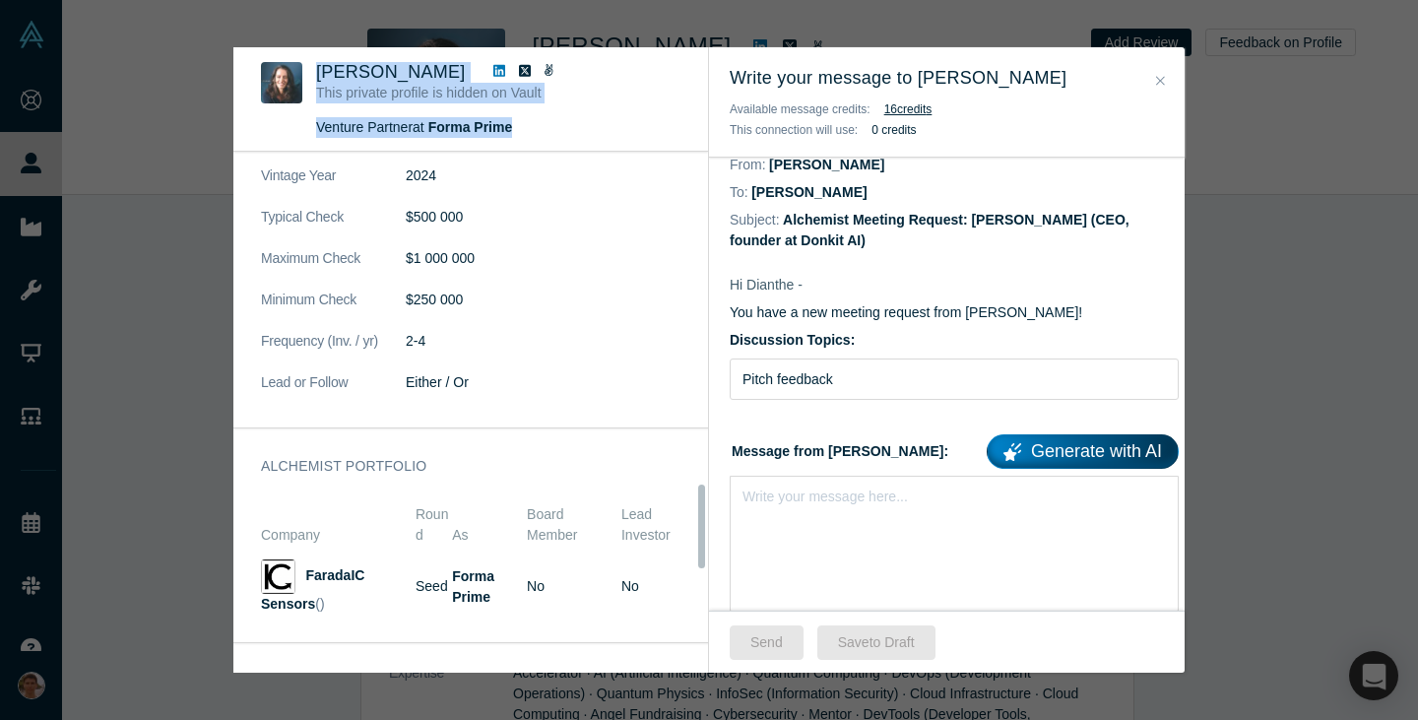
scroll to position [2080, 0]
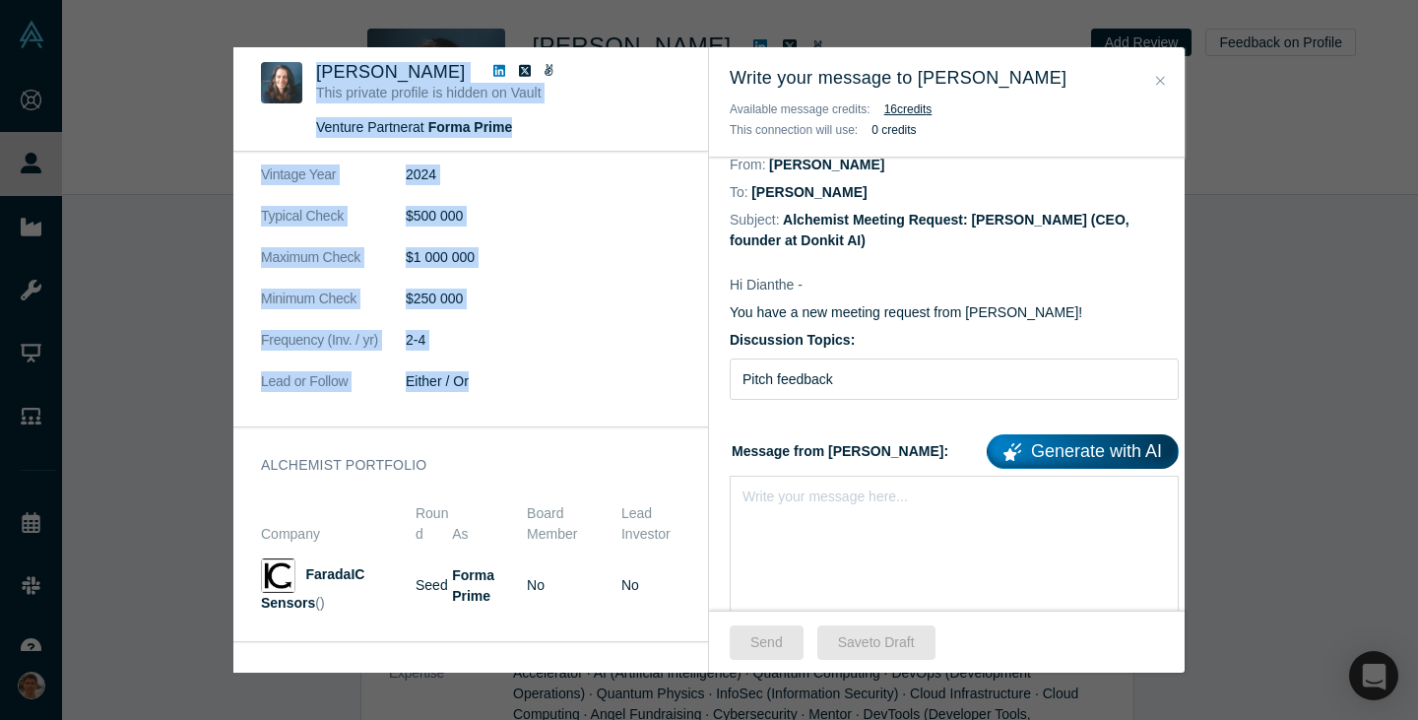
click at [499, 371] on dl "Type Strategic Stages Pre-Seed · Seed · Series A Fund Size $20 000 000 Vintage …" at bounding box center [478, 226] width 434 height 372
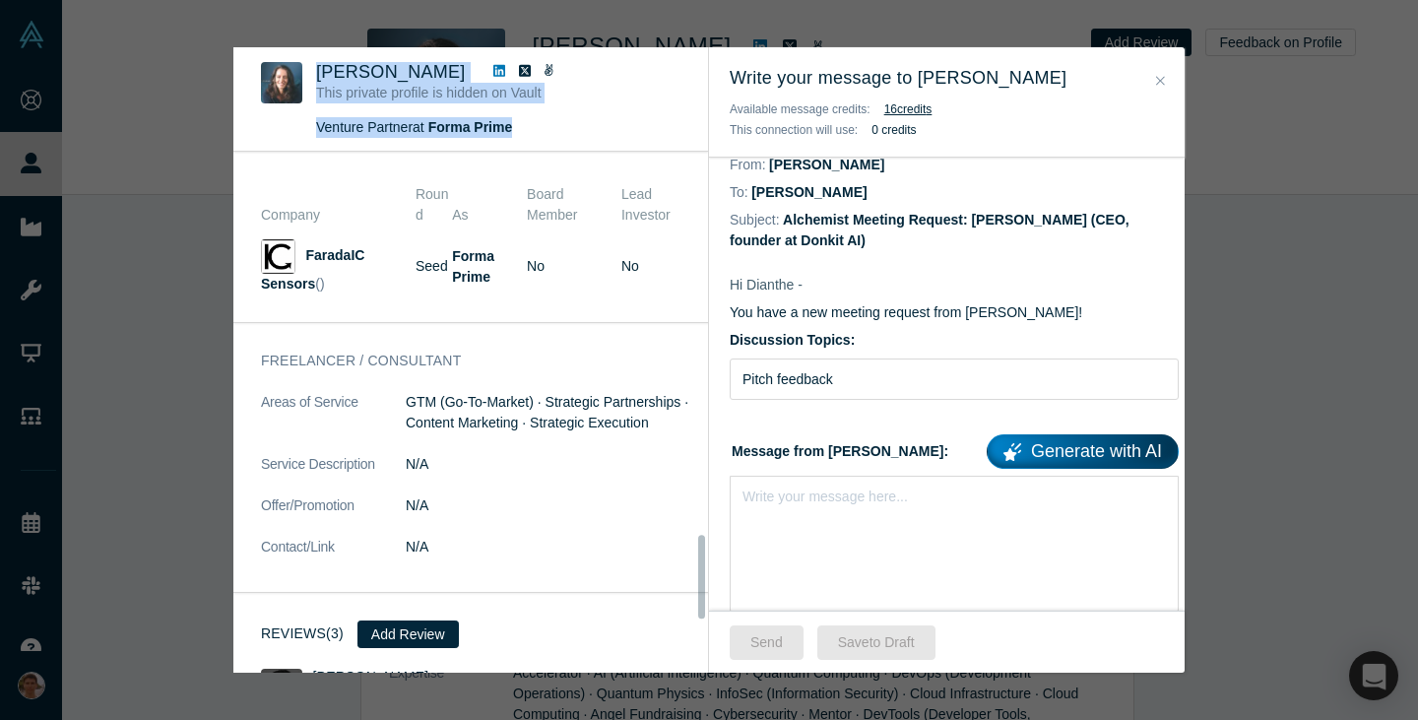
scroll to position [2399, 0]
copy div "Dianthe Harris Skurko This private profile is hidden on Vault Venture Partner a…"
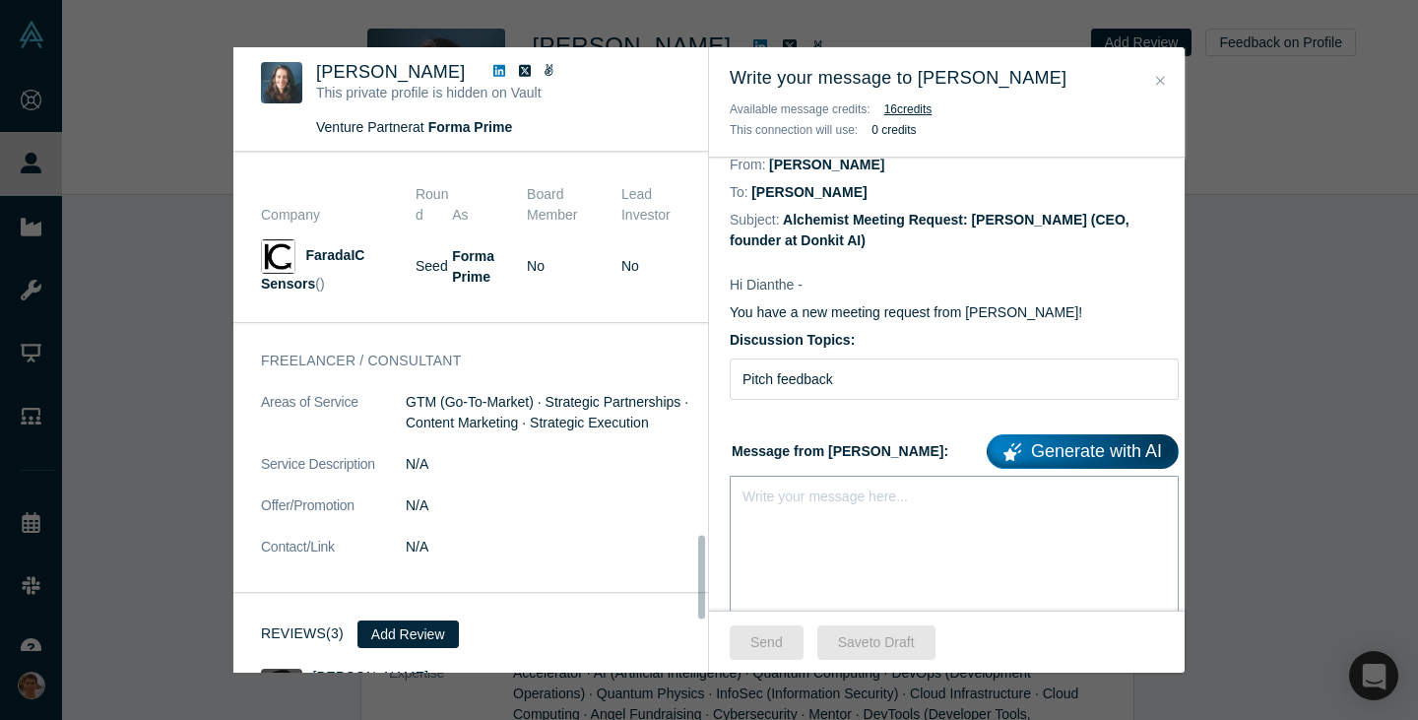
click at [896, 566] on div "Write your message here..." at bounding box center [954, 545] width 449 height 138
click at [999, 538] on div "Write your message here..." at bounding box center [954, 545] width 449 height 138
click at [981, 549] on div "Write your message here..." at bounding box center [954, 545] width 449 height 138
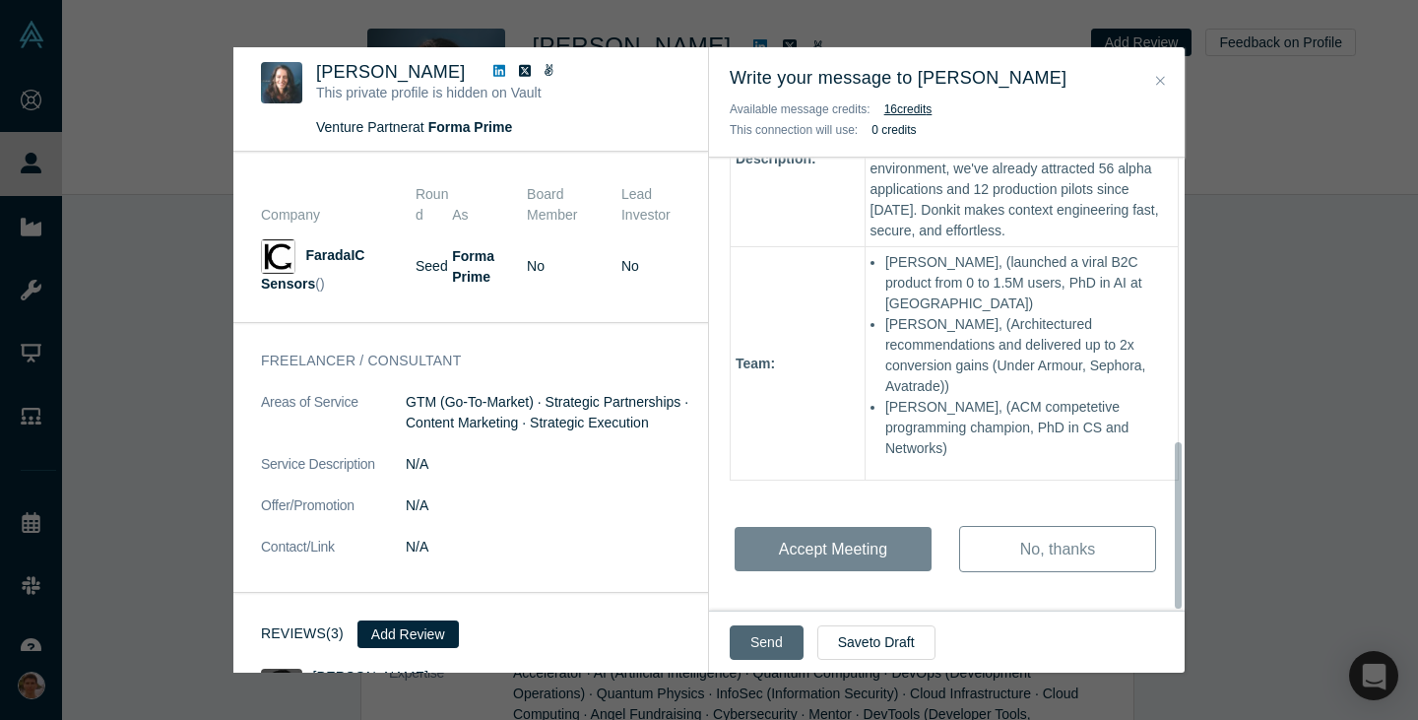
scroll to position [770, 0]
click at [745, 643] on button "Send" at bounding box center [767, 642] width 74 height 34
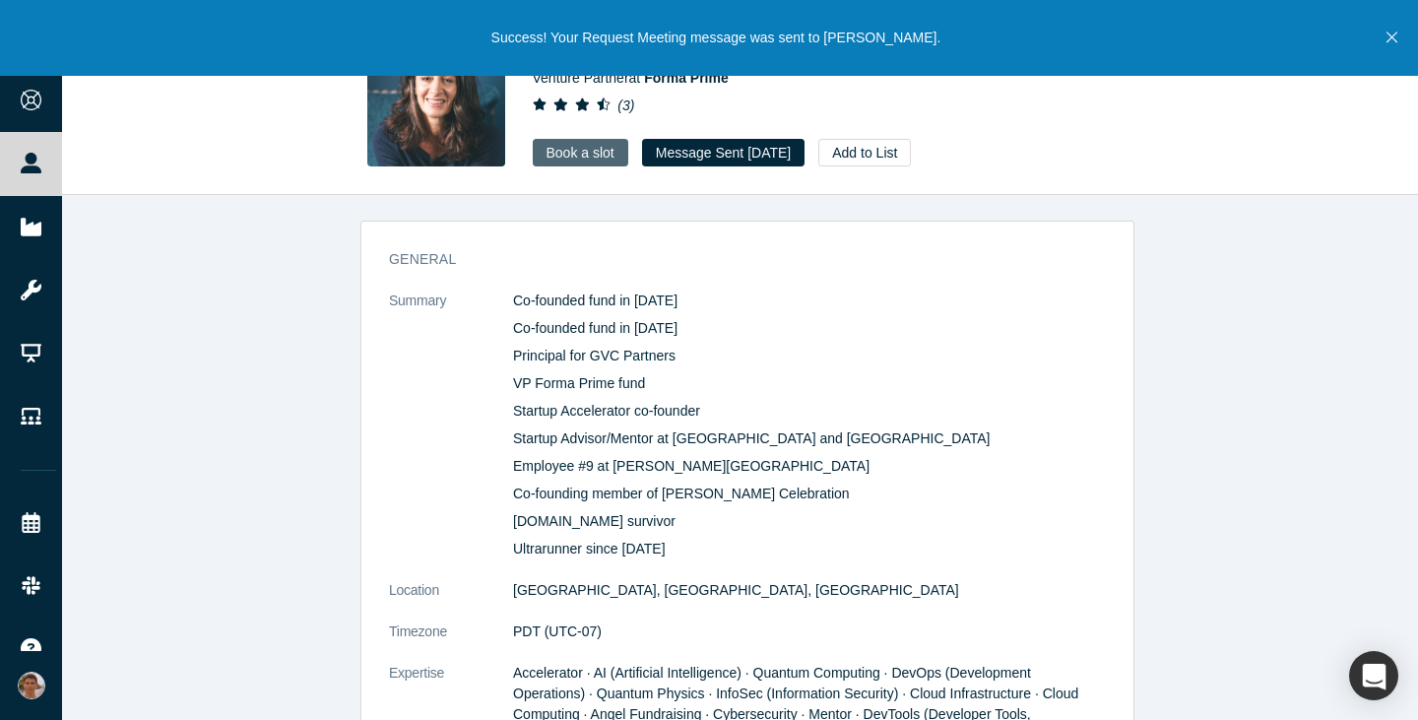
click at [608, 151] on link "Book a slot" at bounding box center [581, 153] width 96 height 28
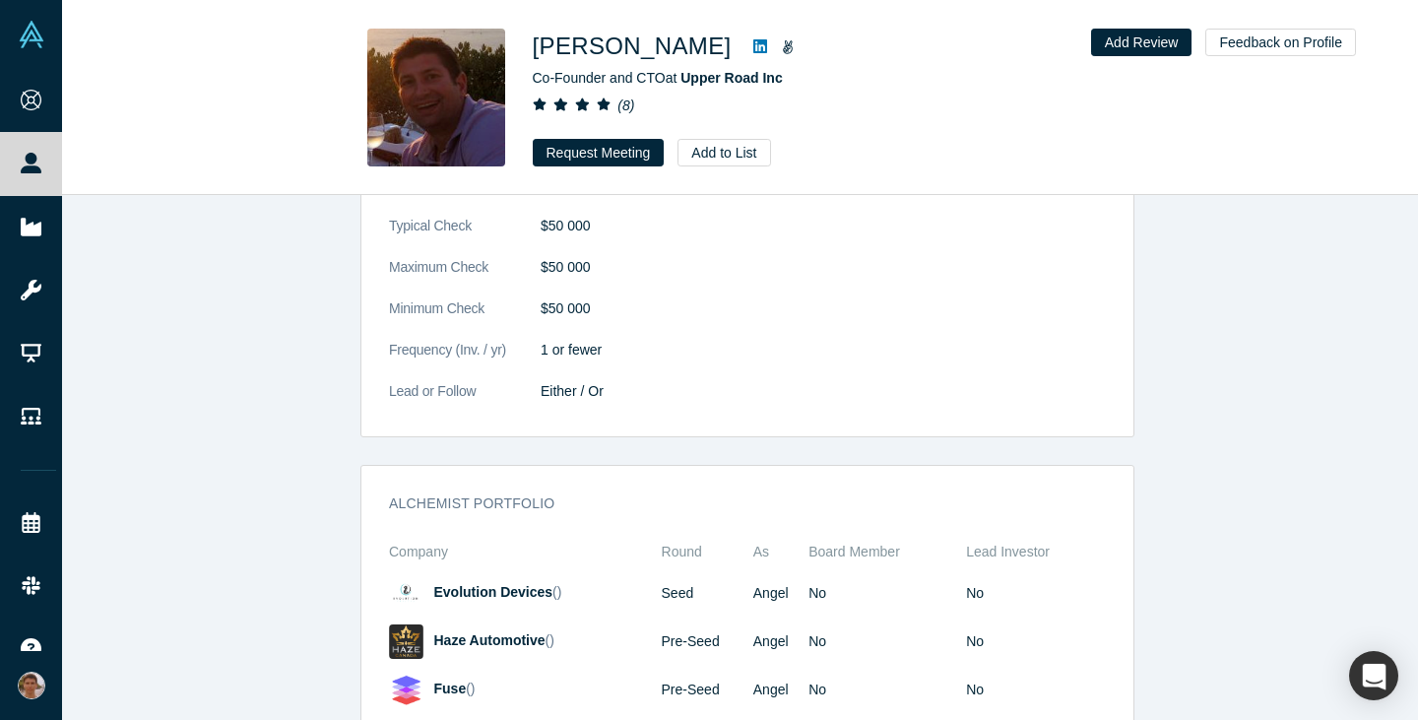
scroll to position [2490, 0]
click at [624, 160] on button "Request Meeting" at bounding box center [599, 153] width 132 height 28
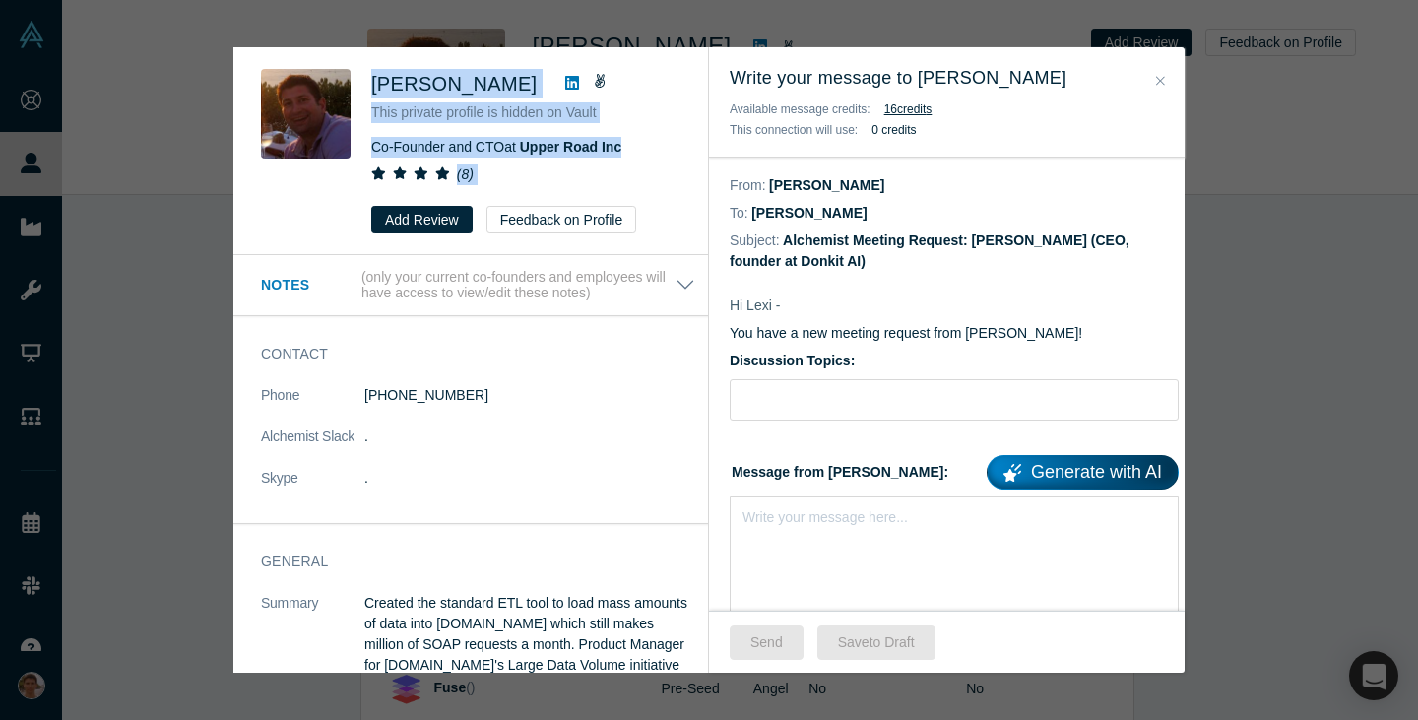
drag, startPoint x: 376, startPoint y: 86, endPoint x: 479, endPoint y: 220, distance: 168.6
click at [479, 220] on div "[PERSON_NAME] This private profile is hidden on Vault Co-Founder and CTO at Upp…" at bounding box center [525, 151] width 309 height 164
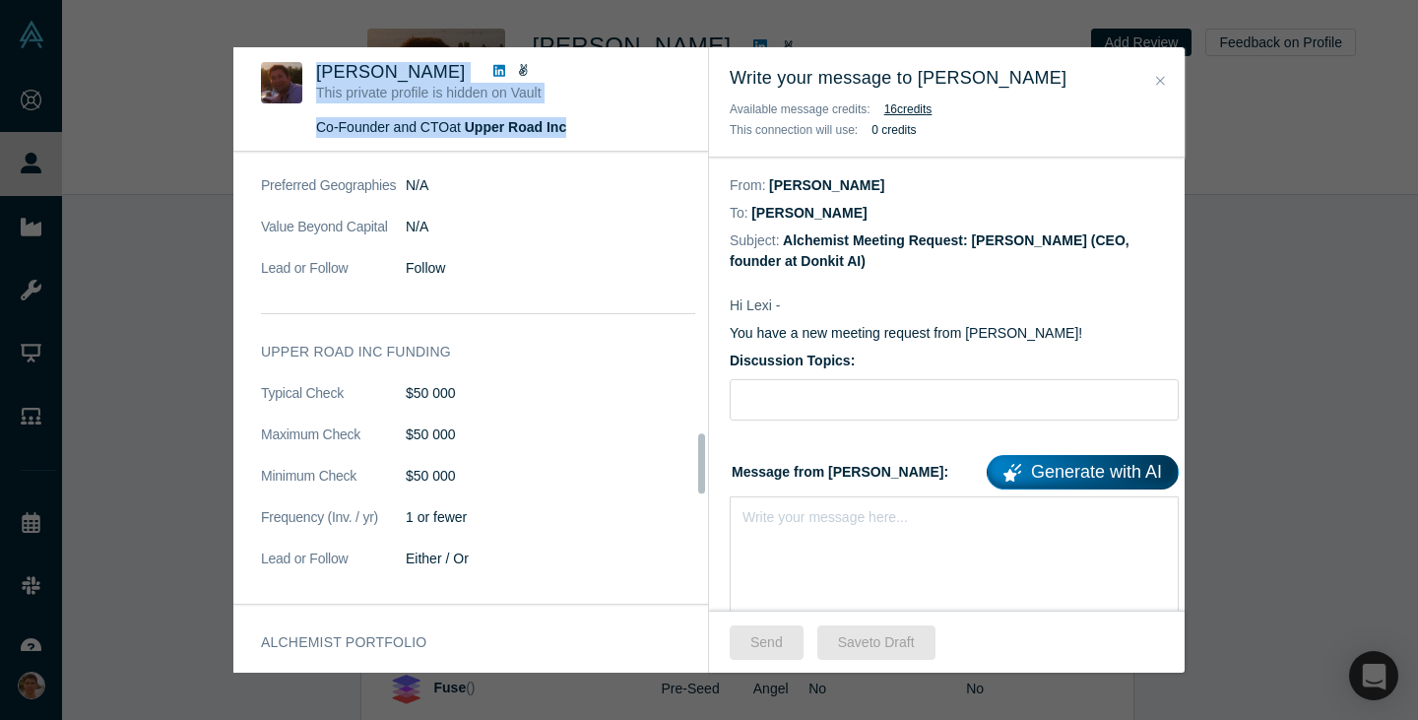
scroll to position [2438, 0]
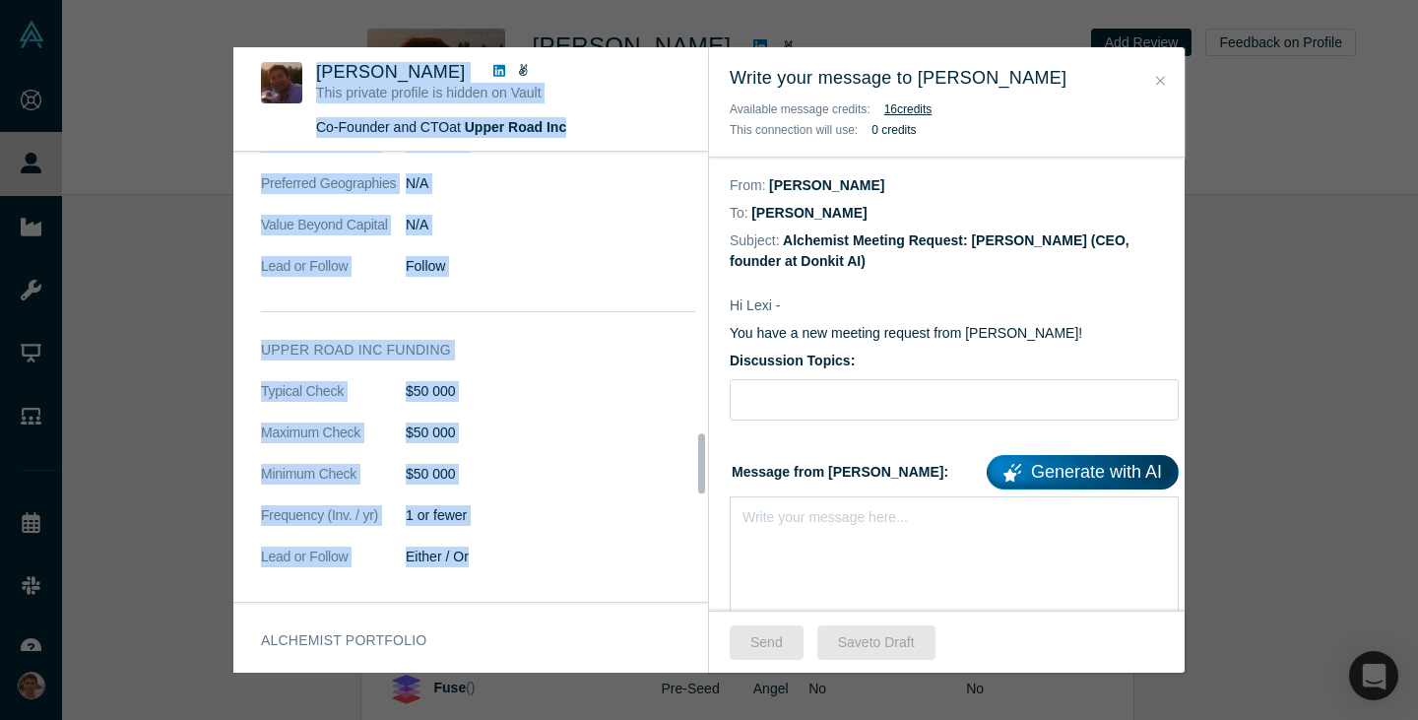
click at [495, 547] on dd "Either / Or" at bounding box center [551, 557] width 290 height 21
copy div "Lore Ipsumdolo Sita consect adipisc el seddoe te Incid Ut-Laboree dol MAG al En…"
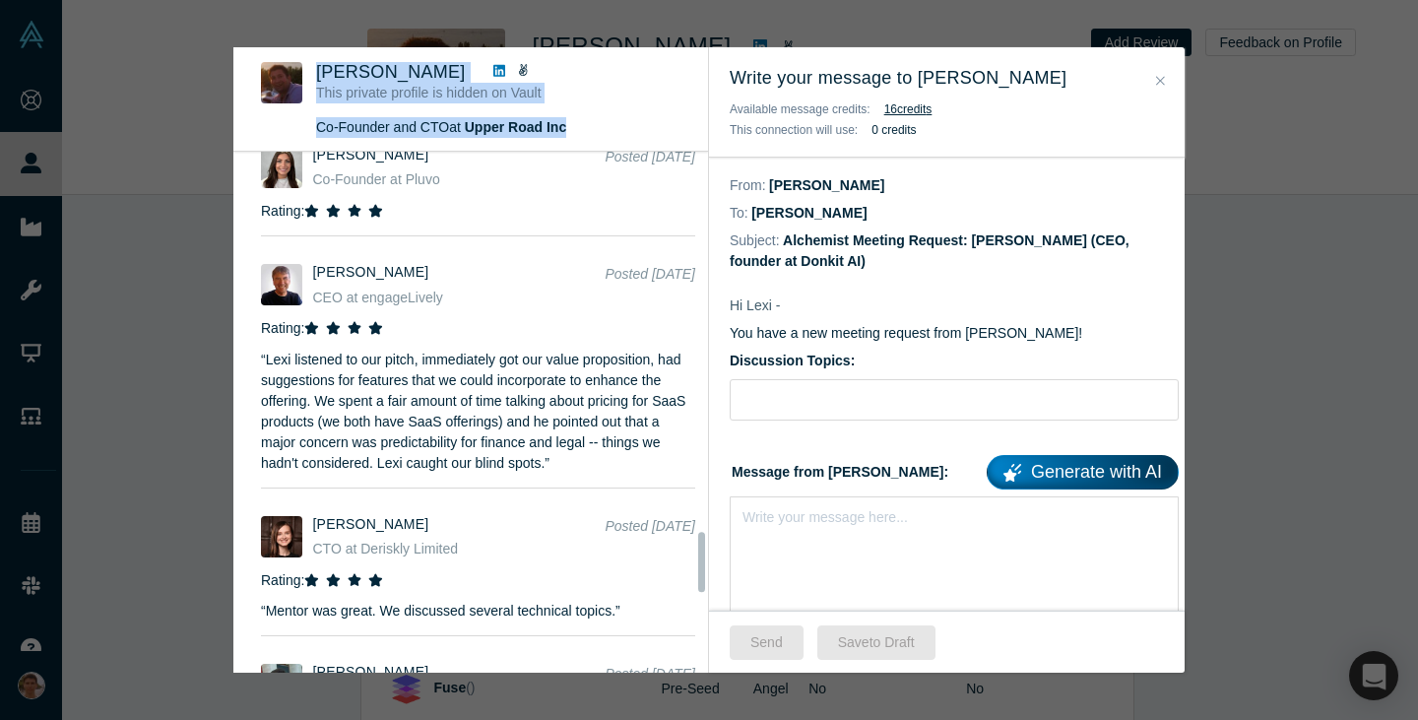
scroll to position [3296, 0]
click at [954, 611] on div "Send Save to Draft" at bounding box center [947, 642] width 476 height 62
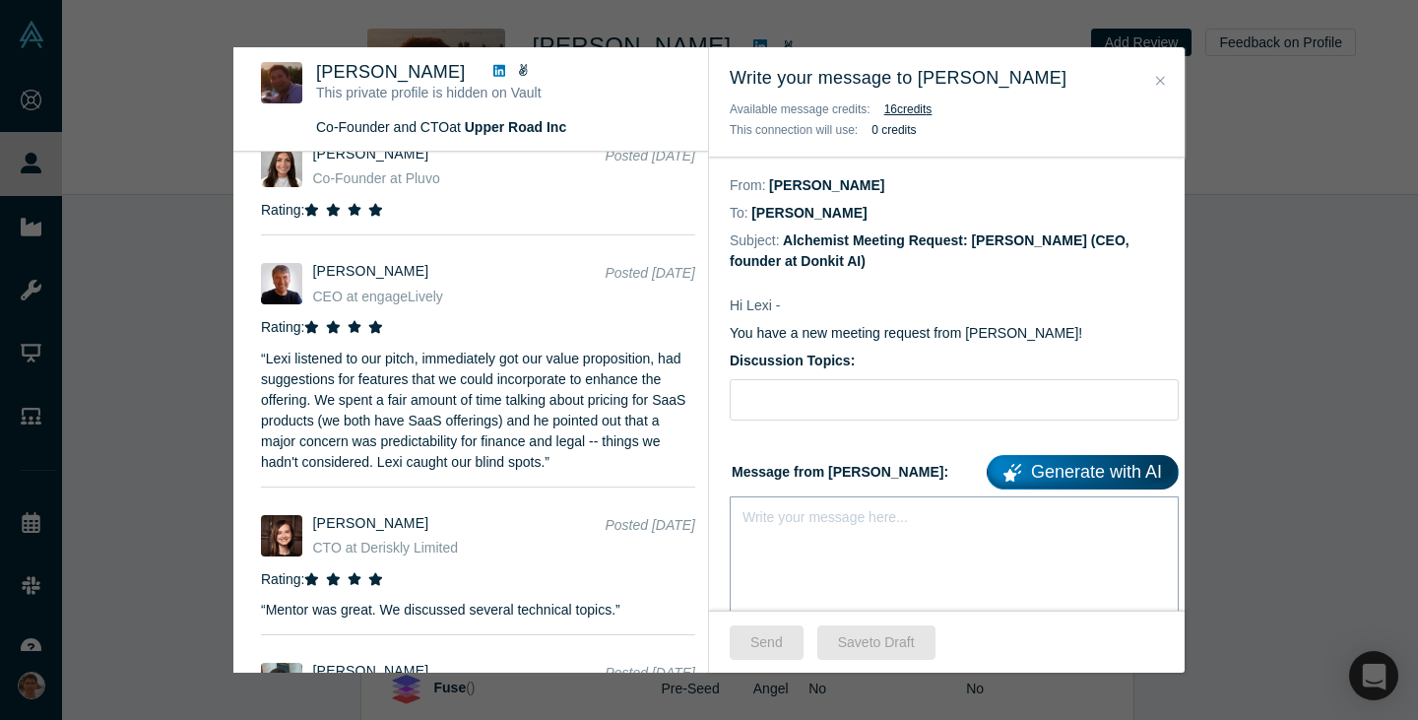
click at [967, 589] on div "Write your message here..." at bounding box center [954, 565] width 449 height 138
click at [826, 517] on div "rdw-editor" at bounding box center [955, 513] width 423 height 21
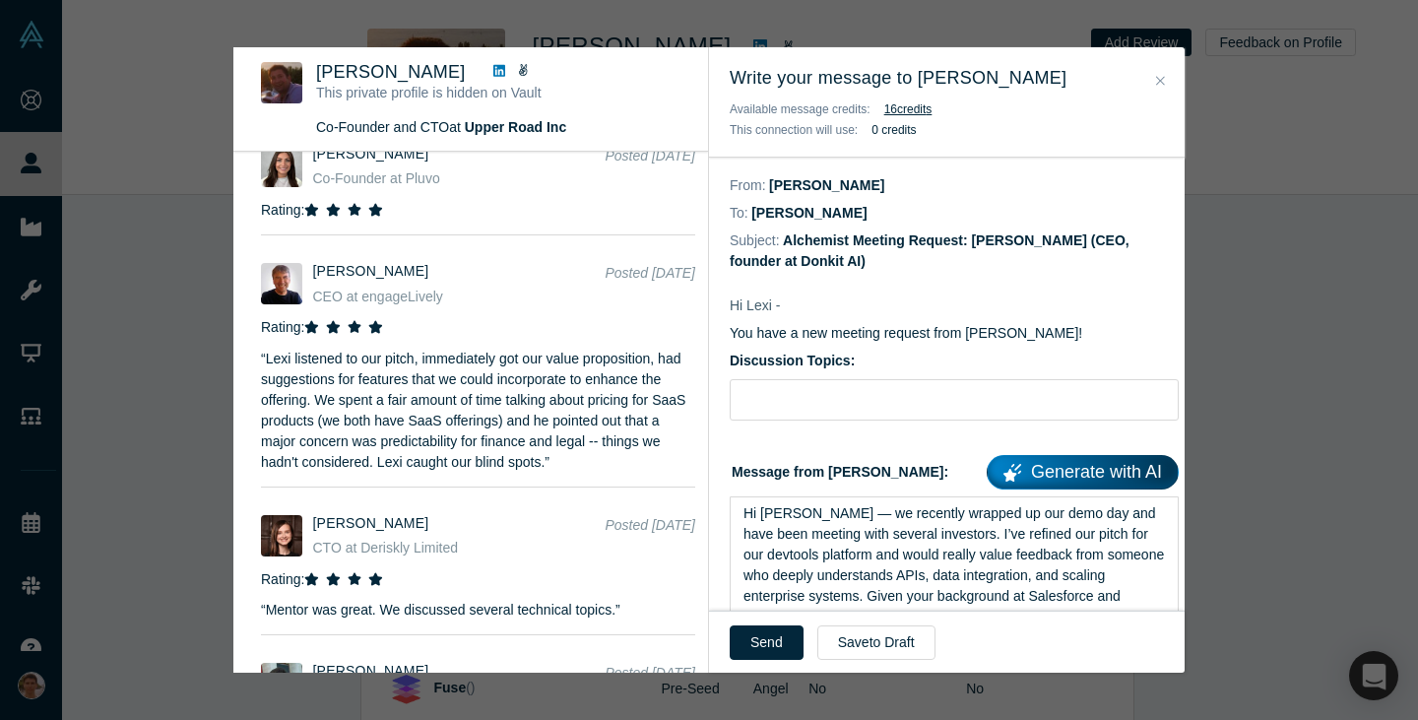
click at [830, 372] on div "Discussion Topics:" at bounding box center [954, 386] width 449 height 70
click at [825, 393] on input "Discussion Topics:" at bounding box center [954, 399] width 449 height 41
type input "Pitch feedback"
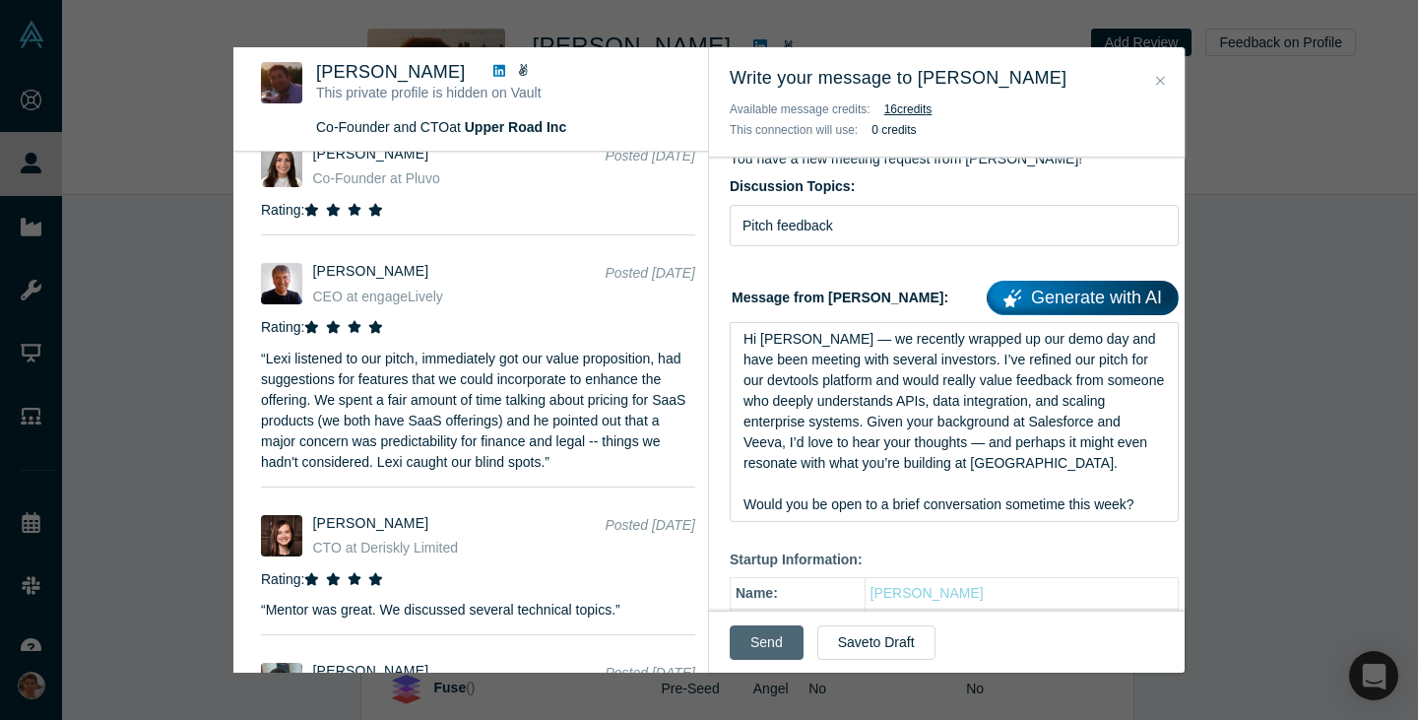
click at [775, 635] on button "Send" at bounding box center [767, 642] width 74 height 34
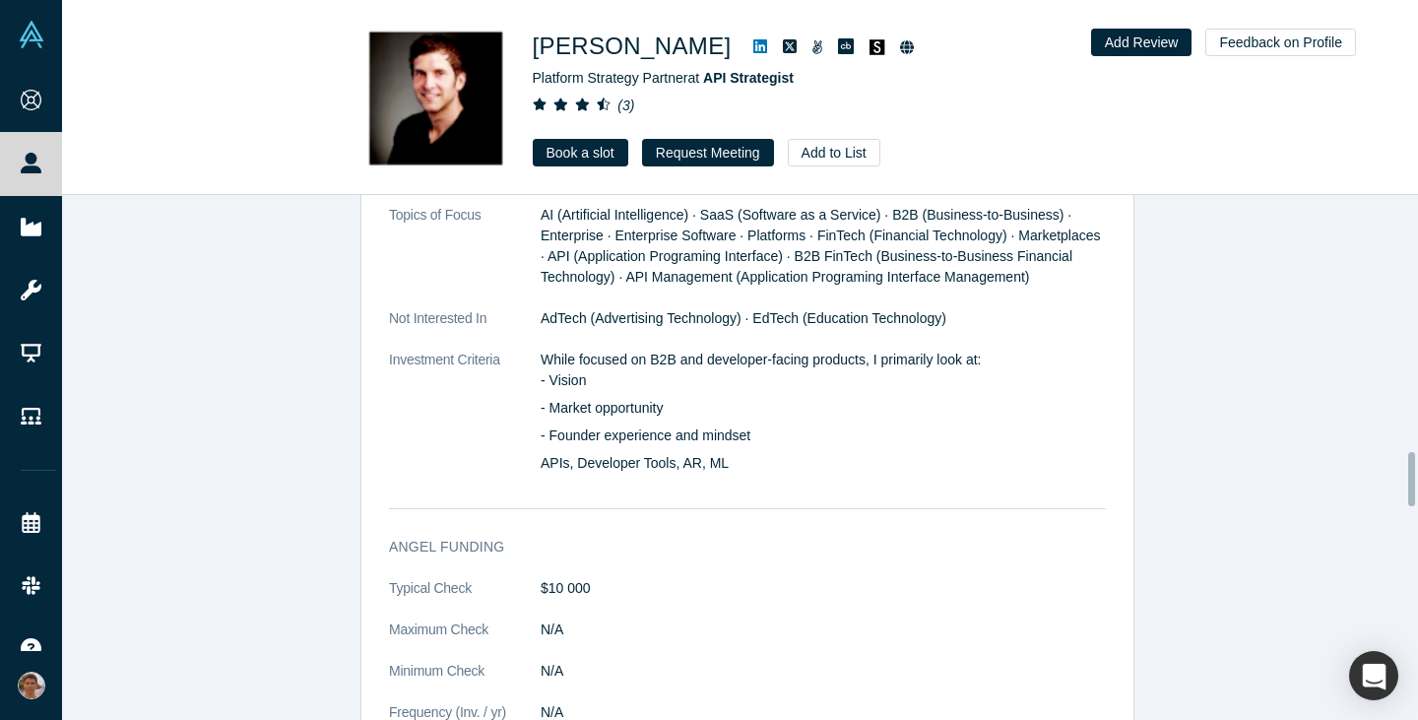
scroll to position [2505, 0]
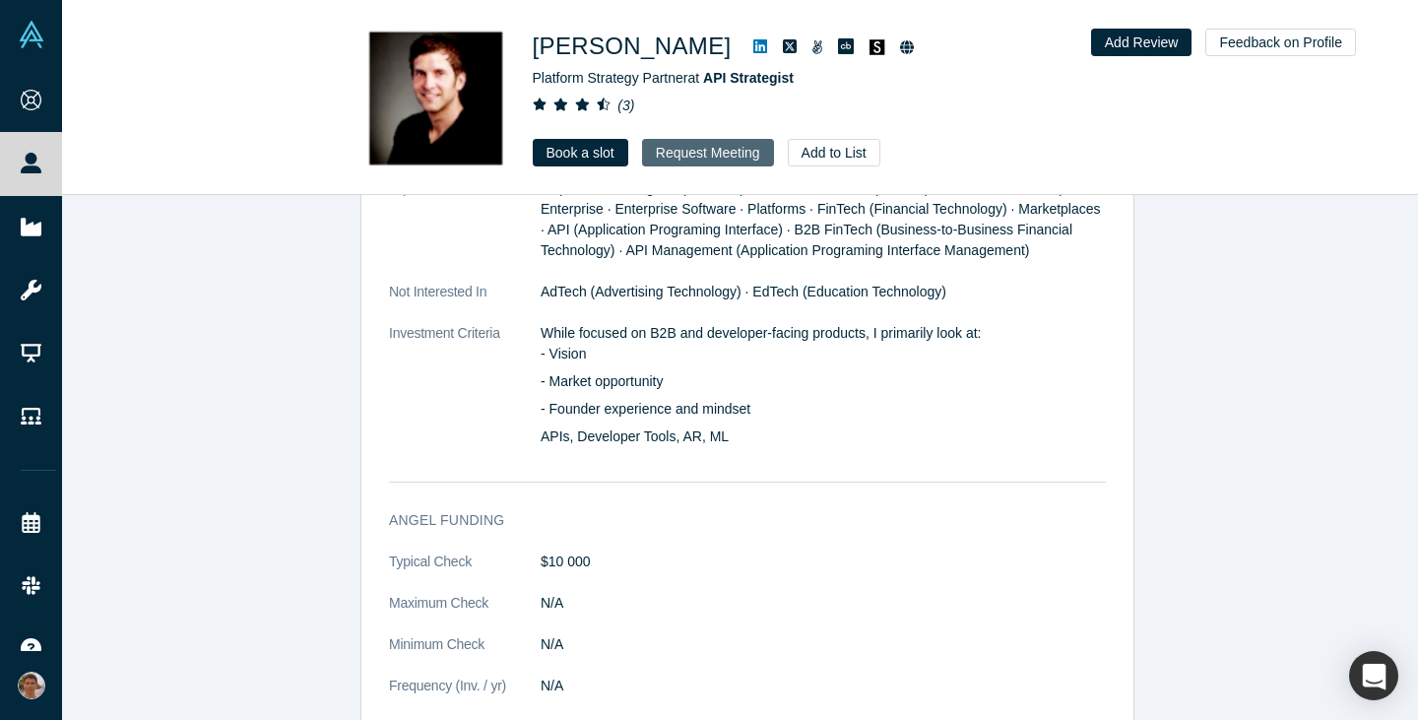
click at [697, 160] on button "Request Meeting" at bounding box center [708, 153] width 132 height 28
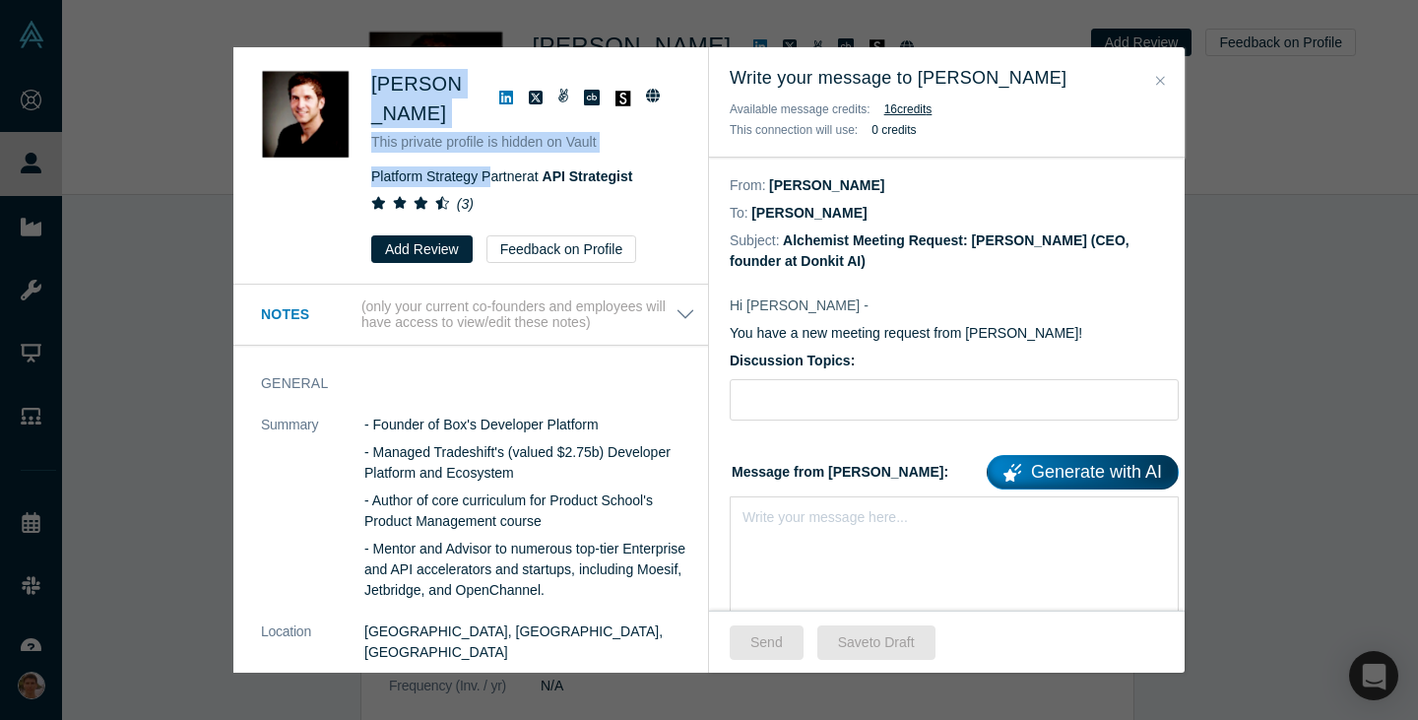
drag, startPoint x: 369, startPoint y: 76, endPoint x: 485, endPoint y: 192, distance: 163.7
click at [485, 192] on div "Jeremy Glassenberg This private profile is hidden on Vault Platform Strategy Pa…" at bounding box center [474, 166] width 426 height 194
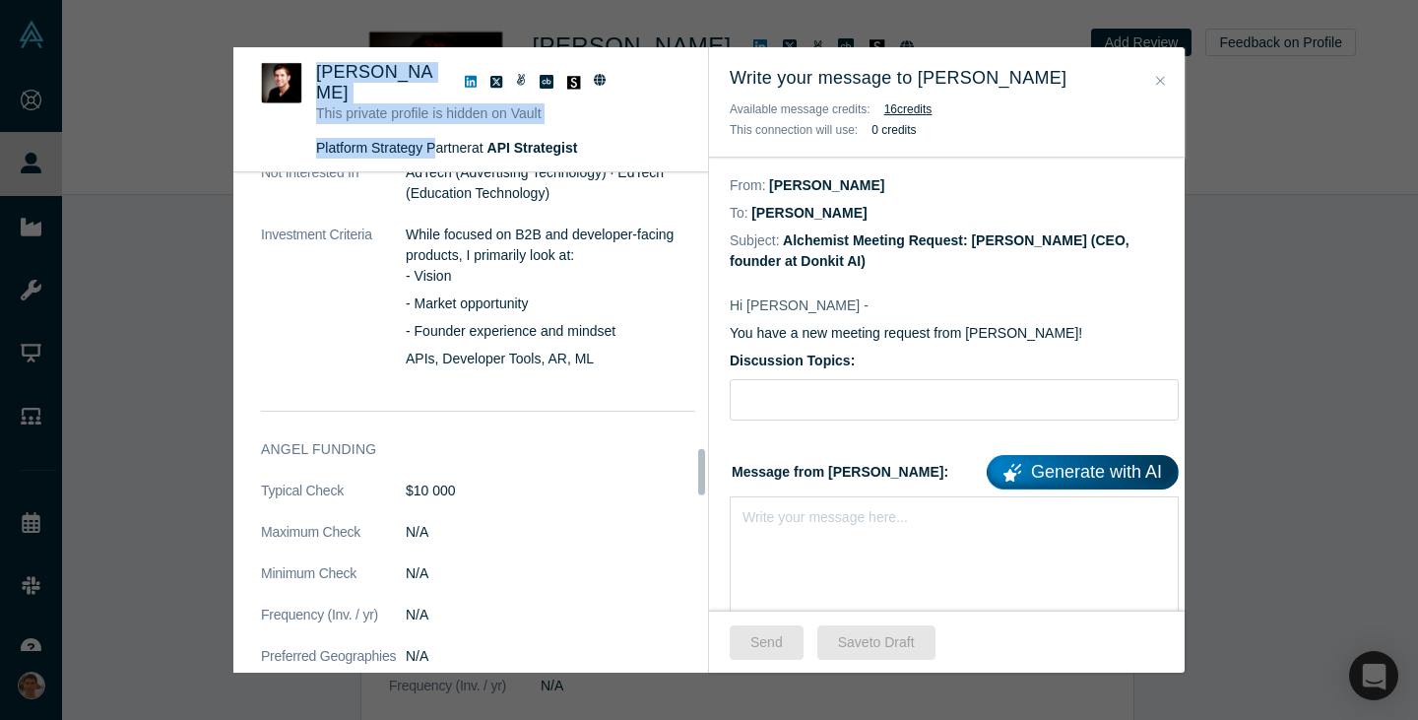
scroll to position [3024, 0]
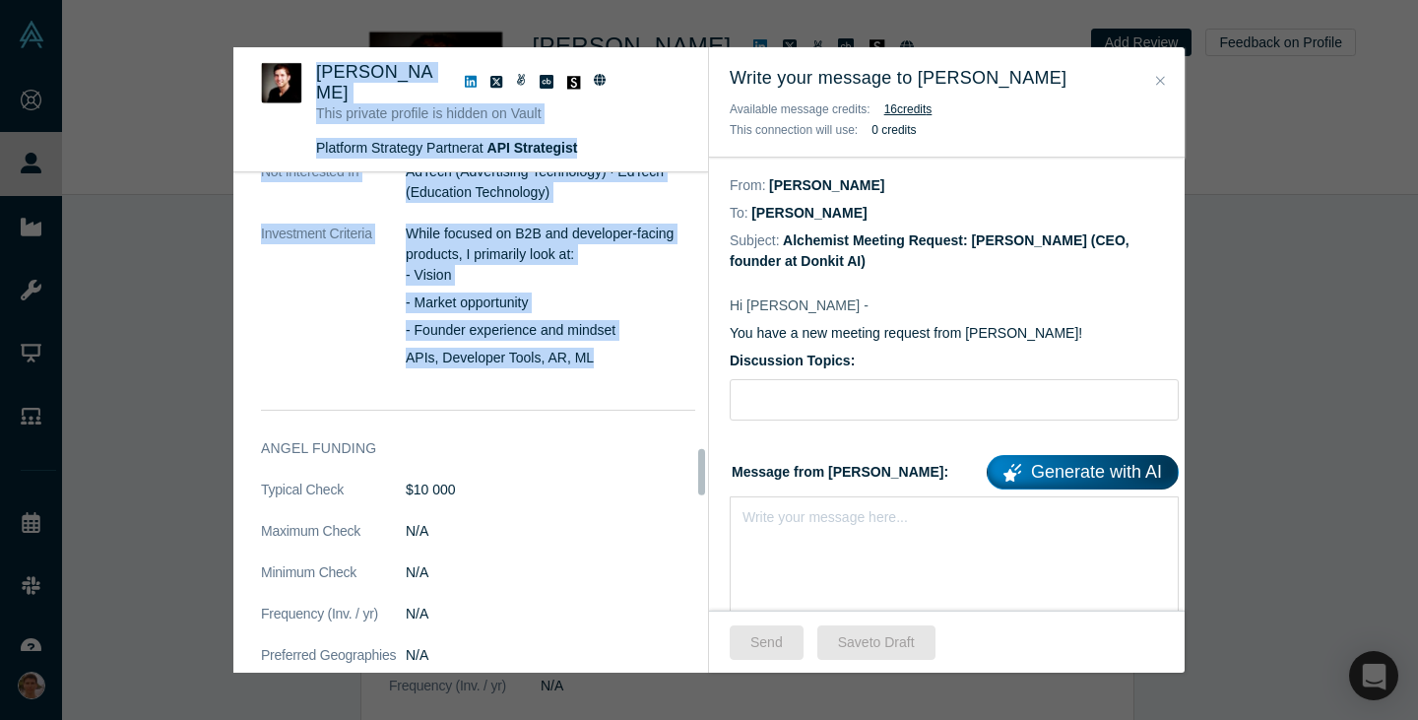
click at [583, 368] on p "APIs, Developer Tools, AR, ML" at bounding box center [551, 358] width 290 height 21
copy div "Jeremy Glassenberg This private profile is hidden on Vault Platform Strategy Pa…"
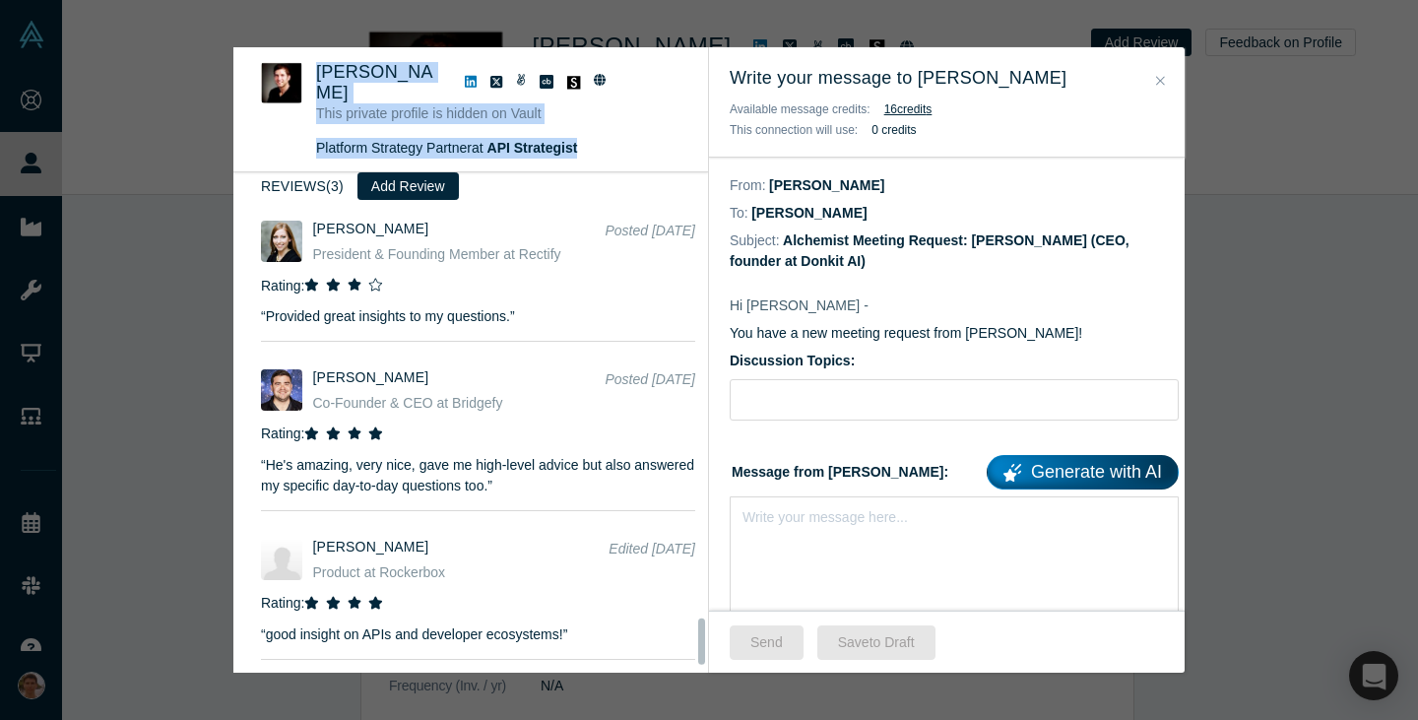
scroll to position [4888, 0]
click at [467, 496] on p "“ He's amazing, very nice, gave me high-level advice but also answered my speci…" at bounding box center [478, 470] width 434 height 52
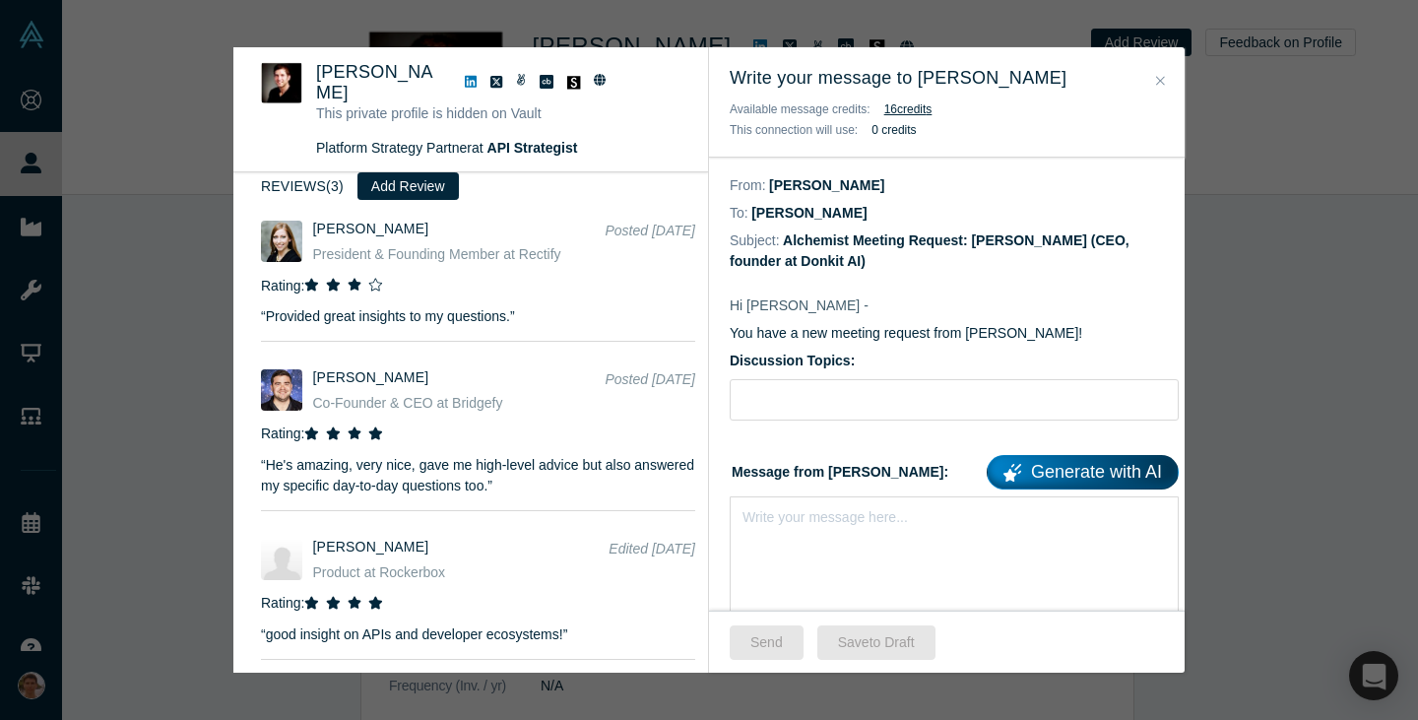
scroll to position [4955, 0]
click at [1003, 560] on div "Write your message here..." at bounding box center [954, 565] width 449 height 138
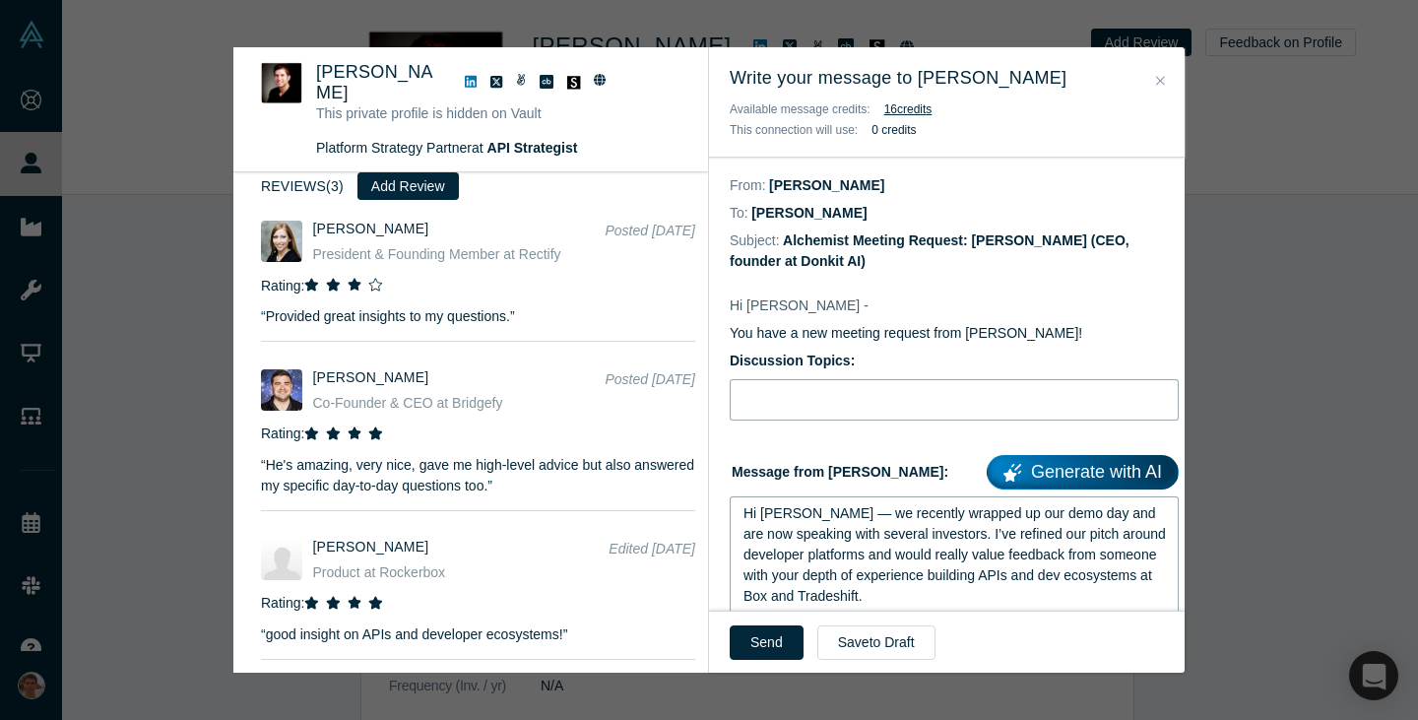
click at [834, 407] on input "Discussion Topics:" at bounding box center [954, 399] width 449 height 41
type input "Pitch feedback"
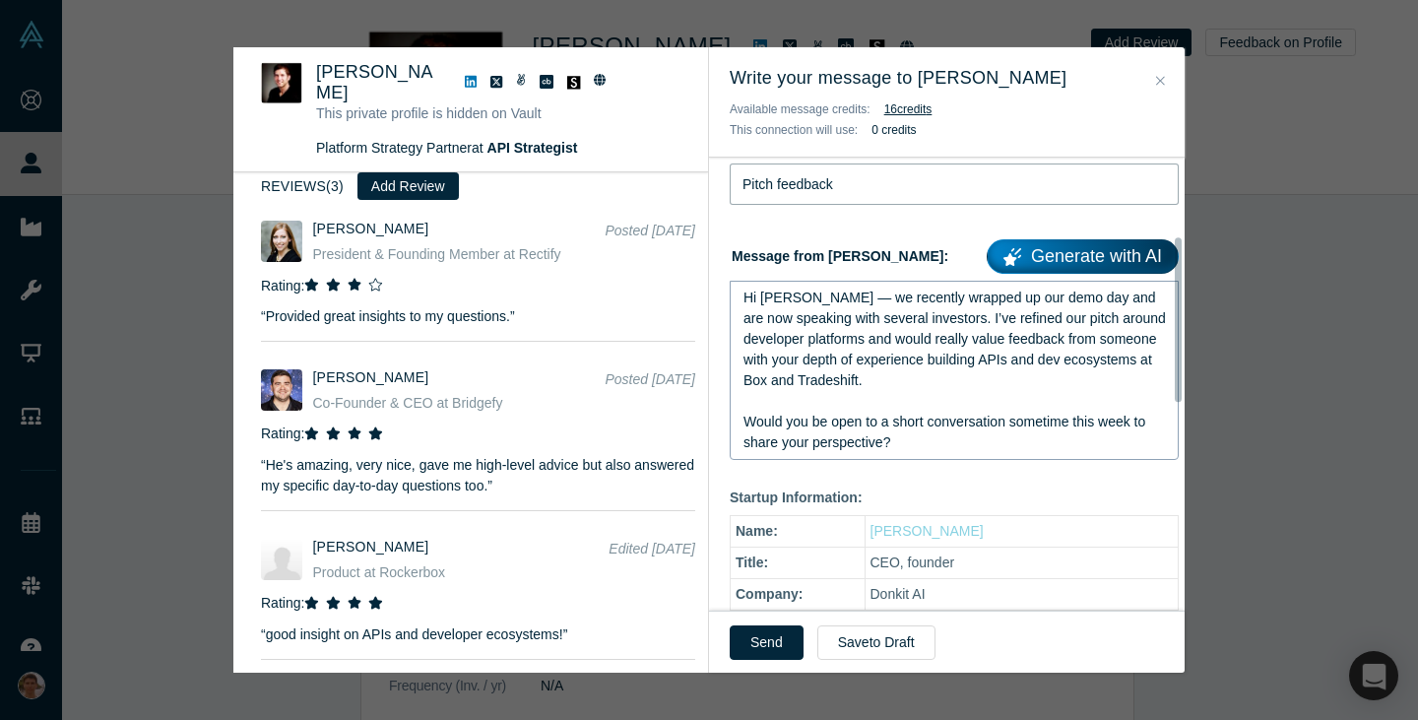
scroll to position [217, 0]
click at [780, 638] on button "Send" at bounding box center [767, 642] width 74 height 34
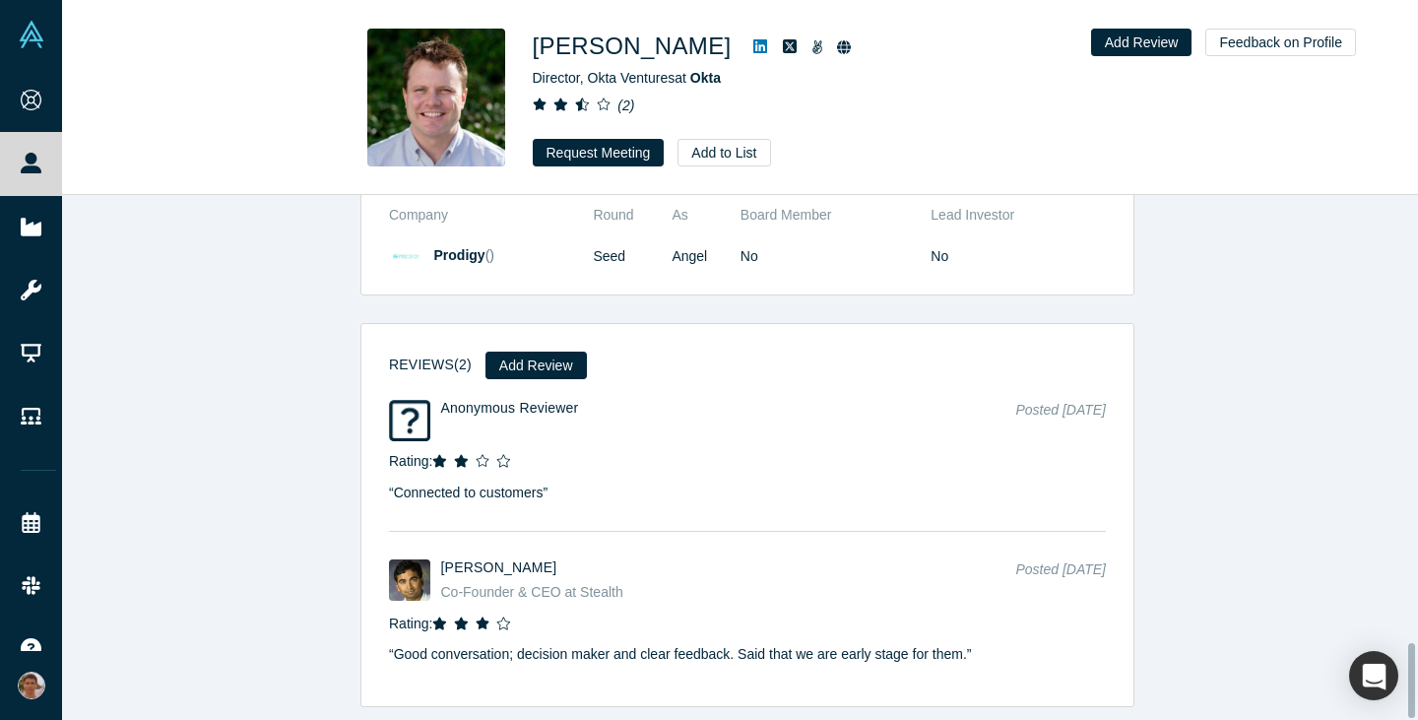
scroll to position [3136, 0]
click at [590, 158] on button "Request Meeting" at bounding box center [599, 153] width 132 height 28
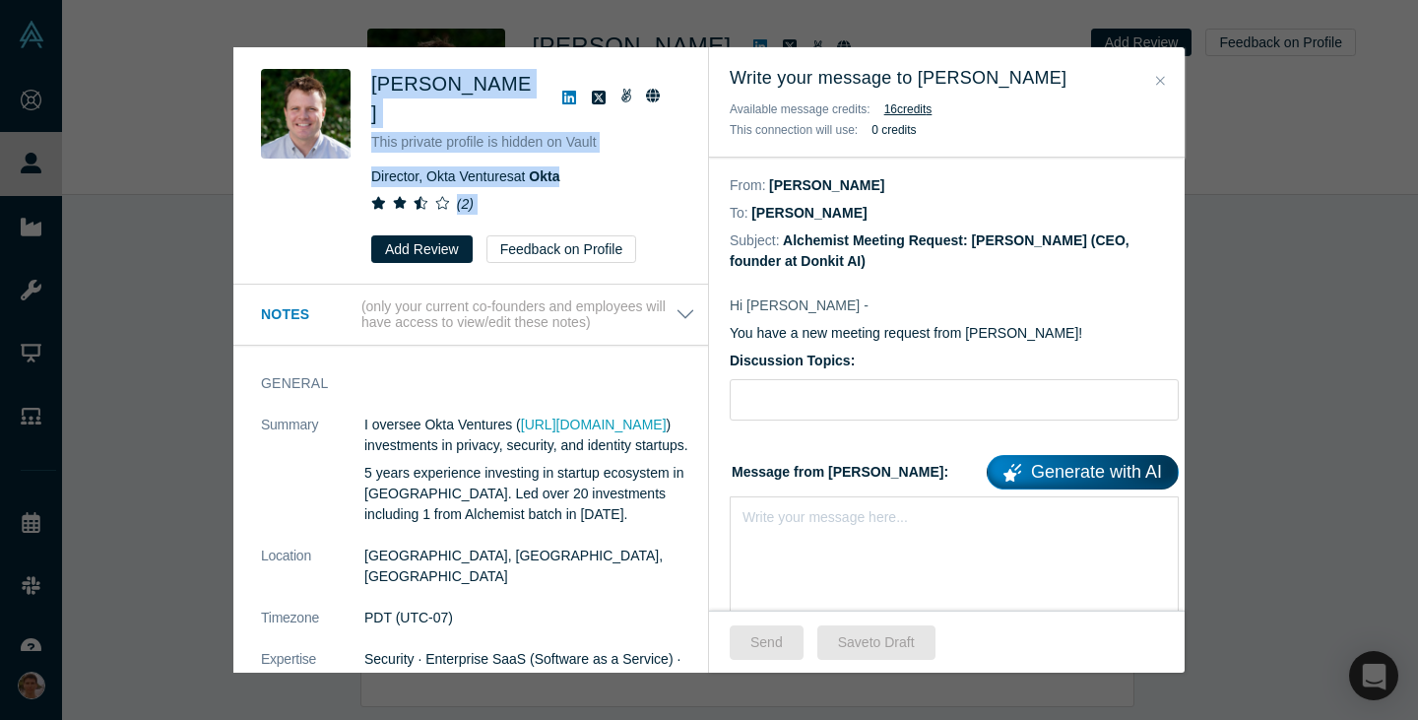
drag, startPoint x: 369, startPoint y: 80, endPoint x: 563, endPoint y: 254, distance: 260.9
click at [563, 254] on div "[PERSON_NAME] This private profile is hidden on Vault Director, Okta Ventures a…" at bounding box center [470, 359] width 475 height 625
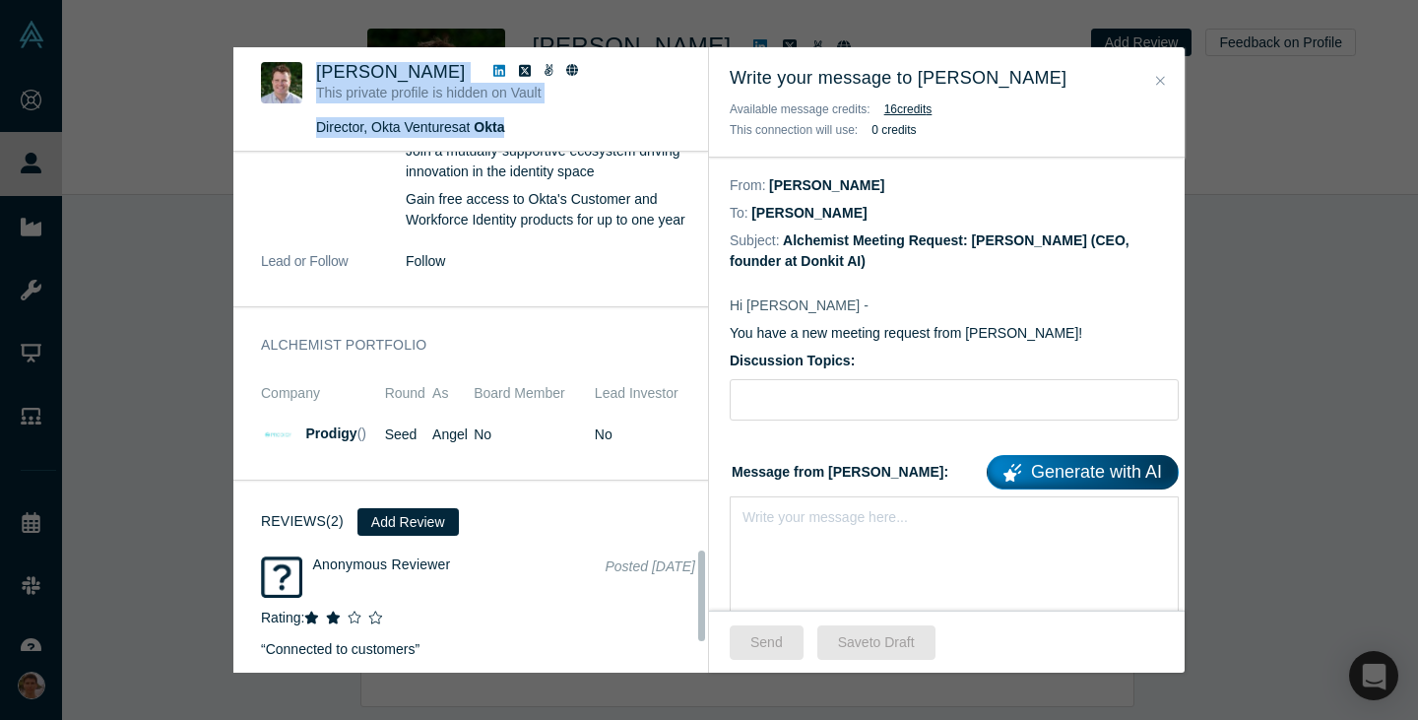
scroll to position [2148, 0]
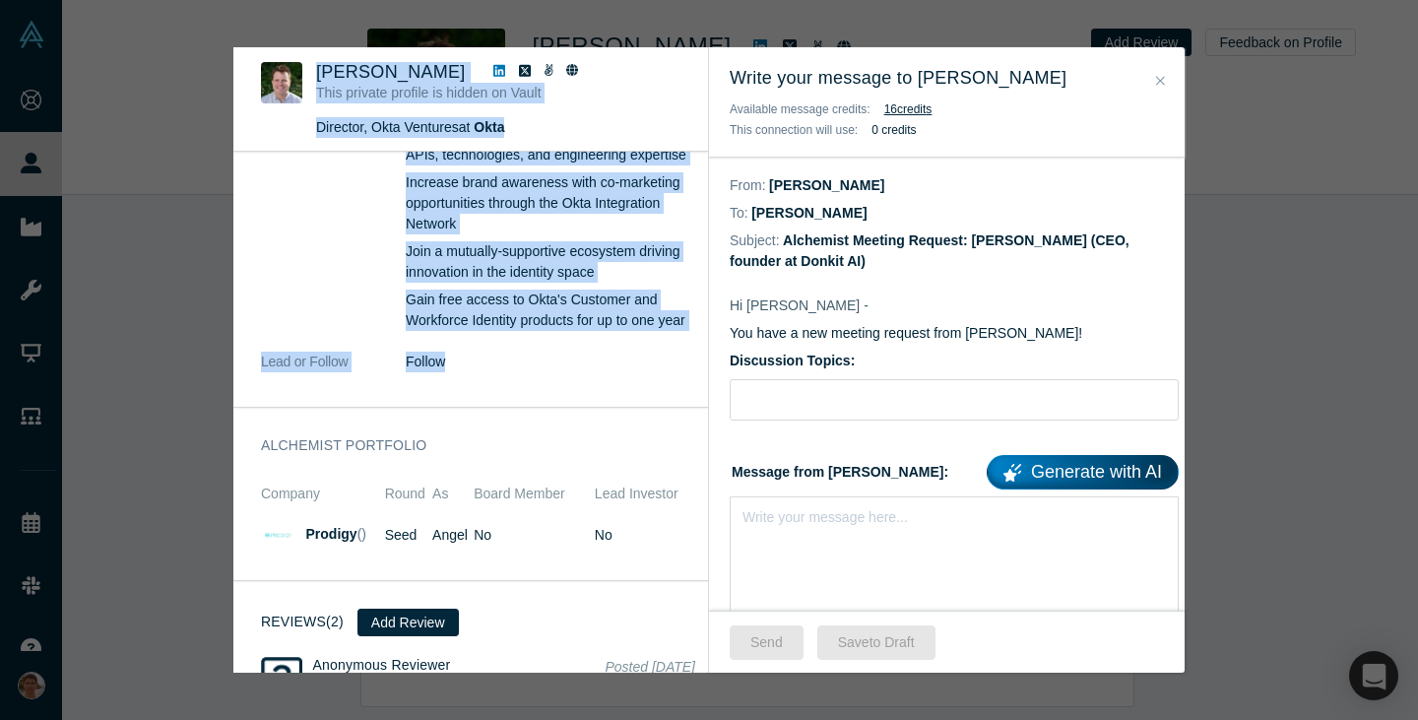
click at [497, 372] on dd "Follow" at bounding box center [551, 362] width 290 height 21
copy div "Loremi Dolorsita Cons adipisc elitsed do eiusmo te Incid Utlabore, Etdo Magnaal…"
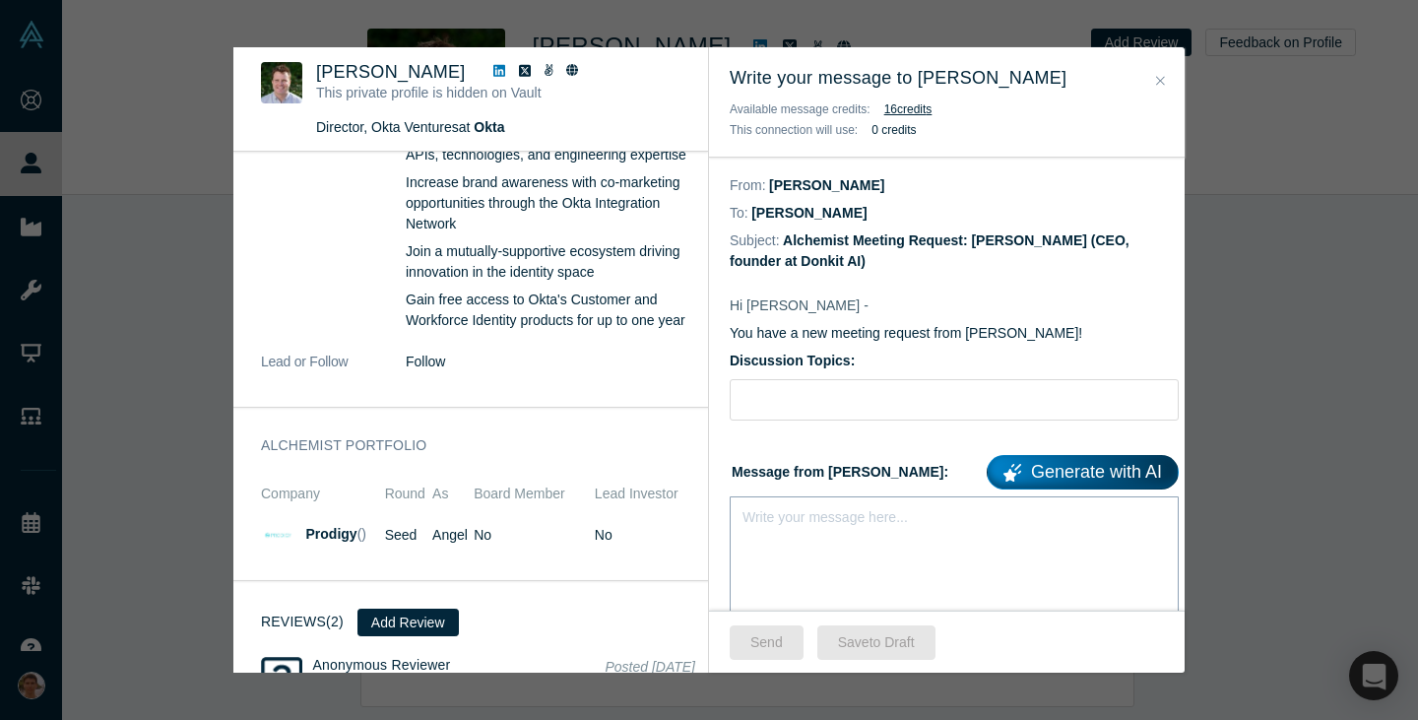
click at [936, 557] on div "Write your message here..." at bounding box center [954, 565] width 449 height 138
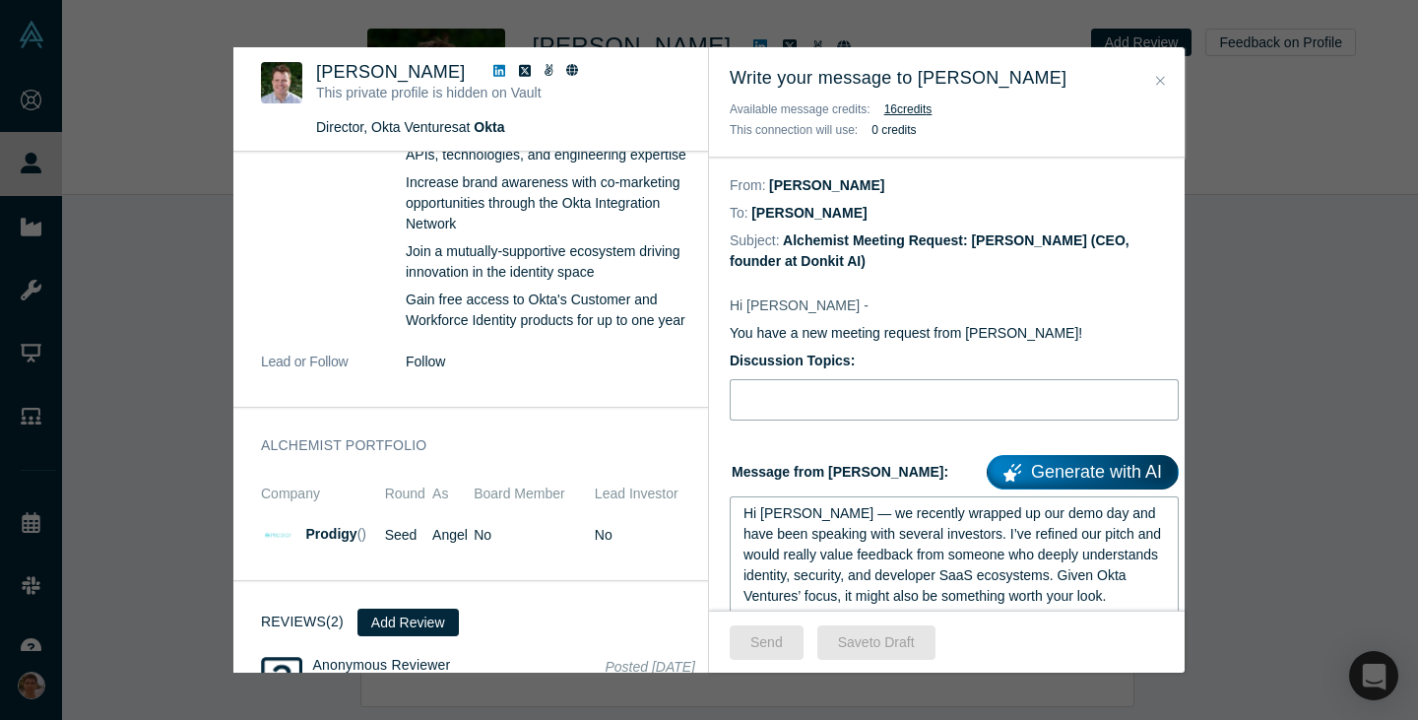
click at [855, 392] on input "Discussion Topics:" at bounding box center [954, 399] width 449 height 41
type input "Pitch feedback"
click at [769, 628] on button "Send" at bounding box center [767, 642] width 74 height 34
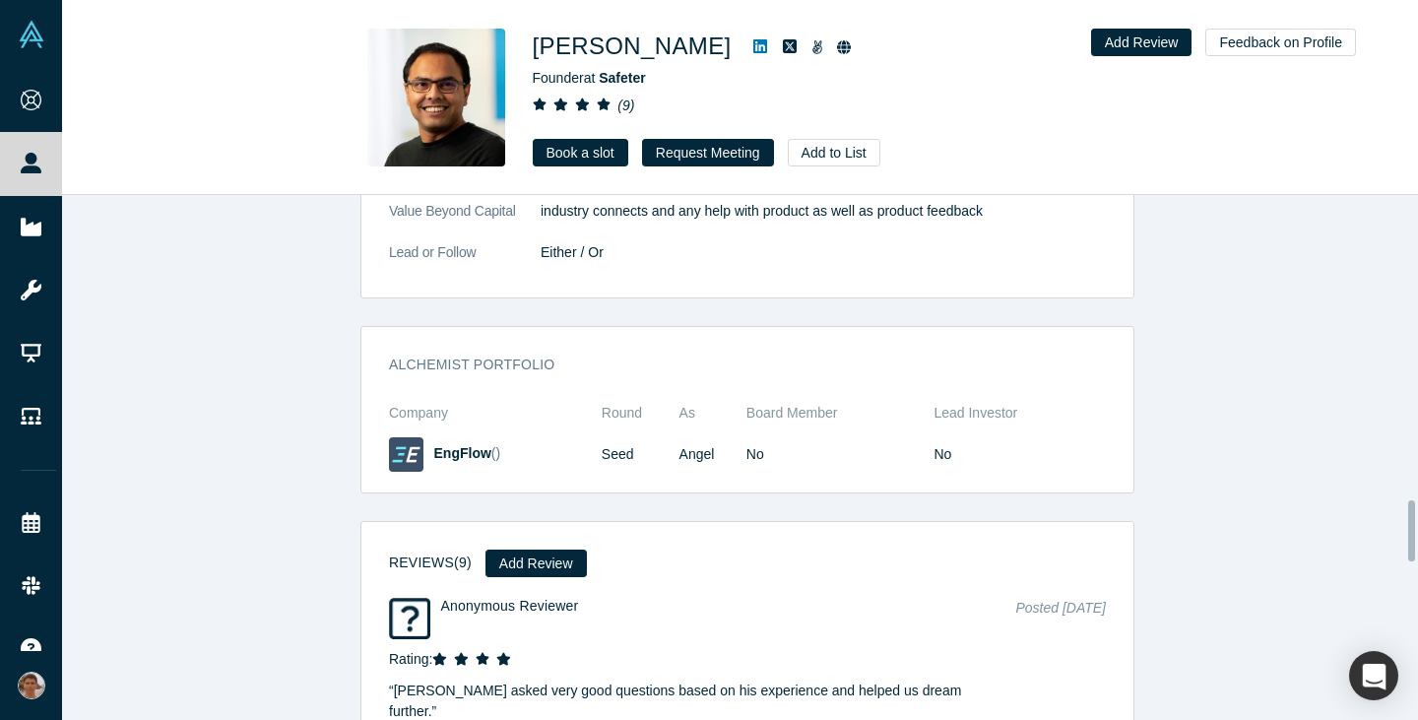
scroll to position [2687, 0]
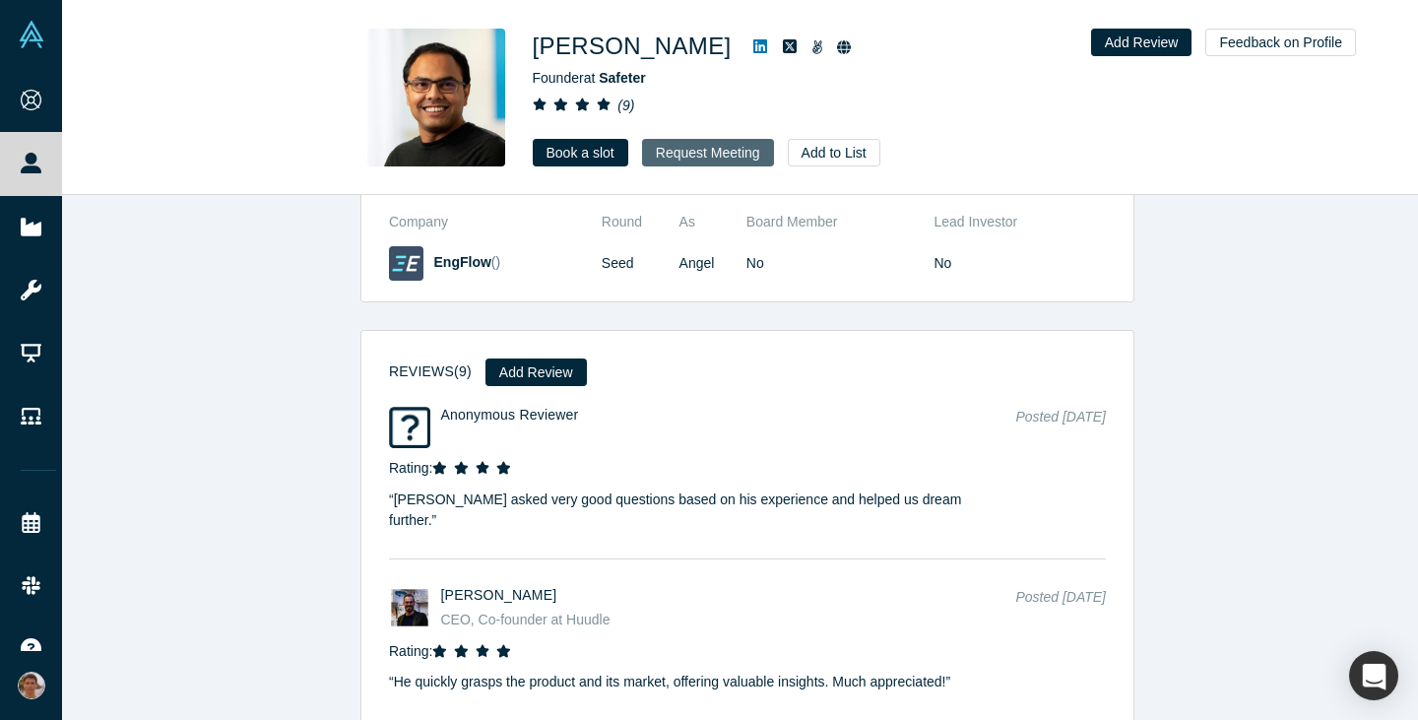
click at [685, 151] on button "Request Meeting" at bounding box center [708, 153] width 132 height 28
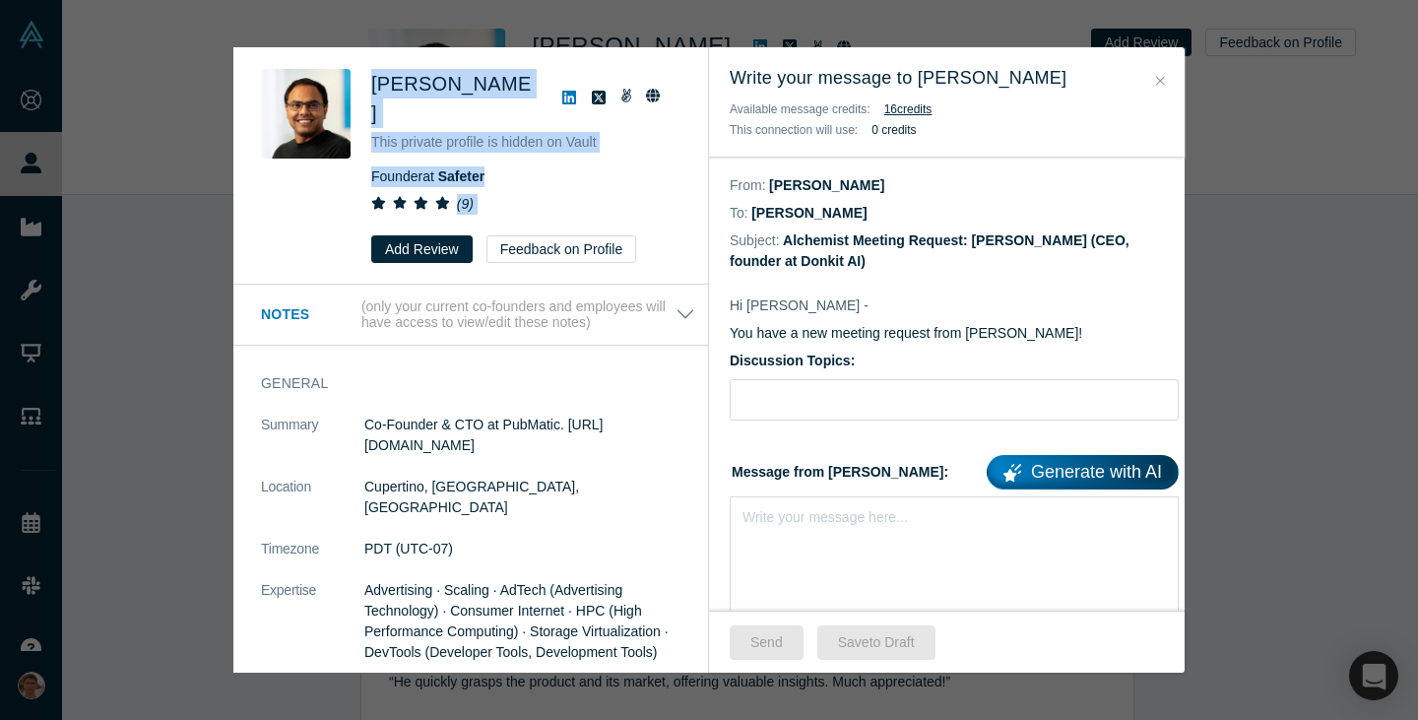
drag, startPoint x: 370, startPoint y: 82, endPoint x: 463, endPoint y: 197, distance: 147.8
click at [463, 197] on div "[PERSON_NAME] This private profile is hidden on Vault Founder at Safeter ( 9 ) …" at bounding box center [474, 166] width 426 height 194
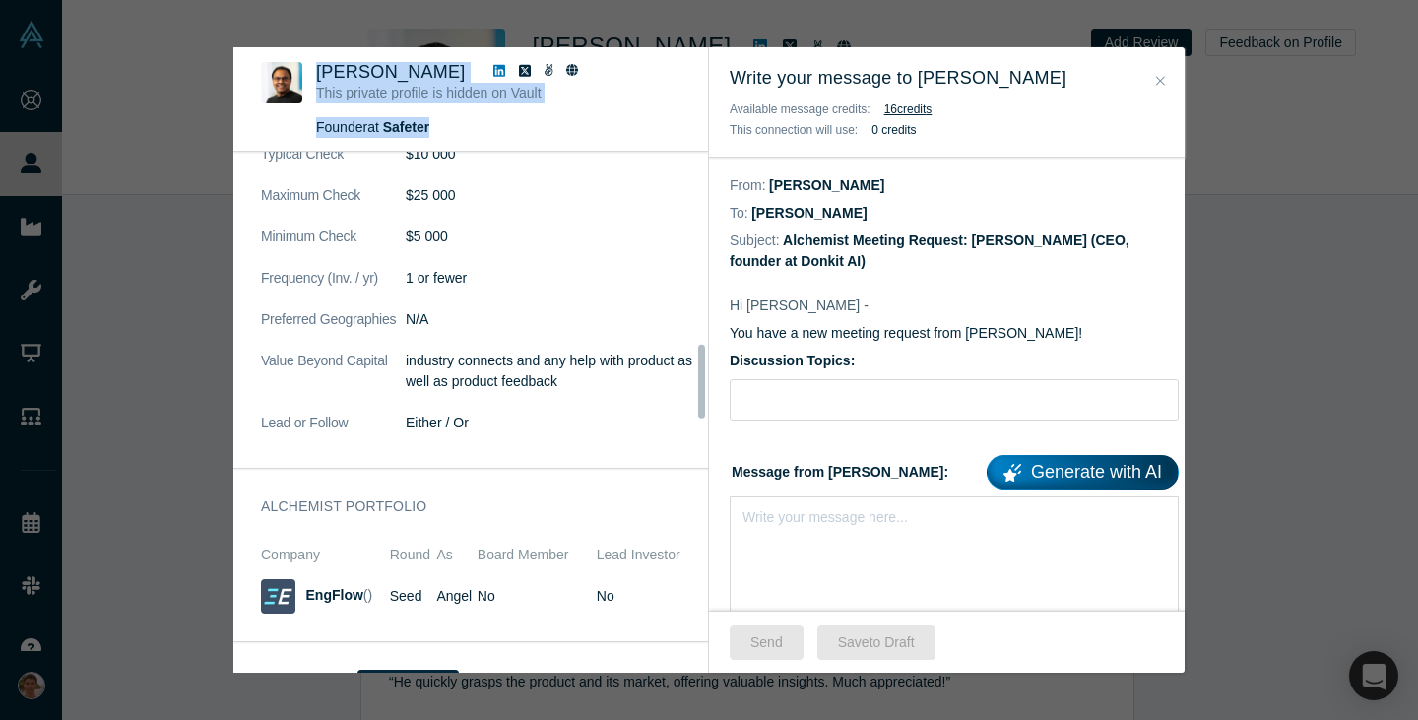
scroll to position [1349, 0]
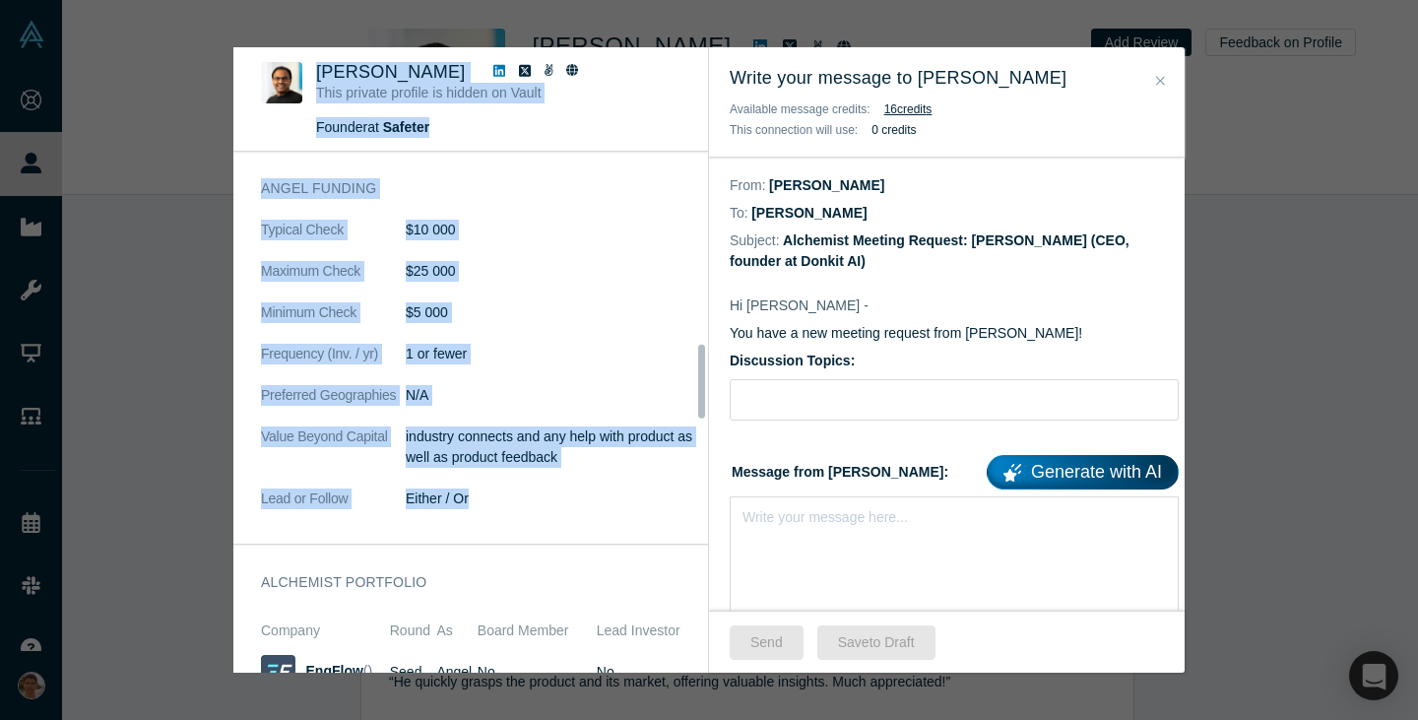
click at [486, 491] on dl "Typical Check $10 000 Maximum Check $25 000 Minimum Check $5 000 Frequency (Inv…" at bounding box center [478, 375] width 434 height 310
copy div "Anand Das This private profile is hidden on Vault Founder at Safeter ( 9 ) Note…"
click at [493, 73] on icon at bounding box center [499, 71] width 12 height 12
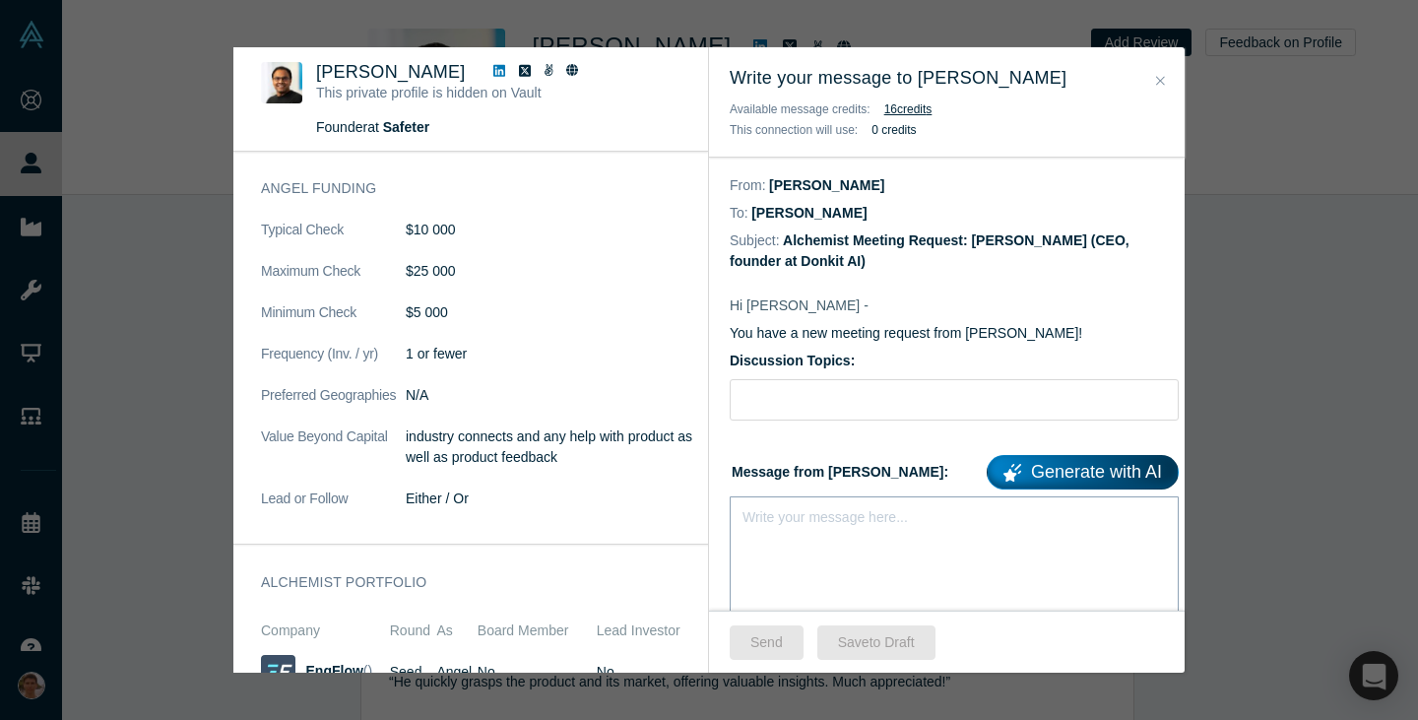
click at [799, 527] on div "Write your message here..." at bounding box center [825, 517] width 165 height 21
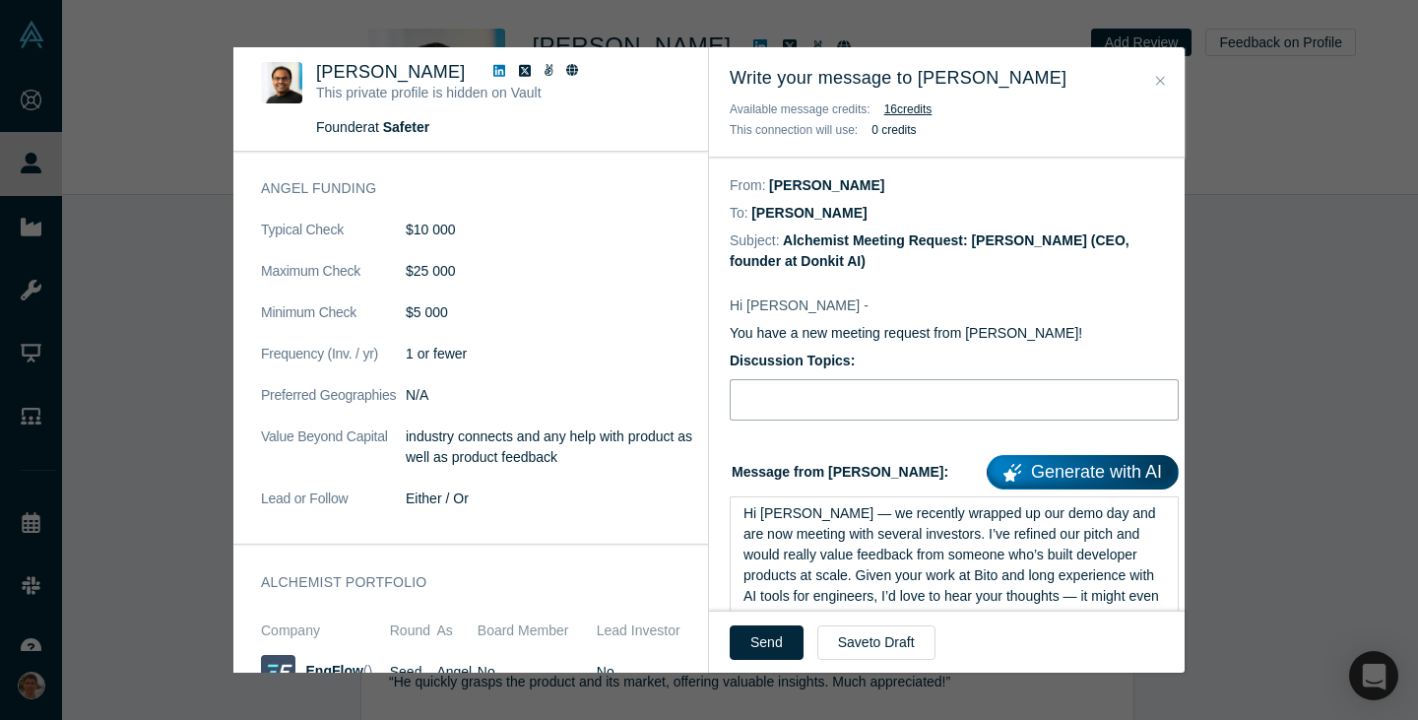
click at [843, 383] on input "Discussion Topics:" at bounding box center [954, 399] width 449 height 41
type input "Pitch feedback"
click at [771, 659] on div "Send Save to Draft" at bounding box center [947, 642] width 476 height 62
click at [772, 630] on button "Send" at bounding box center [767, 642] width 74 height 34
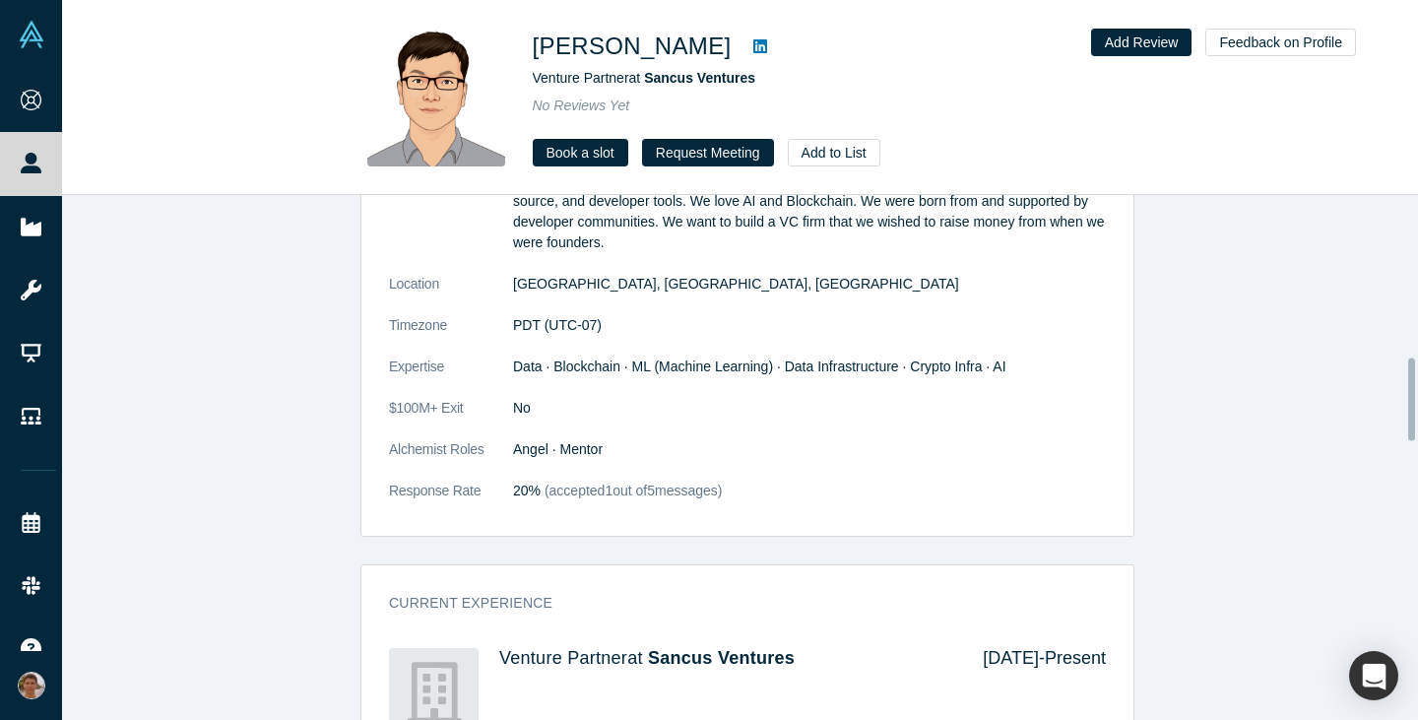
scroll to position [1032, 0]
click at [730, 155] on button "Request Meeting" at bounding box center [708, 153] width 132 height 28
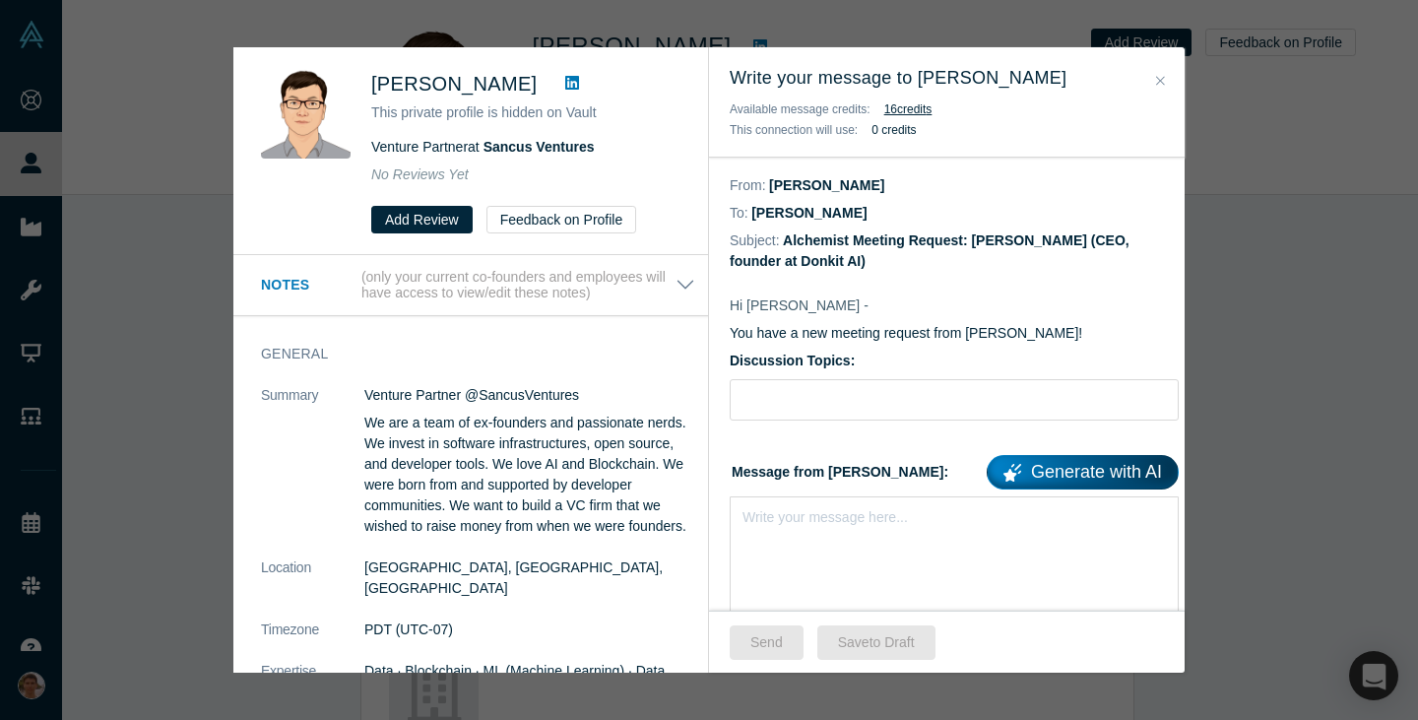
click at [557, 74] on link at bounding box center [572, 84] width 30 height 24
click at [903, 552] on div "Write your message here..." at bounding box center [954, 565] width 449 height 138
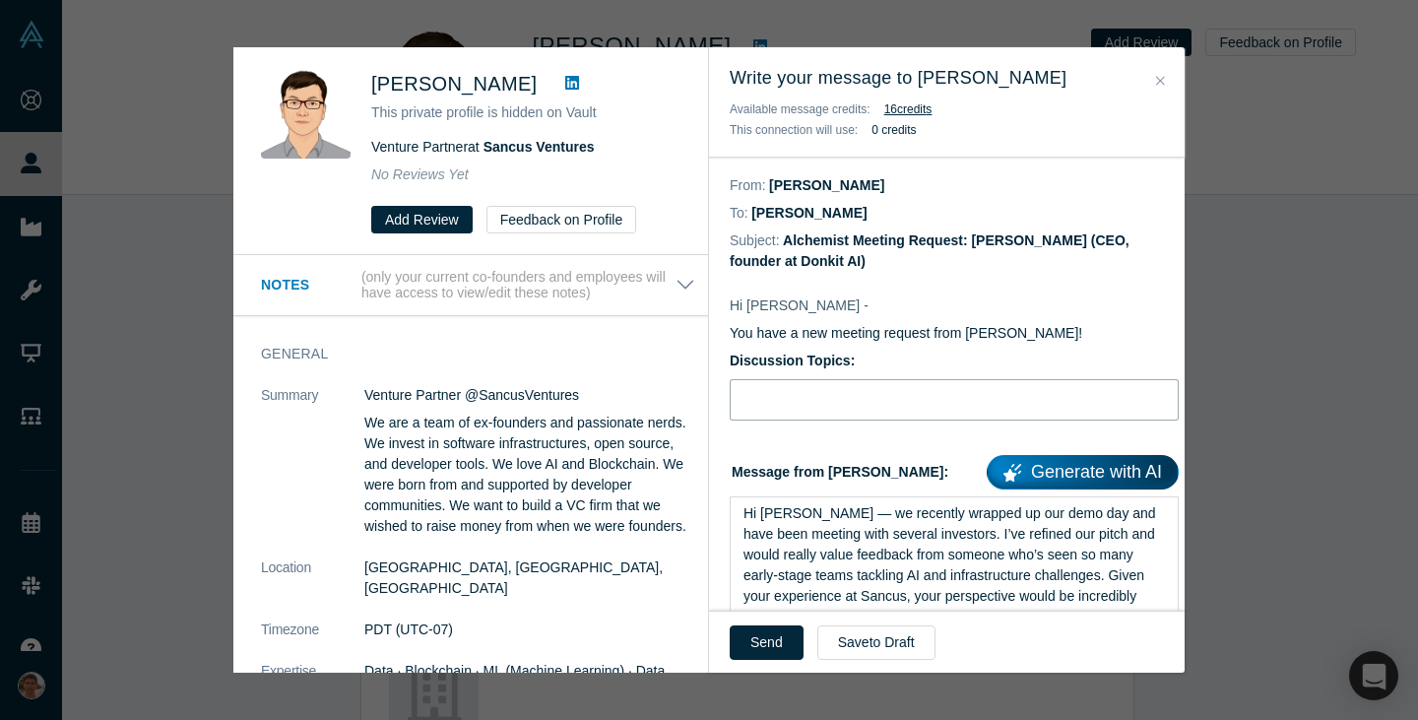
click at [862, 405] on input "Discussion Topics:" at bounding box center [954, 399] width 449 height 41
type input "Pitch feedback"
click at [781, 652] on button "Send" at bounding box center [767, 642] width 74 height 34
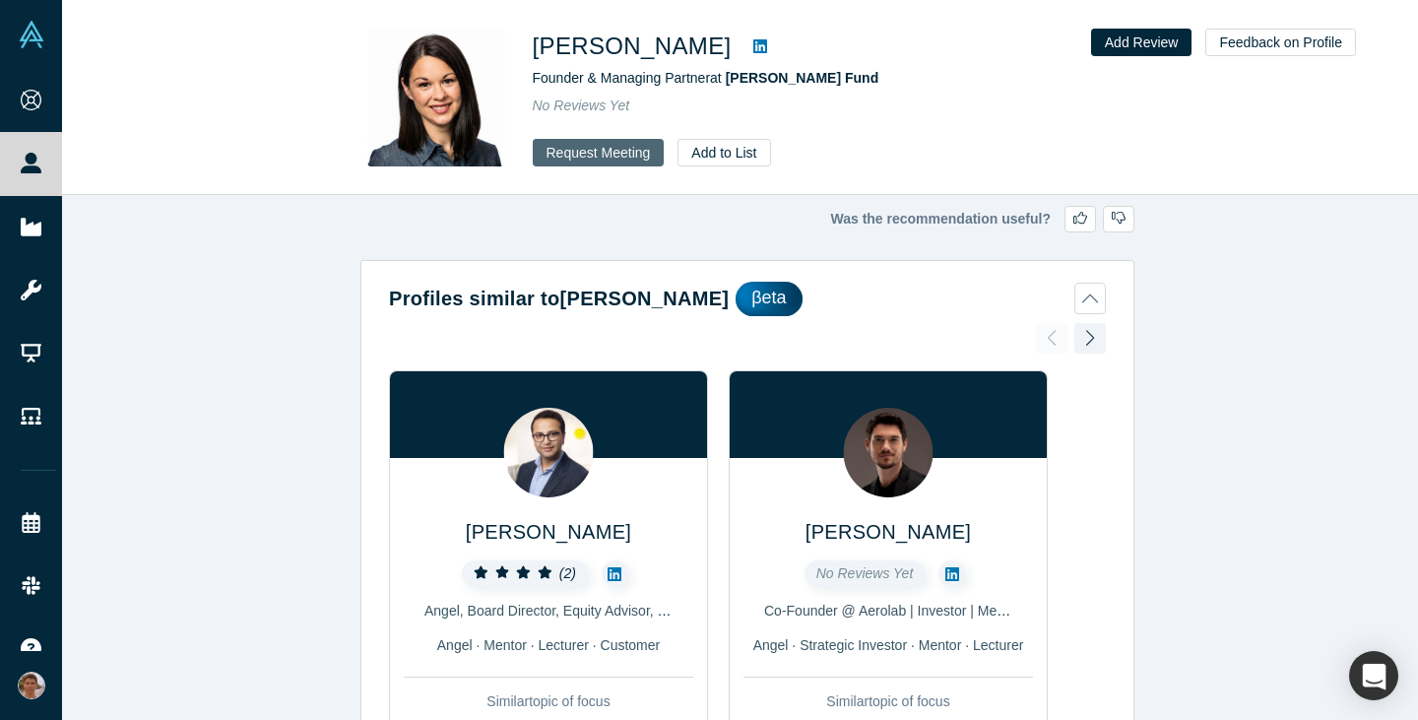
click at [638, 148] on button "Request Meeting" at bounding box center [599, 153] width 132 height 28
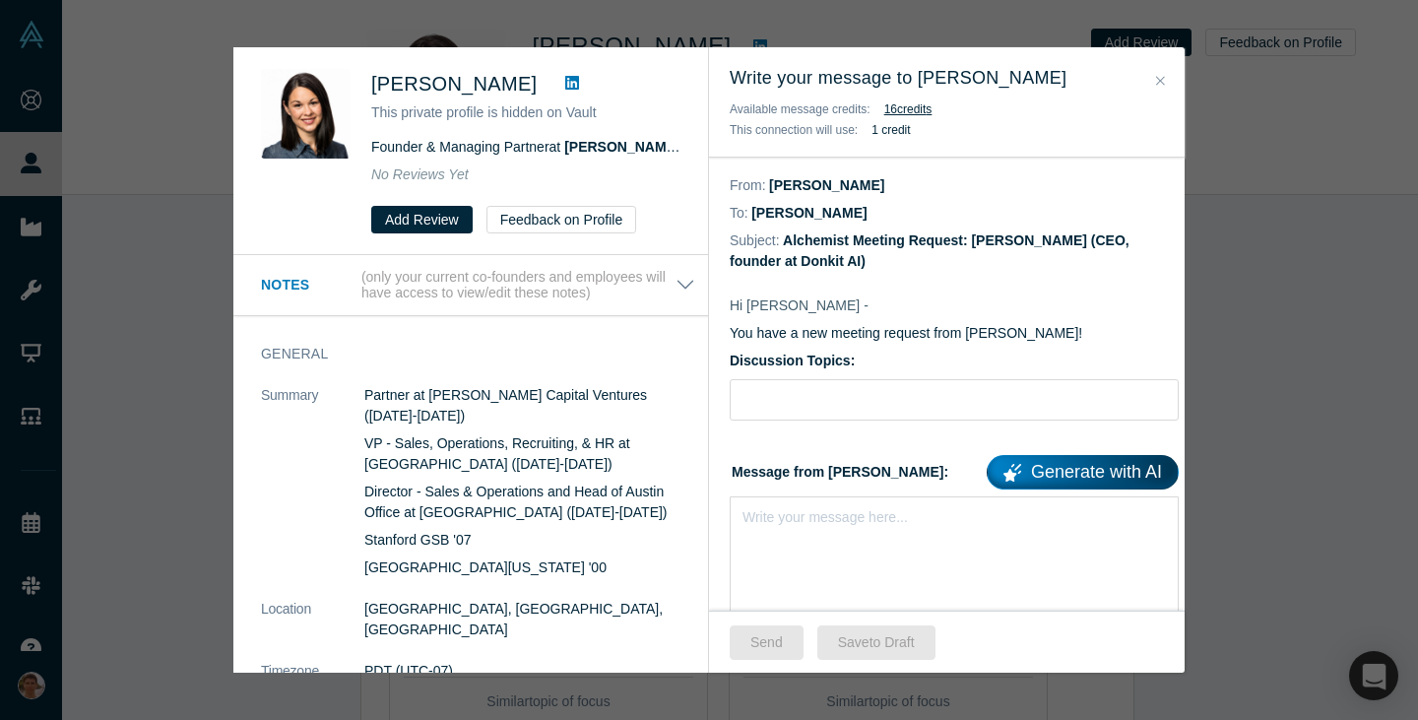
click at [565, 87] on icon at bounding box center [572, 83] width 14 height 14
click at [818, 526] on div "Write your message here..." at bounding box center [825, 517] width 165 height 21
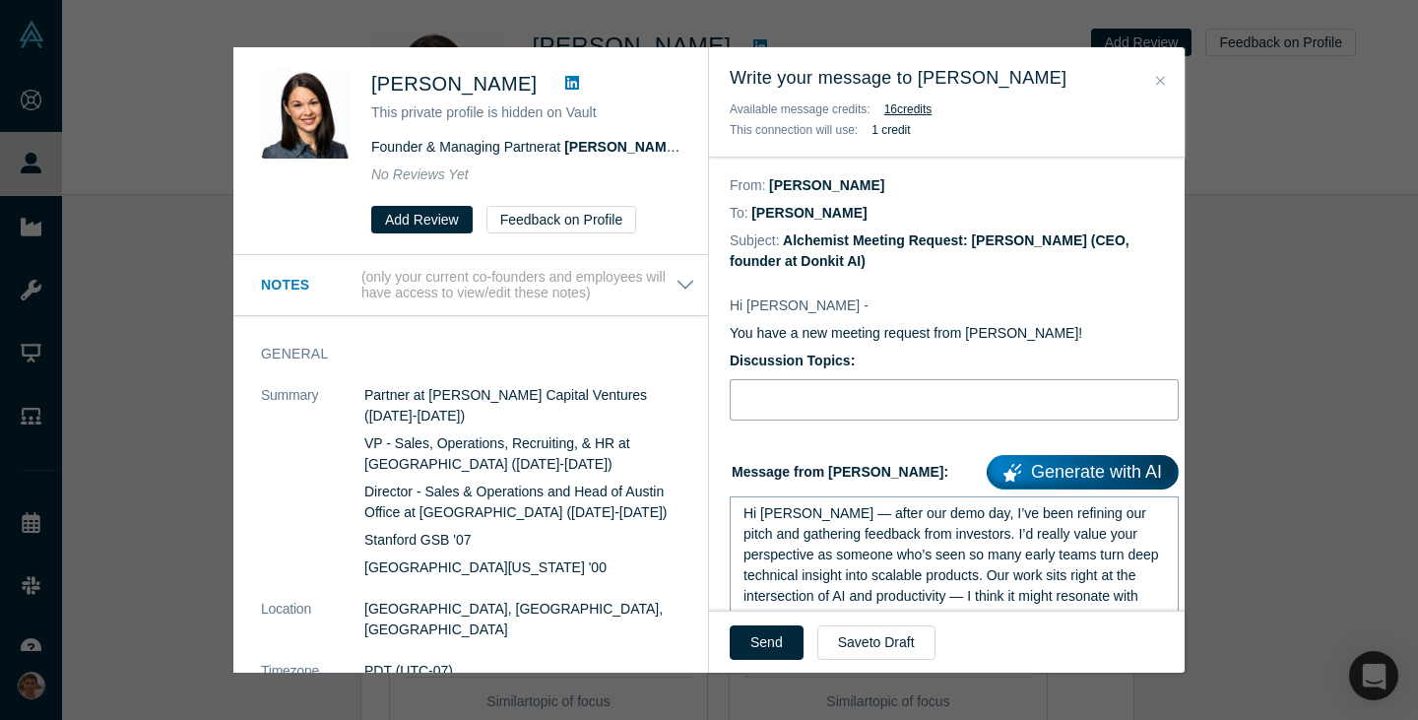
click at [831, 406] on input "Discussion Topics:" at bounding box center [954, 399] width 449 height 41
type input "Pitch feedback"
click at [741, 637] on button "Send" at bounding box center [767, 642] width 74 height 34
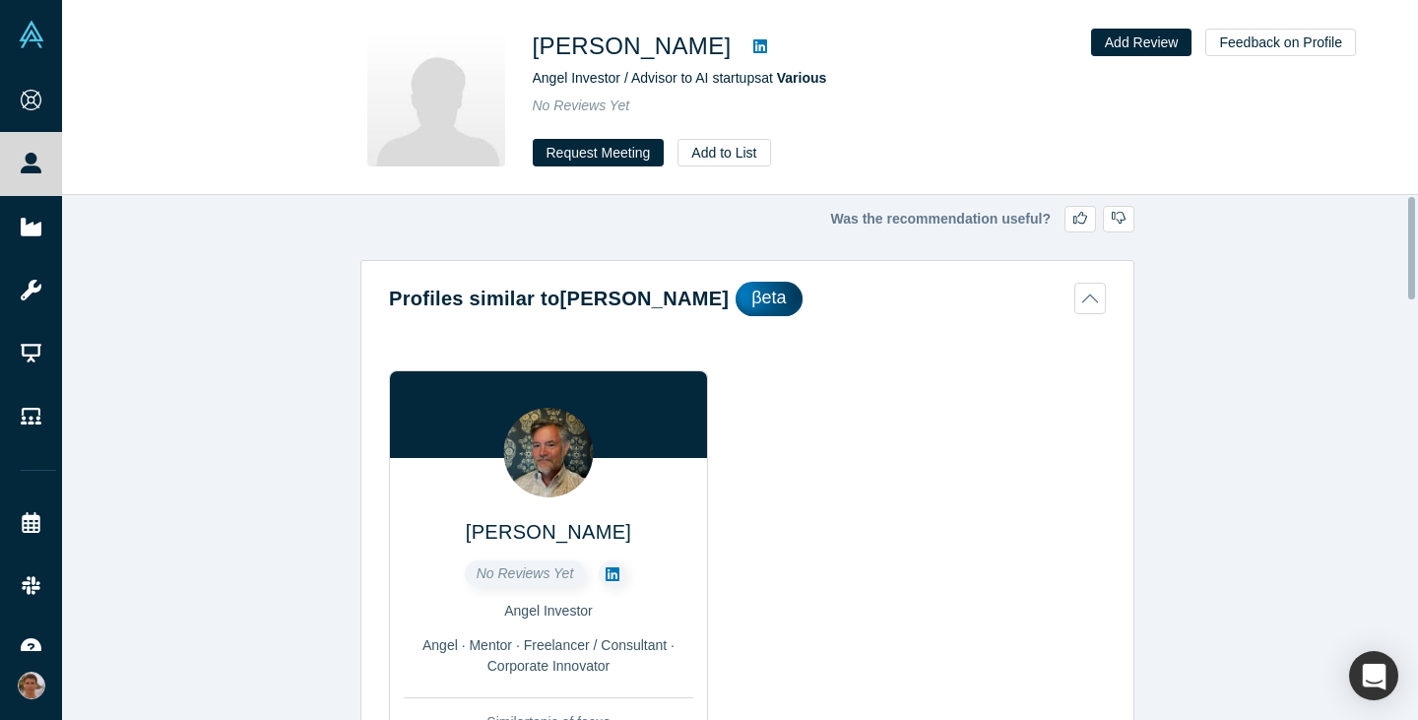
click at [753, 46] on icon at bounding box center [760, 46] width 14 height 16
click at [626, 156] on button "Request Meeting" at bounding box center [599, 153] width 132 height 28
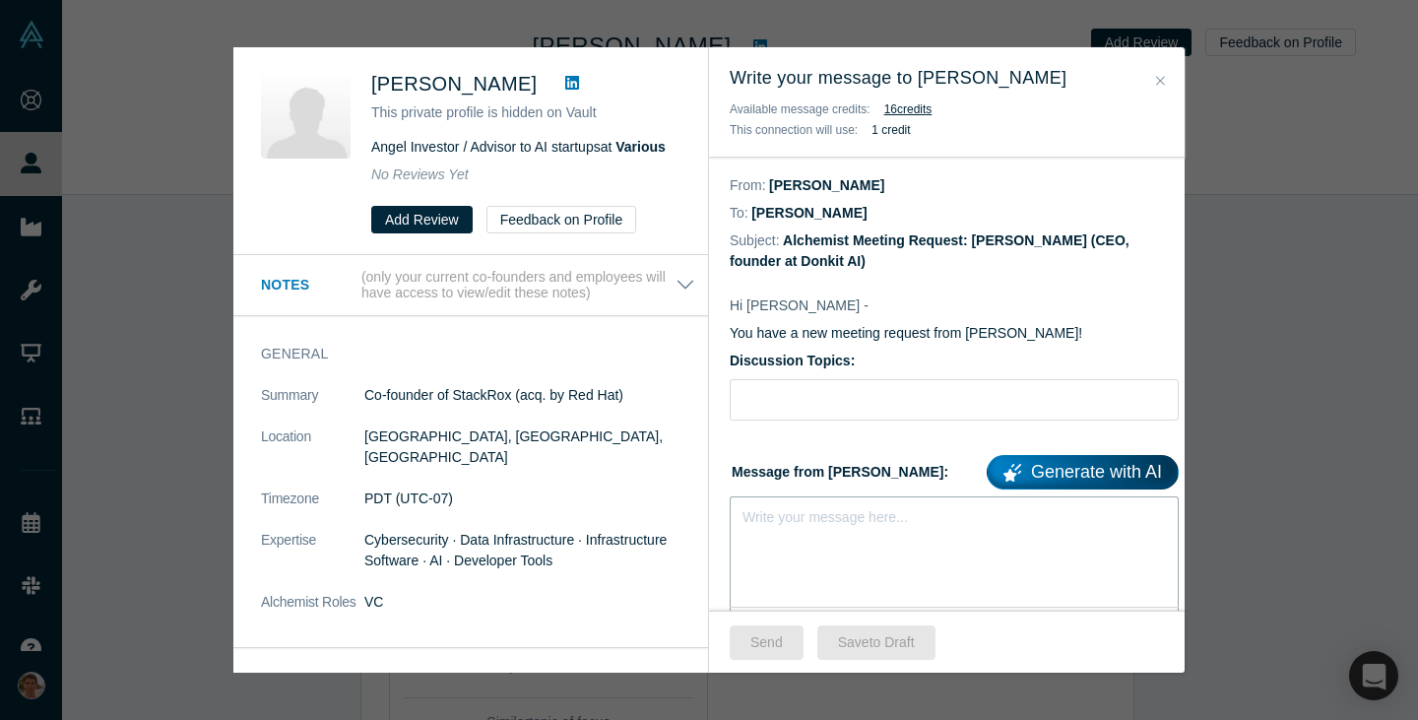
click at [834, 516] on div "rdw-editor" at bounding box center [955, 513] width 423 height 21
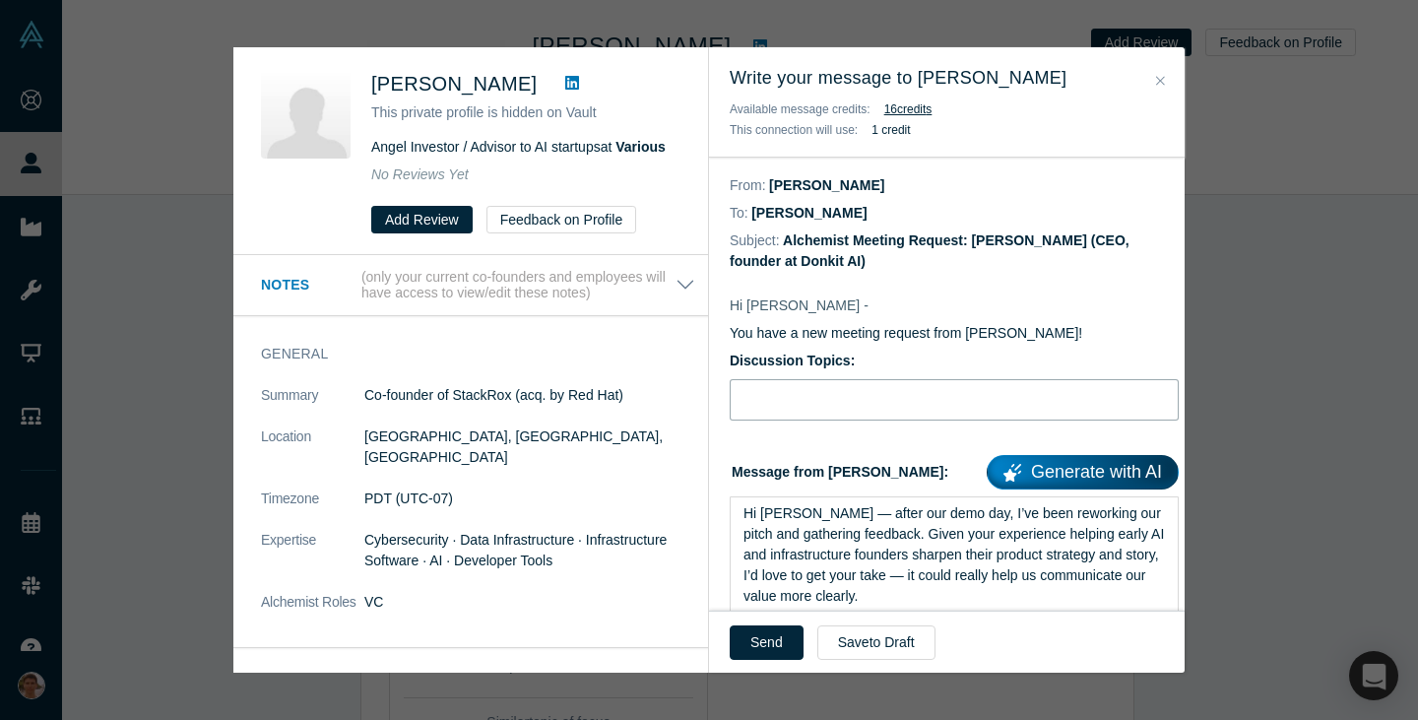
click at [847, 393] on input "Discussion Topics:" at bounding box center [954, 399] width 449 height 41
type input "Pitch feedback"
click at [776, 640] on button "Send" at bounding box center [767, 642] width 74 height 34
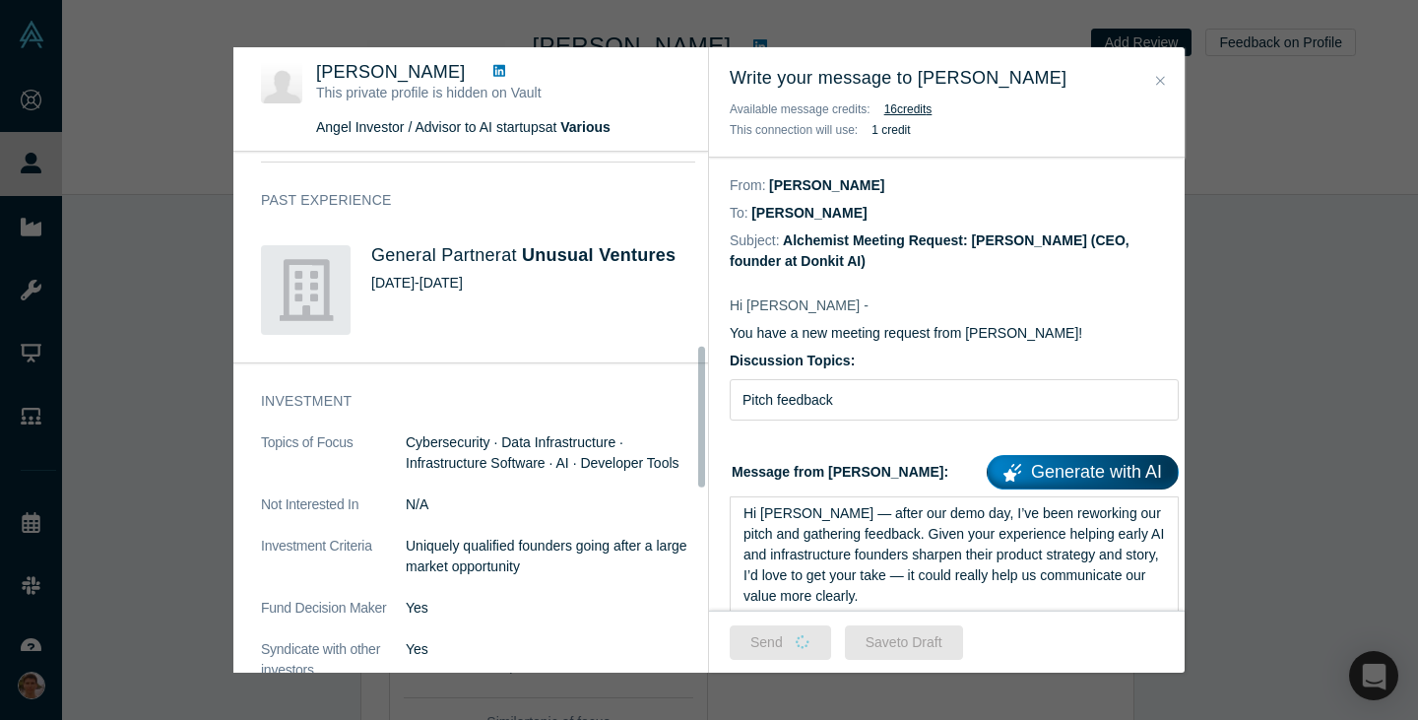
scroll to position [1394, 0]
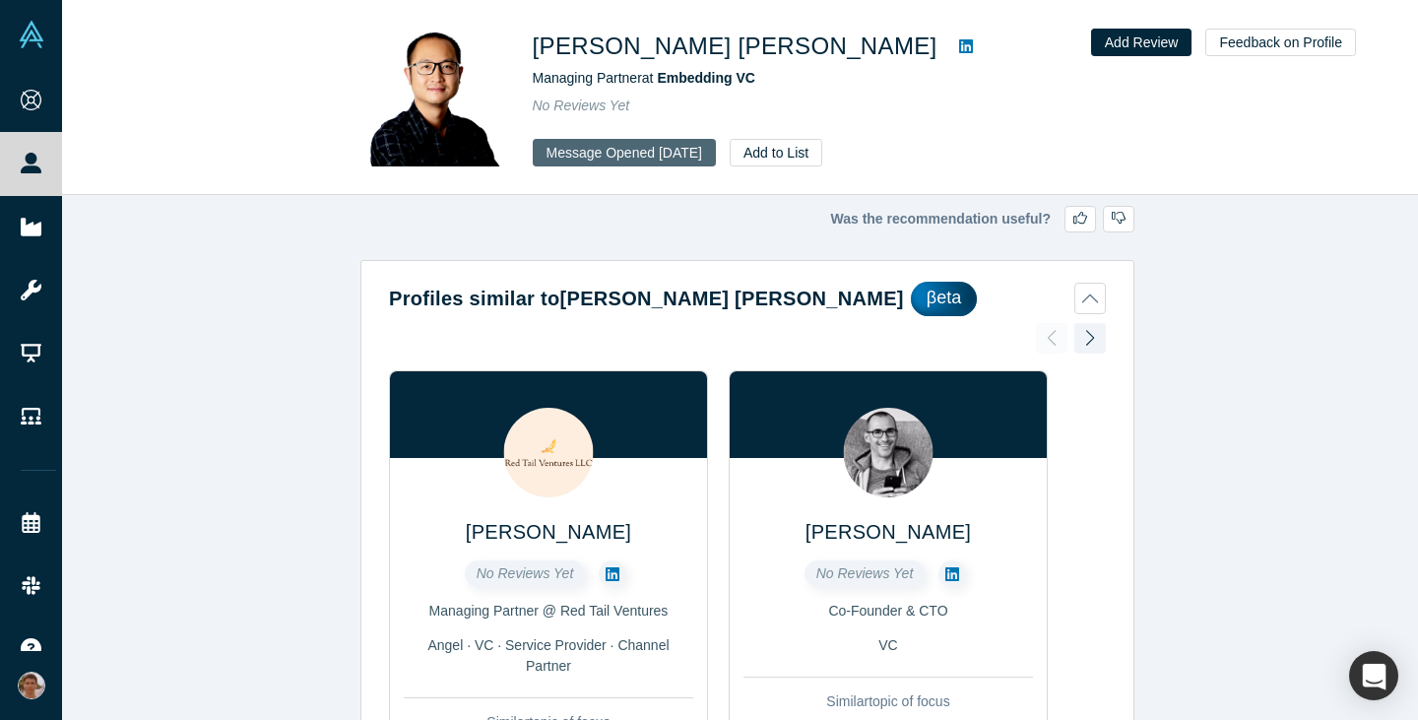
click at [695, 159] on button "Message Opened Oct 2, 2025" at bounding box center [624, 153] width 183 height 28
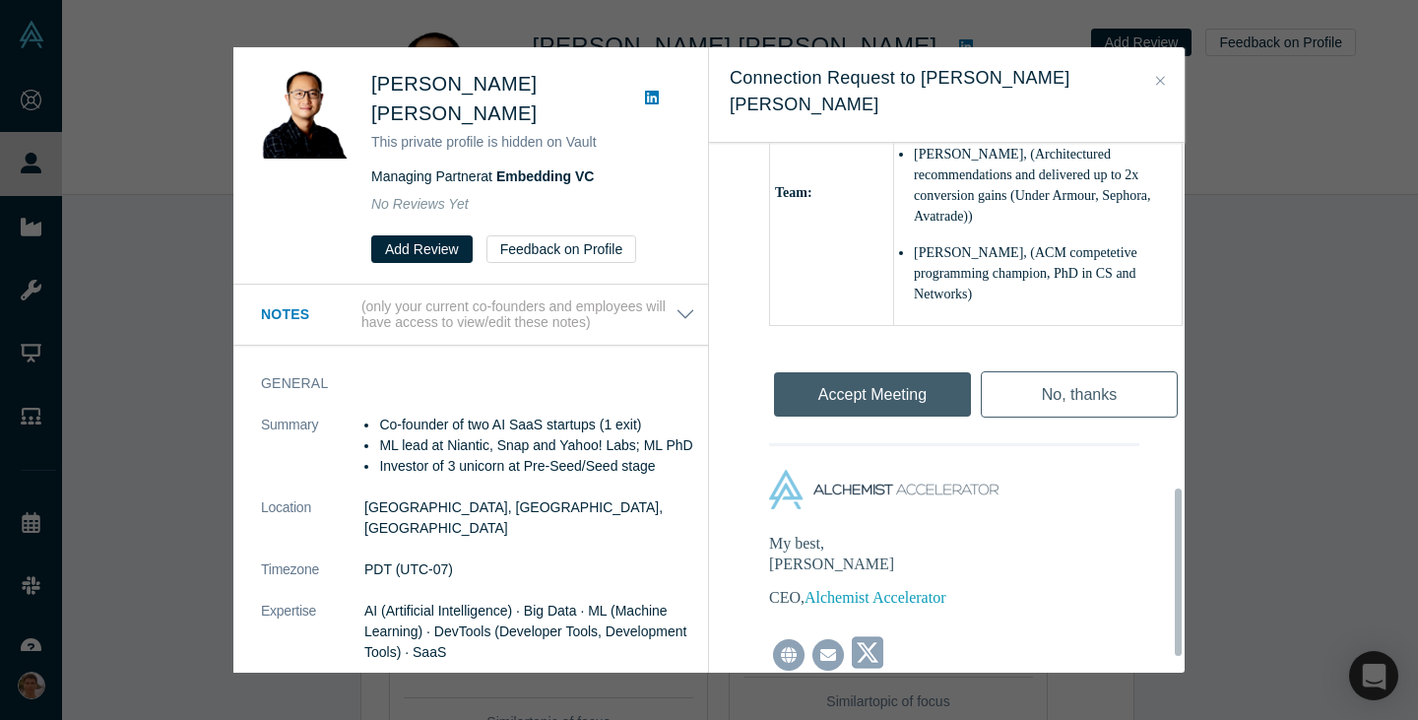
scroll to position [1286, 0]
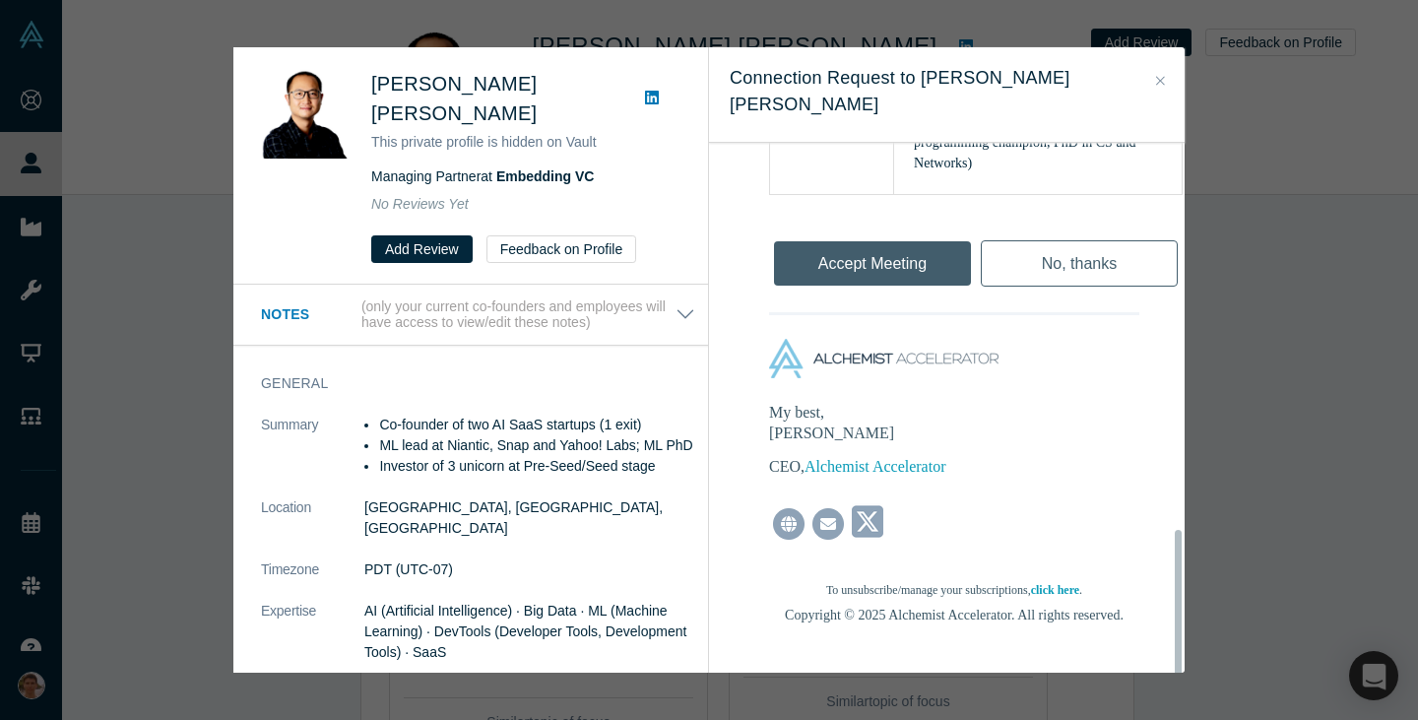
click at [804, 229] on div "Accept Meeting" at bounding box center [872, 259] width 207 height 66
click at [830, 226] on div "Accept Meeting" at bounding box center [872, 259] width 207 height 66
click at [1165, 77] on button "Close" at bounding box center [1160, 81] width 21 height 23
